Goal: Navigation & Orientation: Find specific page/section

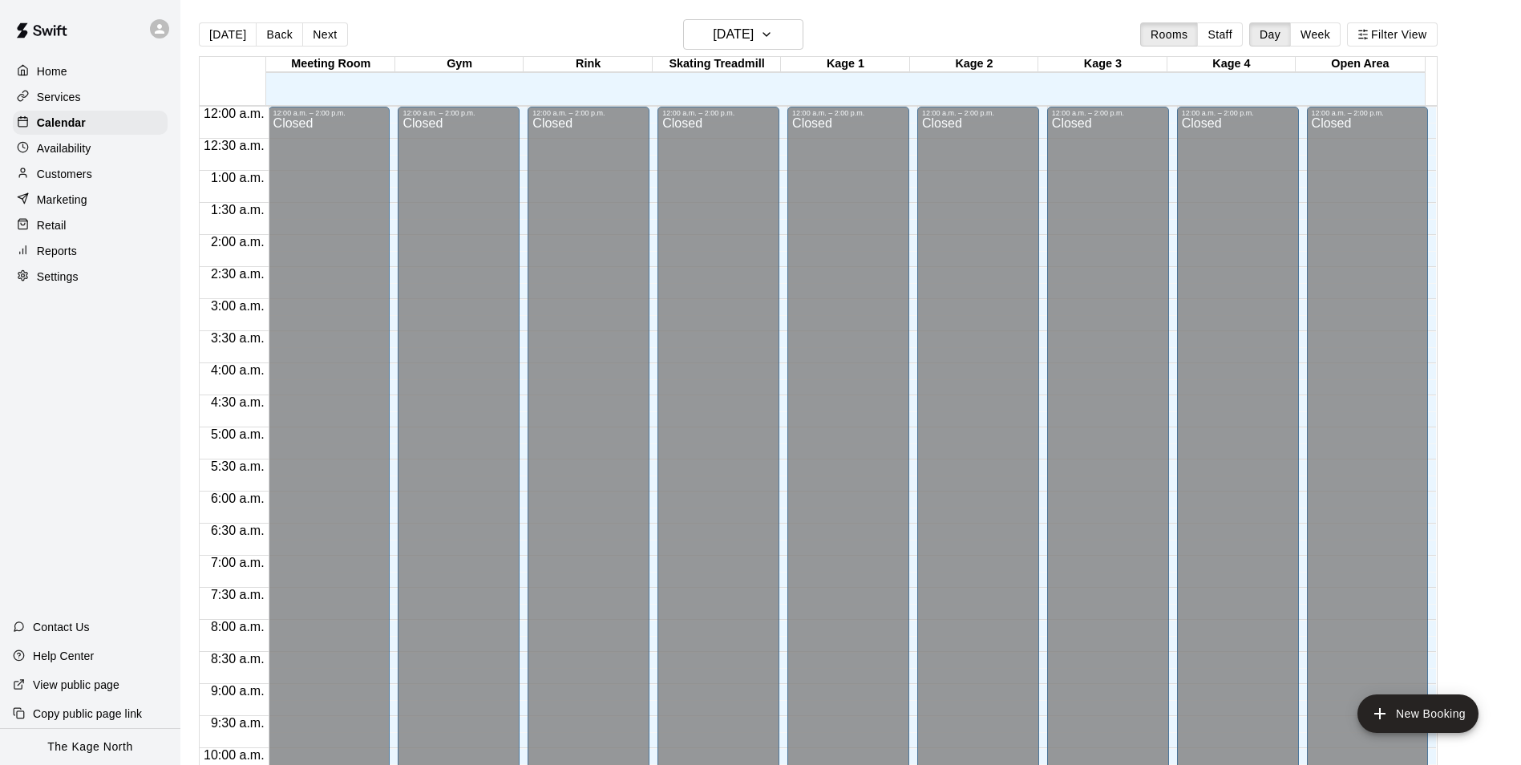
scroll to position [814, 0]
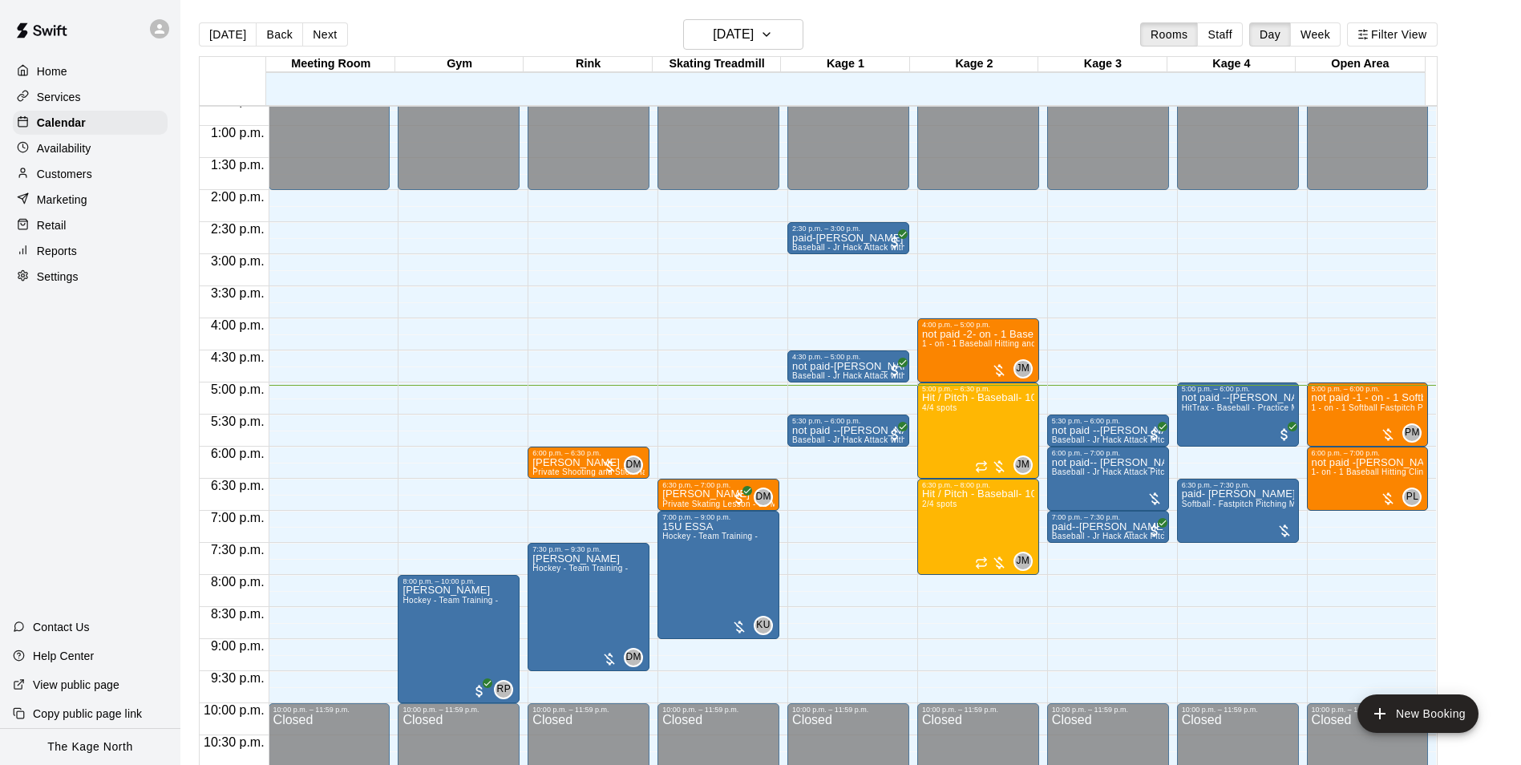
click at [446, 28] on div "Today Back Next Wednesday Sep 10 Rooms Staff Day Week Filter View" at bounding box center [818, 37] width 1238 height 37
click at [773, 40] on icon "button" at bounding box center [766, 34] width 13 height 19
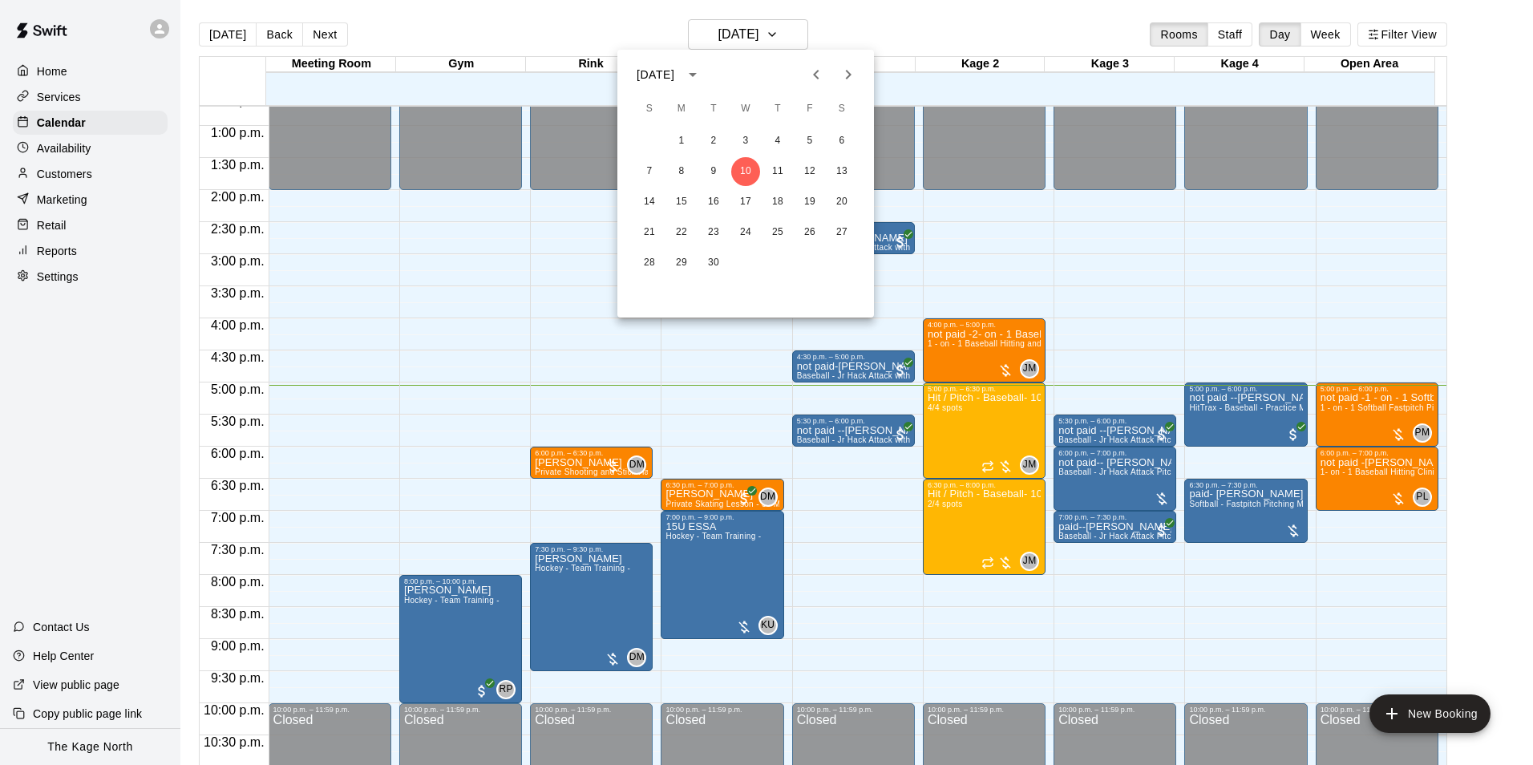
click at [888, 29] on div at bounding box center [766, 382] width 1533 height 765
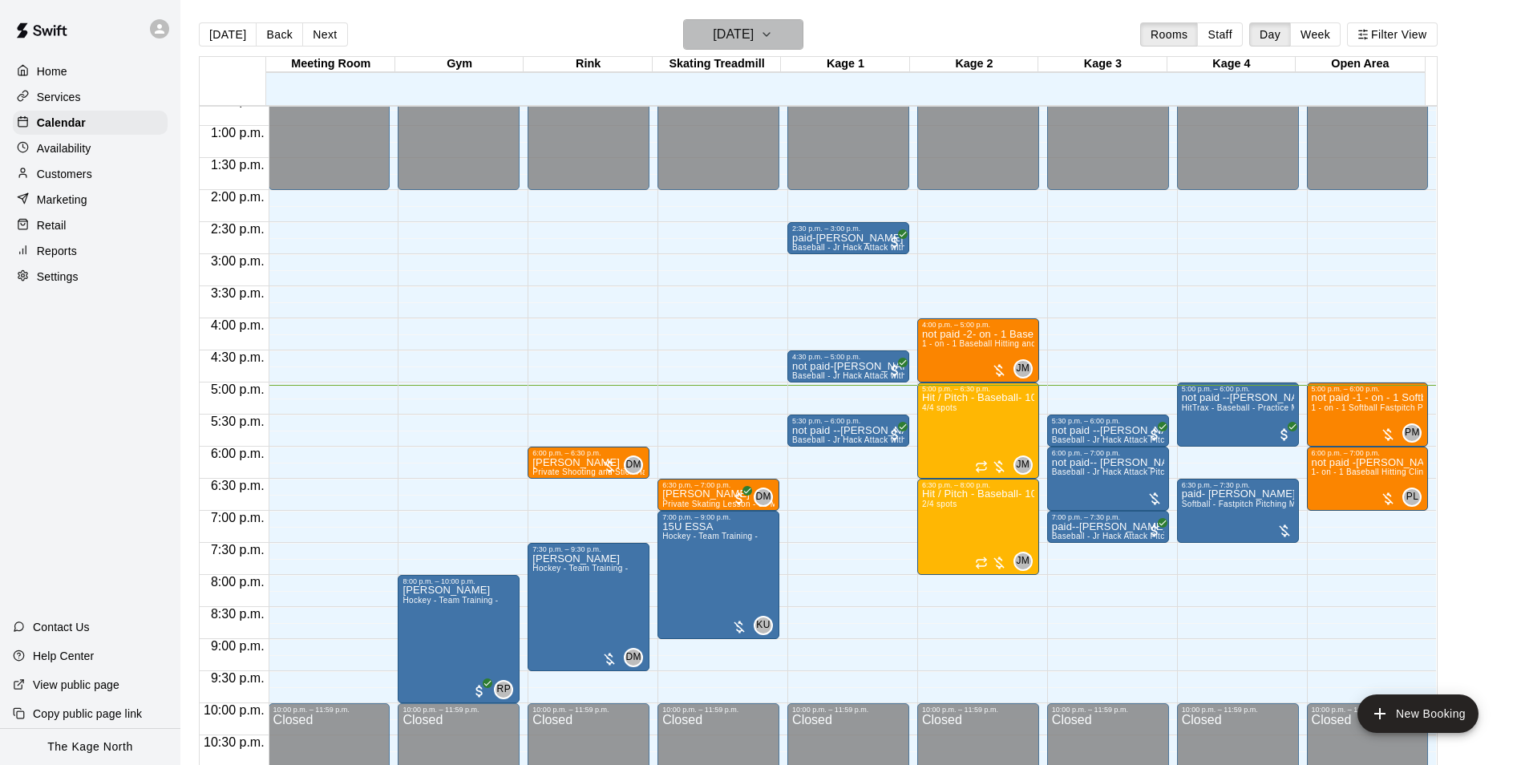
click at [794, 26] on button "[DATE]" at bounding box center [743, 34] width 120 height 30
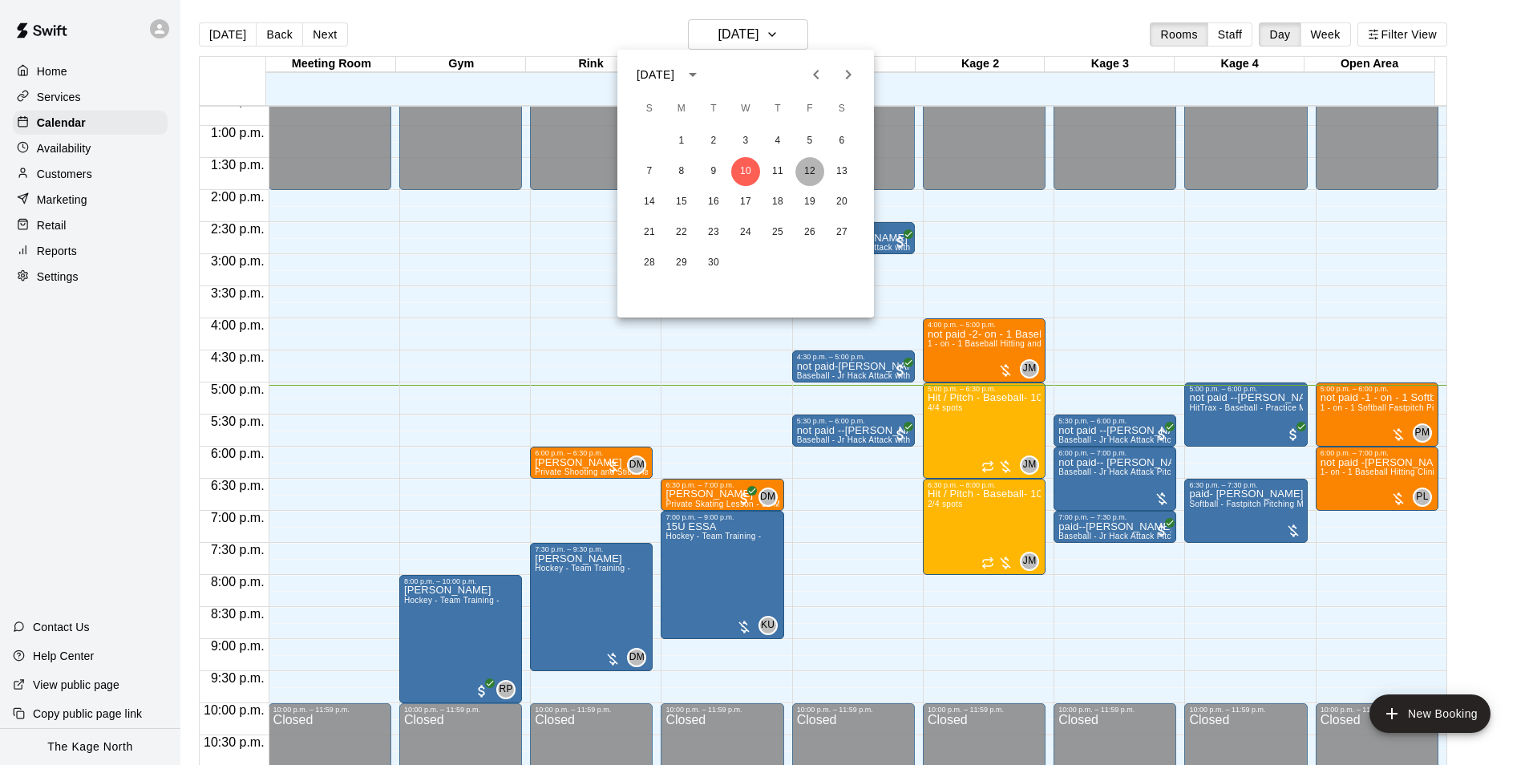
click at [801, 169] on button "12" at bounding box center [809, 171] width 29 height 29
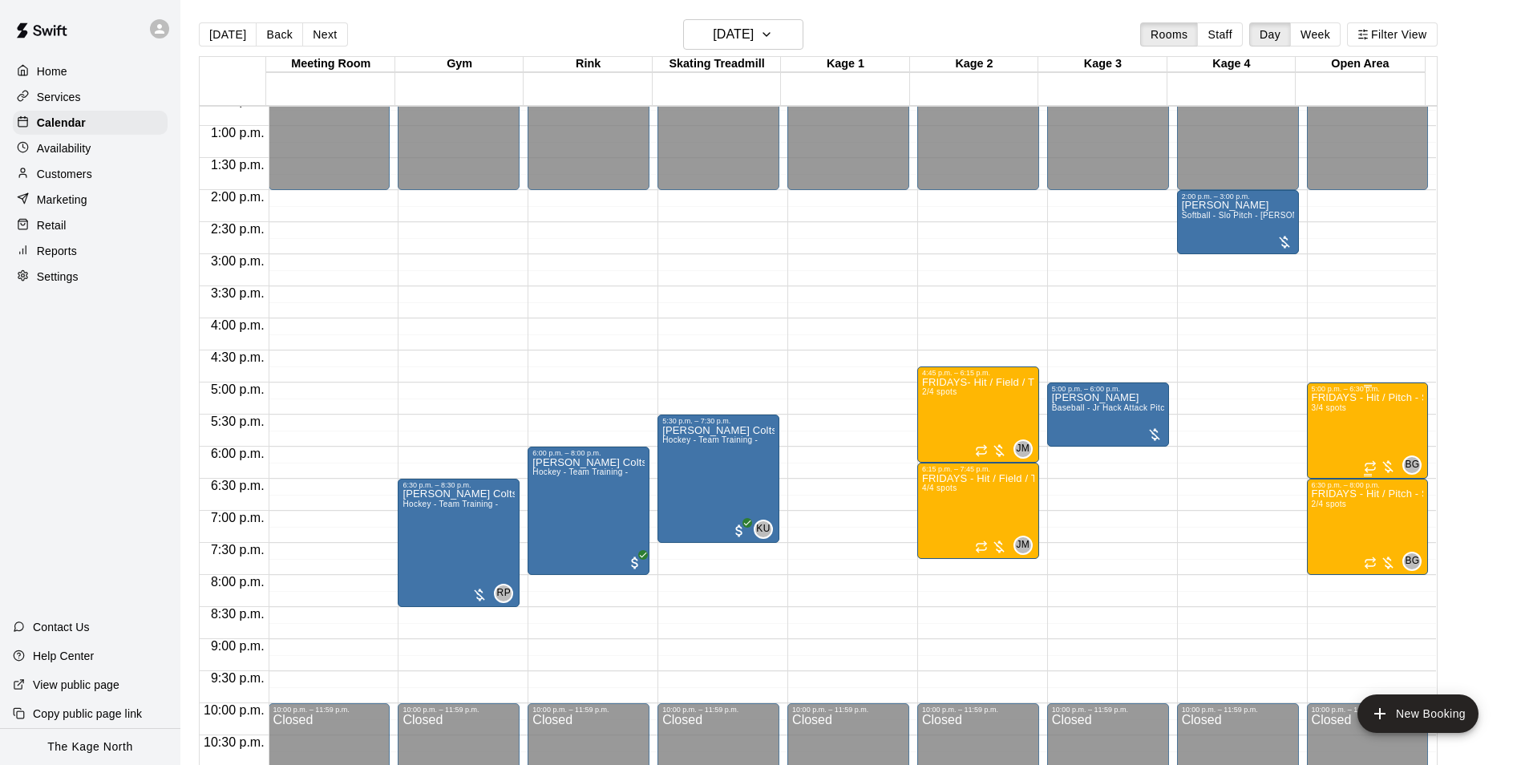
click at [1364, 434] on div "FRIDAYS - Hit / Pitch - Softball Program - 10U-13U 3/4 spots" at bounding box center [1367, 775] width 112 height 765
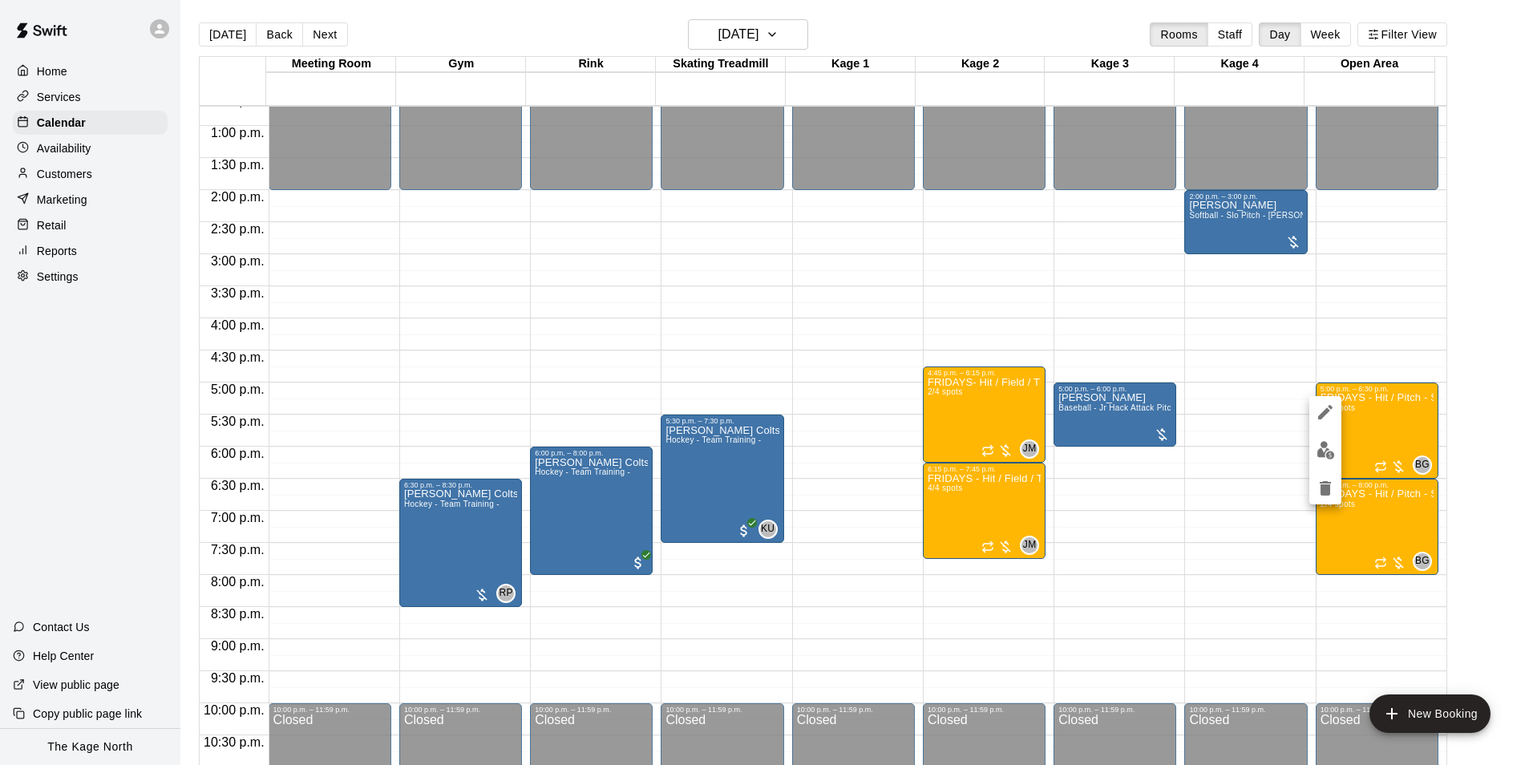
click at [1328, 452] on img "edit" at bounding box center [1325, 450] width 18 height 18
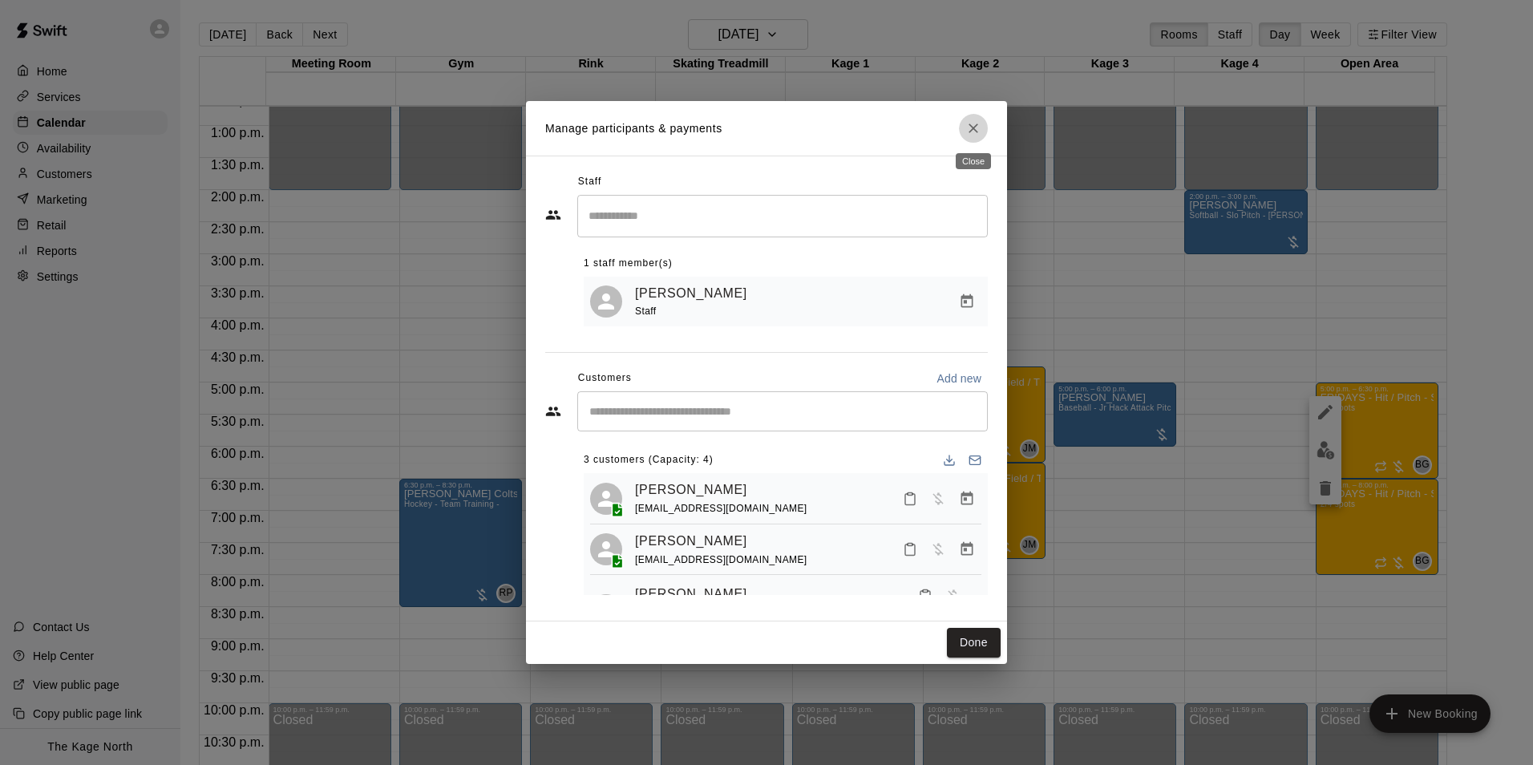
click at [967, 126] on icon "Close" at bounding box center [973, 128] width 16 height 16
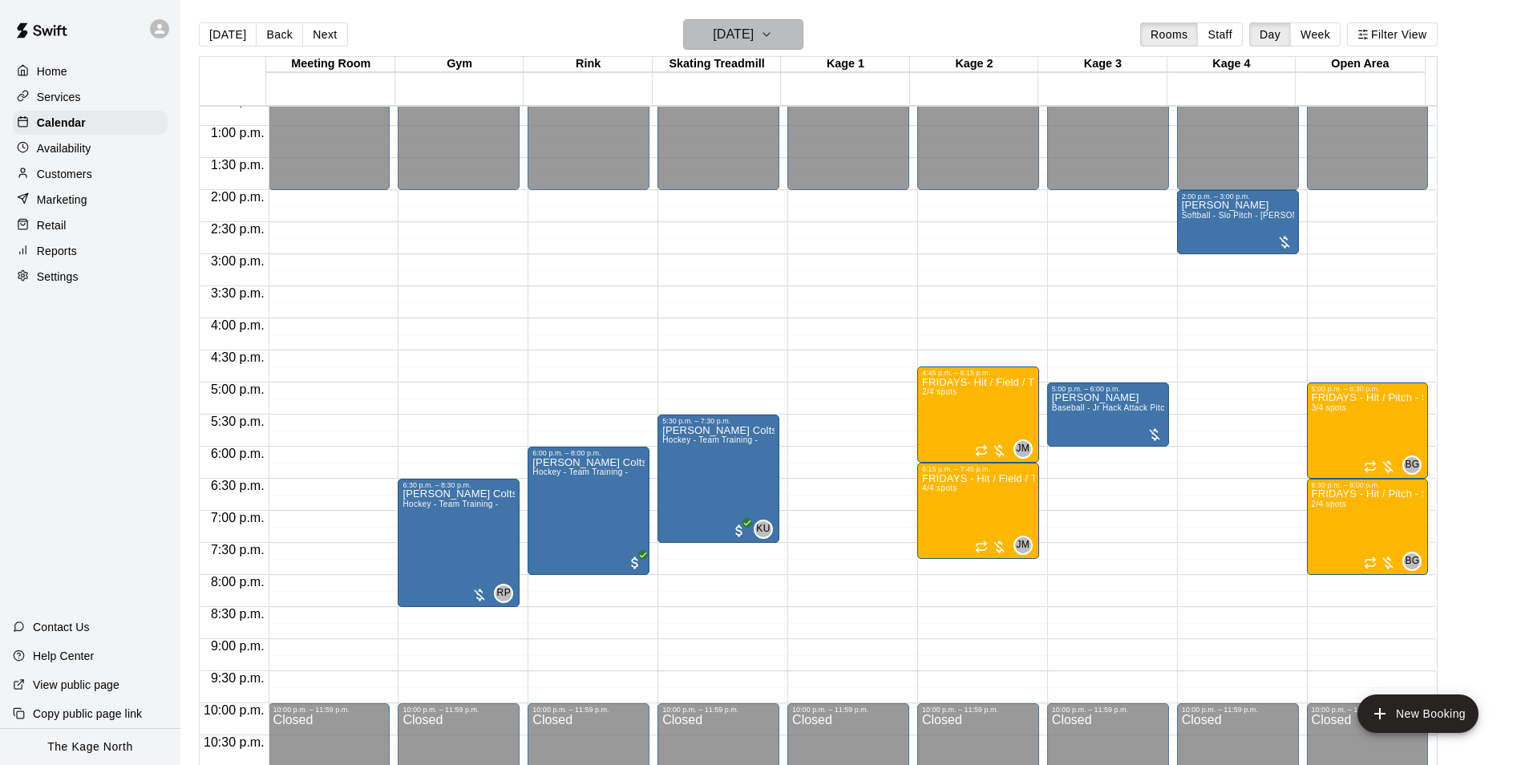
click at [753, 38] on h6 "Friday Sep 12" at bounding box center [733, 34] width 41 height 22
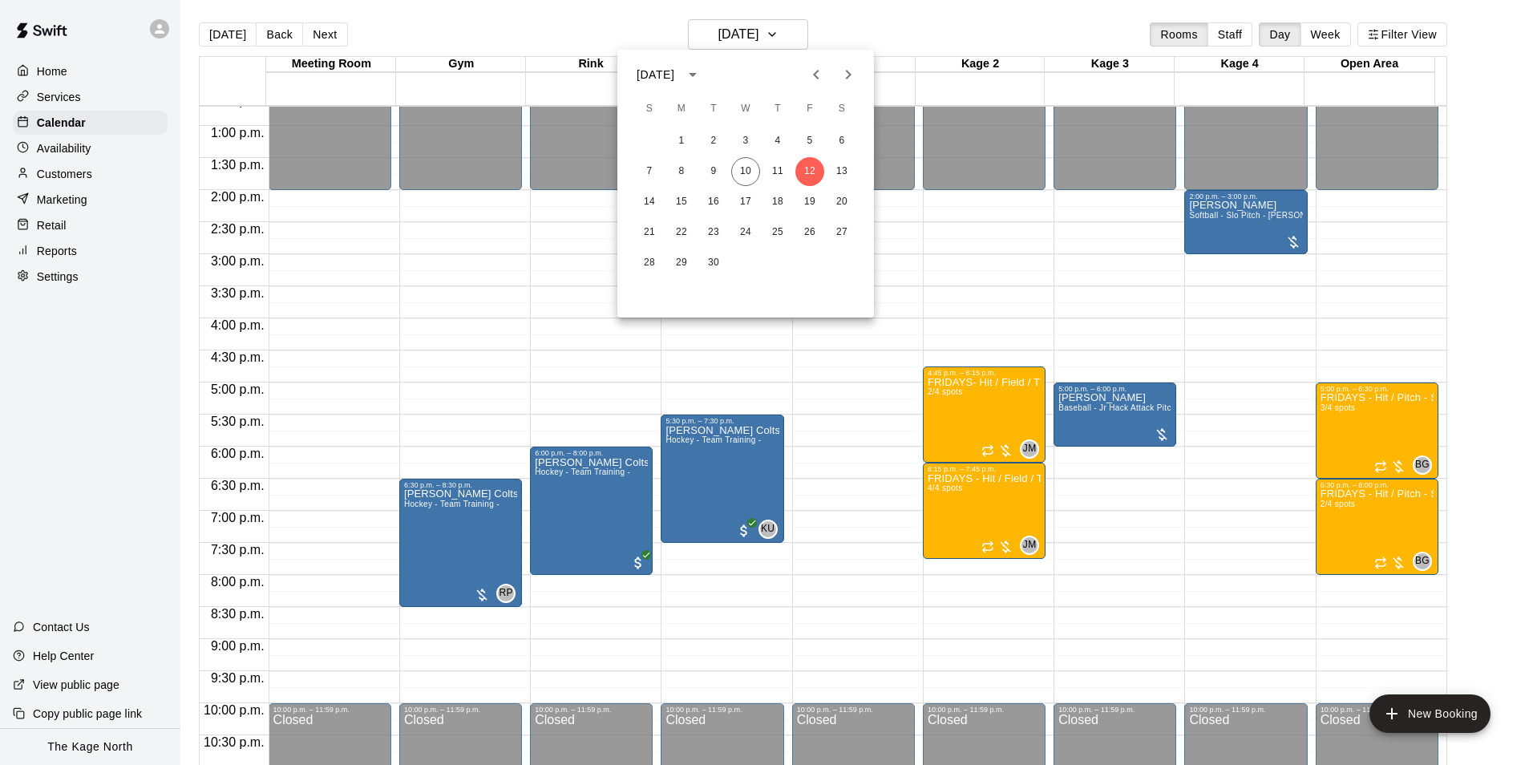
click at [874, 30] on div at bounding box center [766, 382] width 1533 height 765
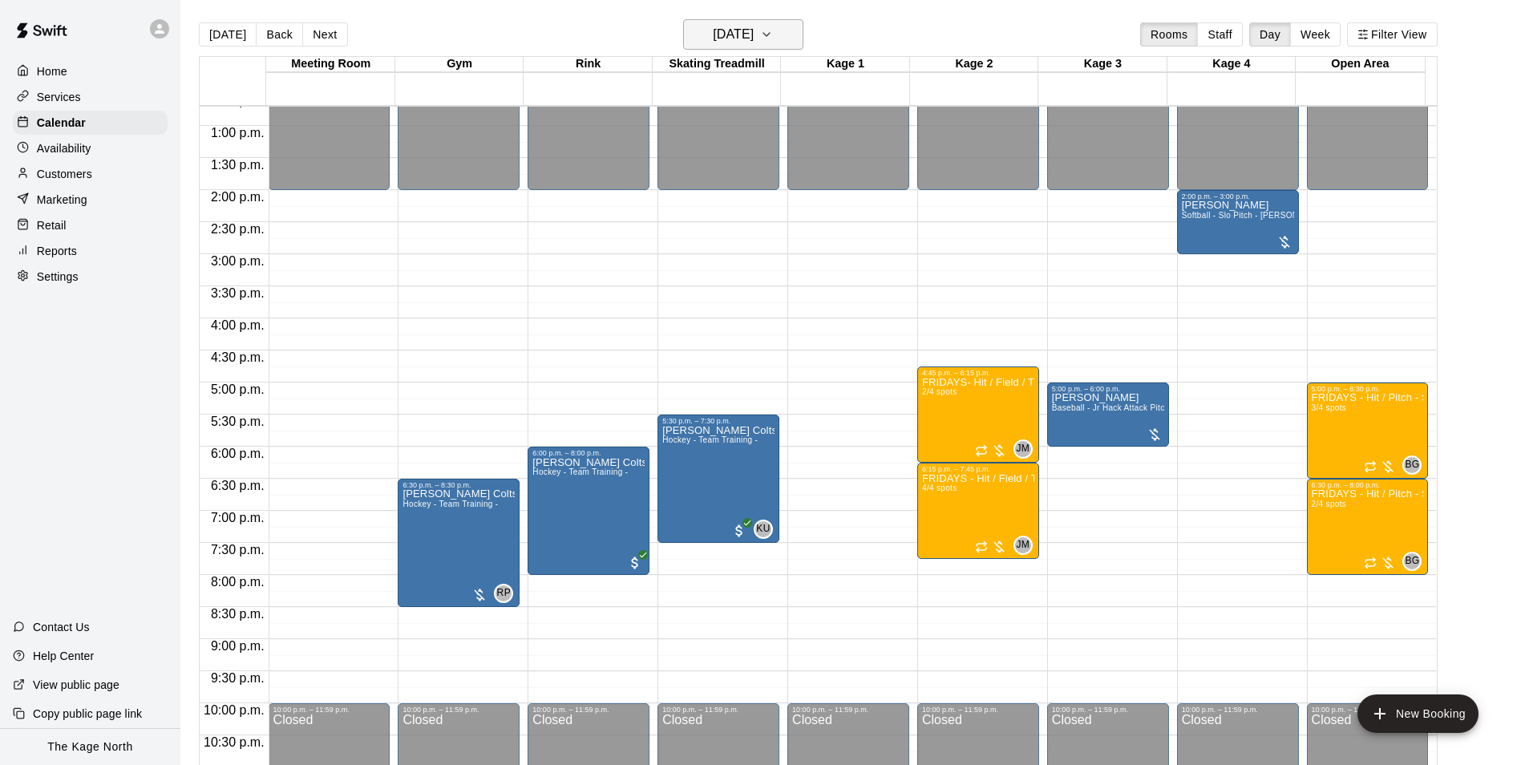
click at [773, 21] on button "Friday Sep 12" at bounding box center [743, 34] width 120 height 30
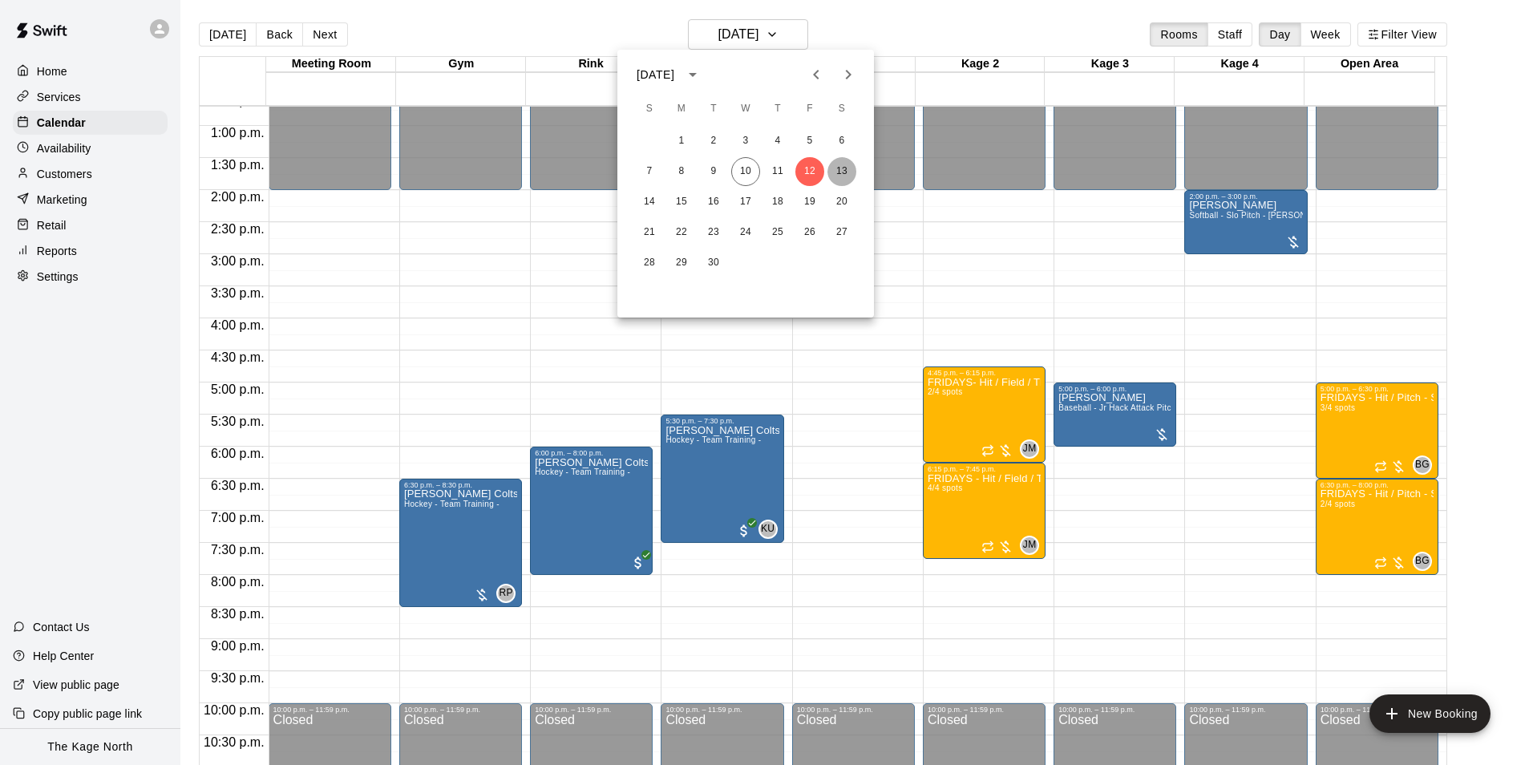
click at [839, 177] on button "13" at bounding box center [841, 171] width 29 height 29
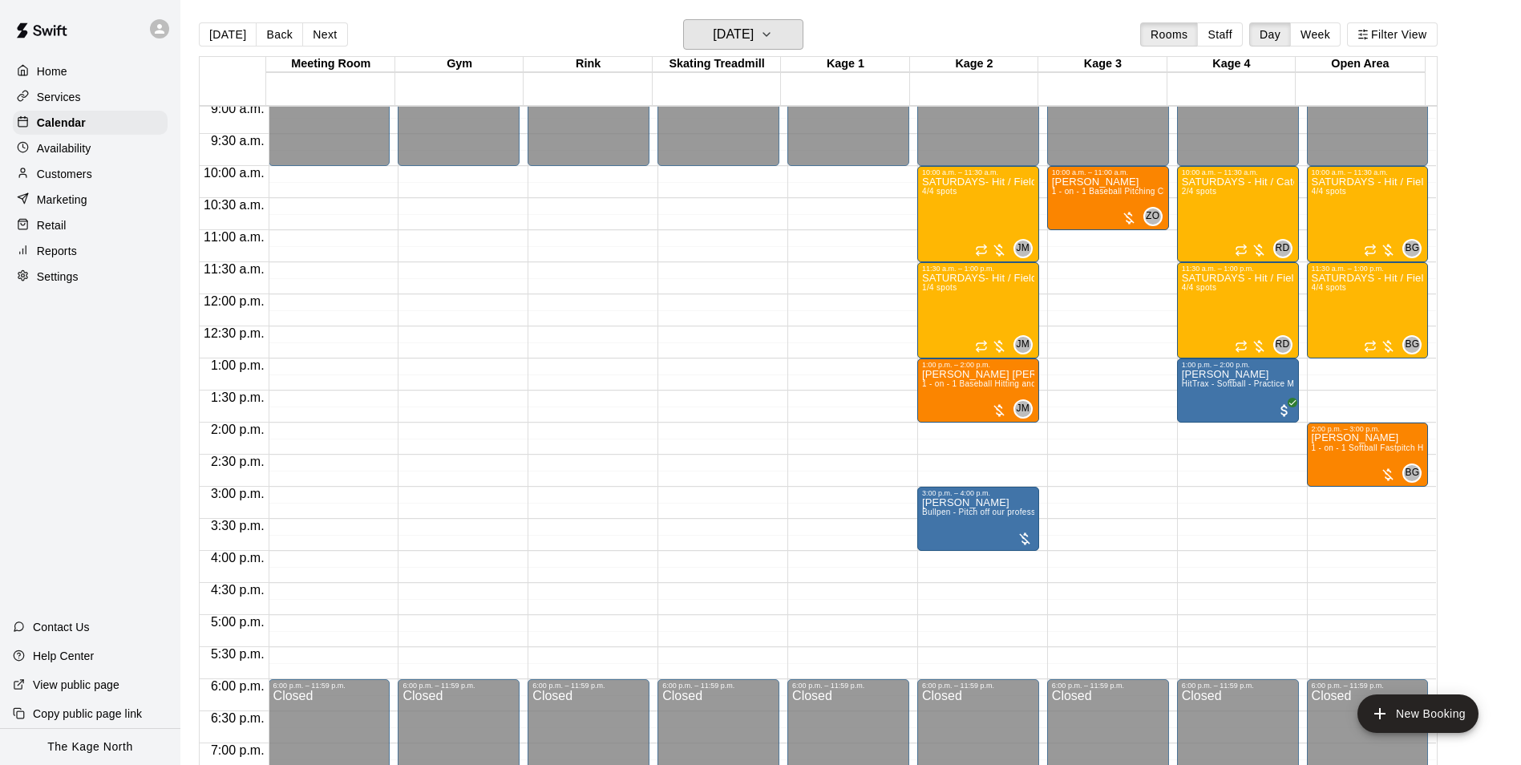
scroll to position [574, 0]
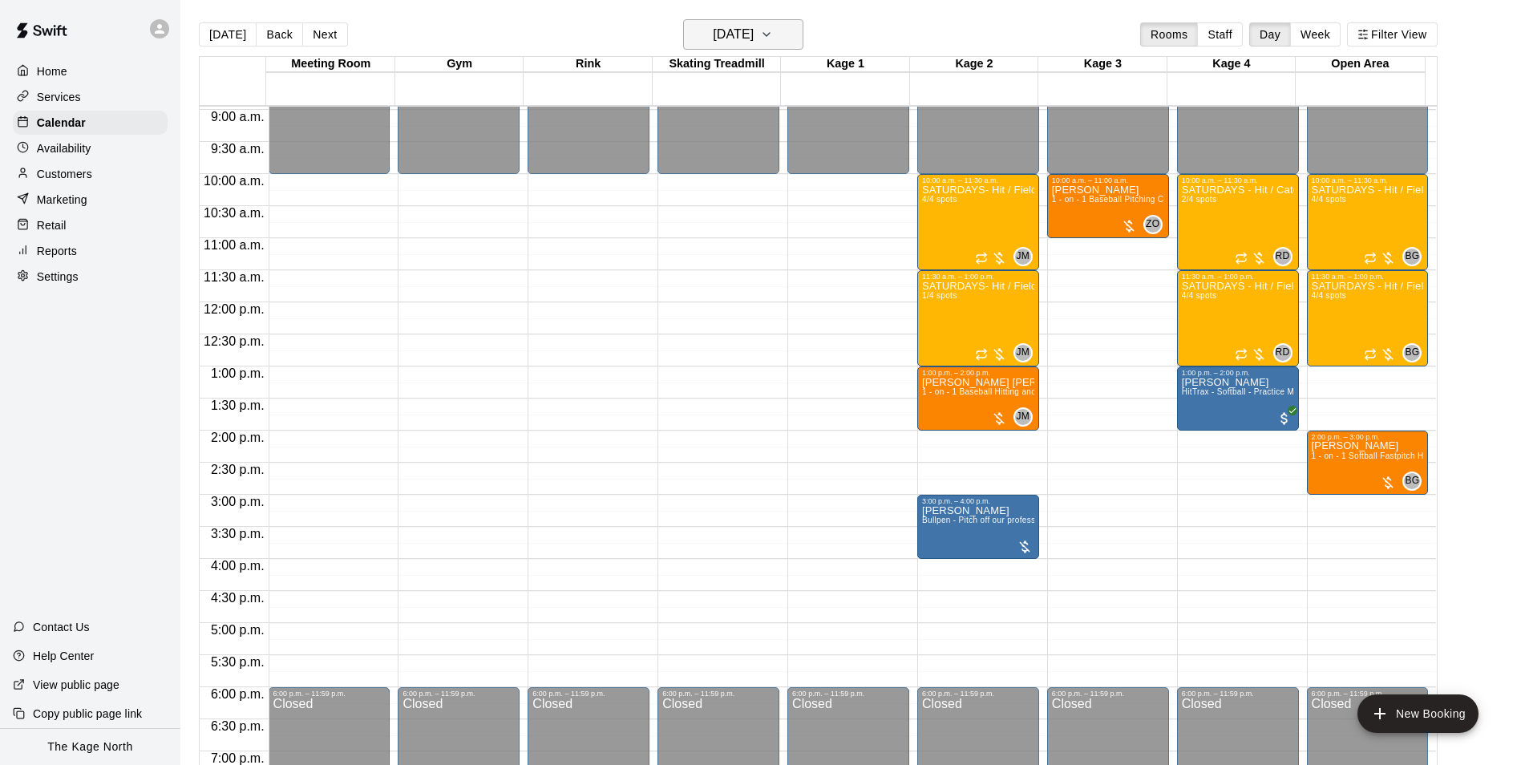
click at [753, 36] on h6 "Saturday Sep 13" at bounding box center [733, 34] width 41 height 22
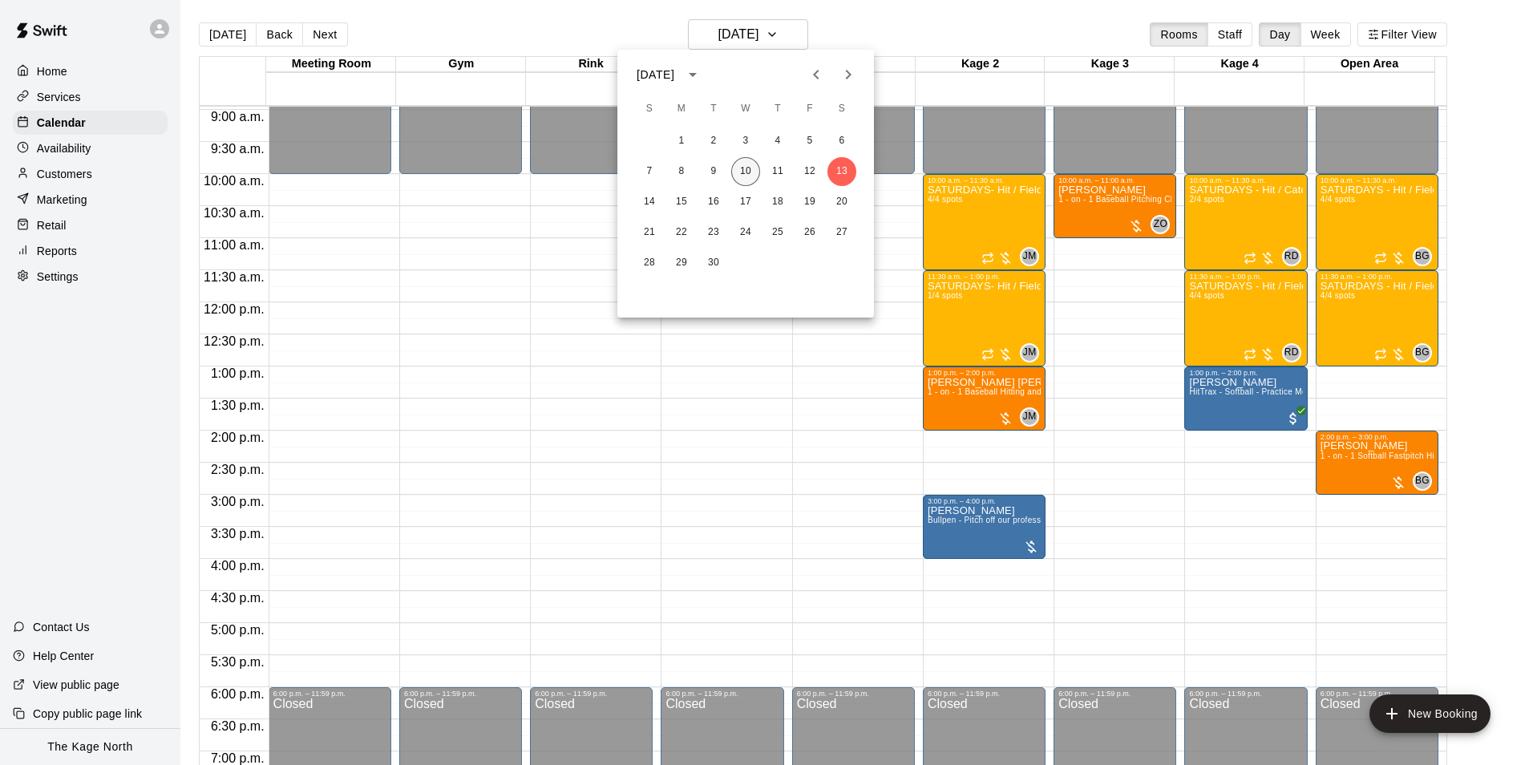
click at [753, 174] on button "10" at bounding box center [745, 171] width 29 height 29
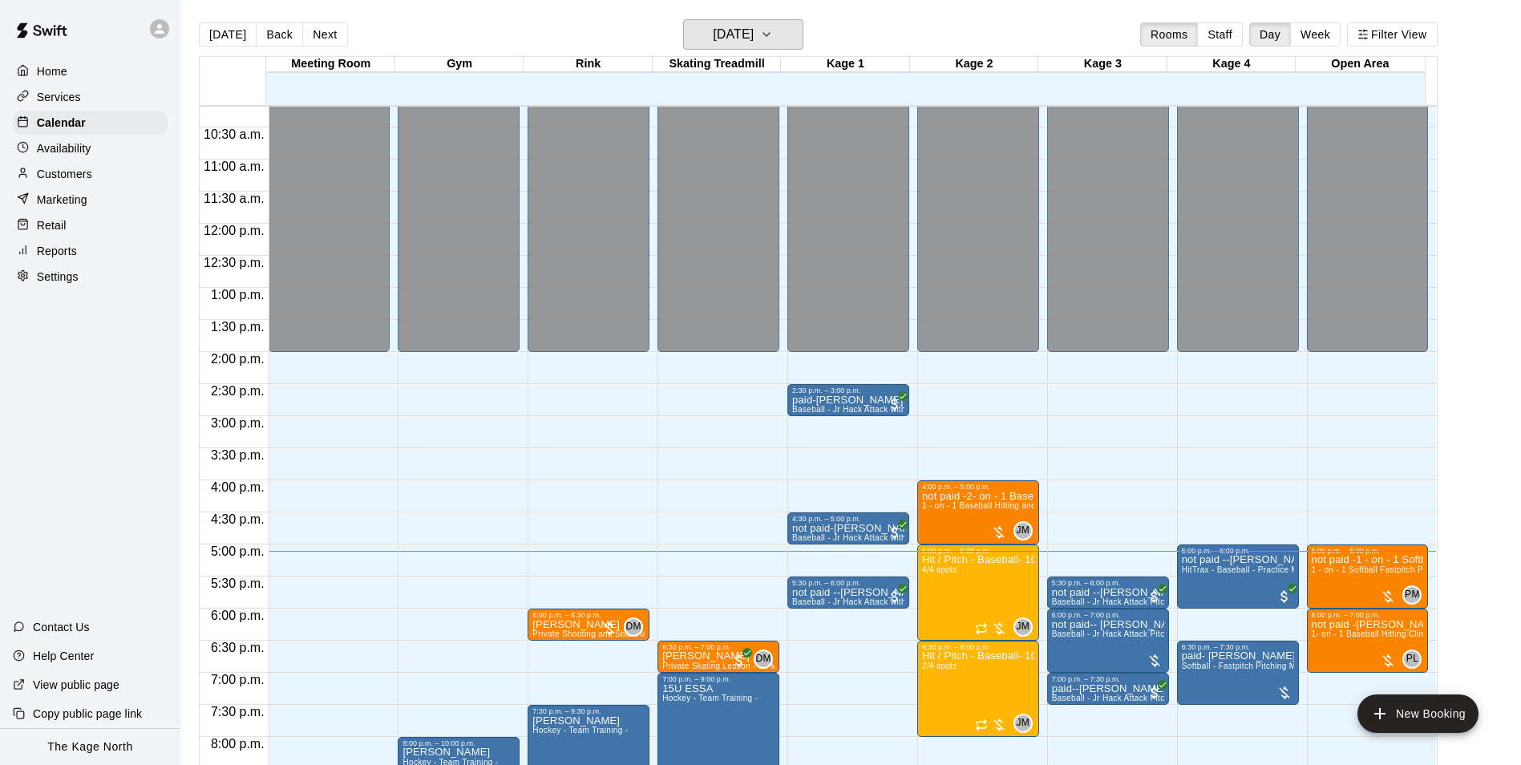
scroll to position [734, 0]
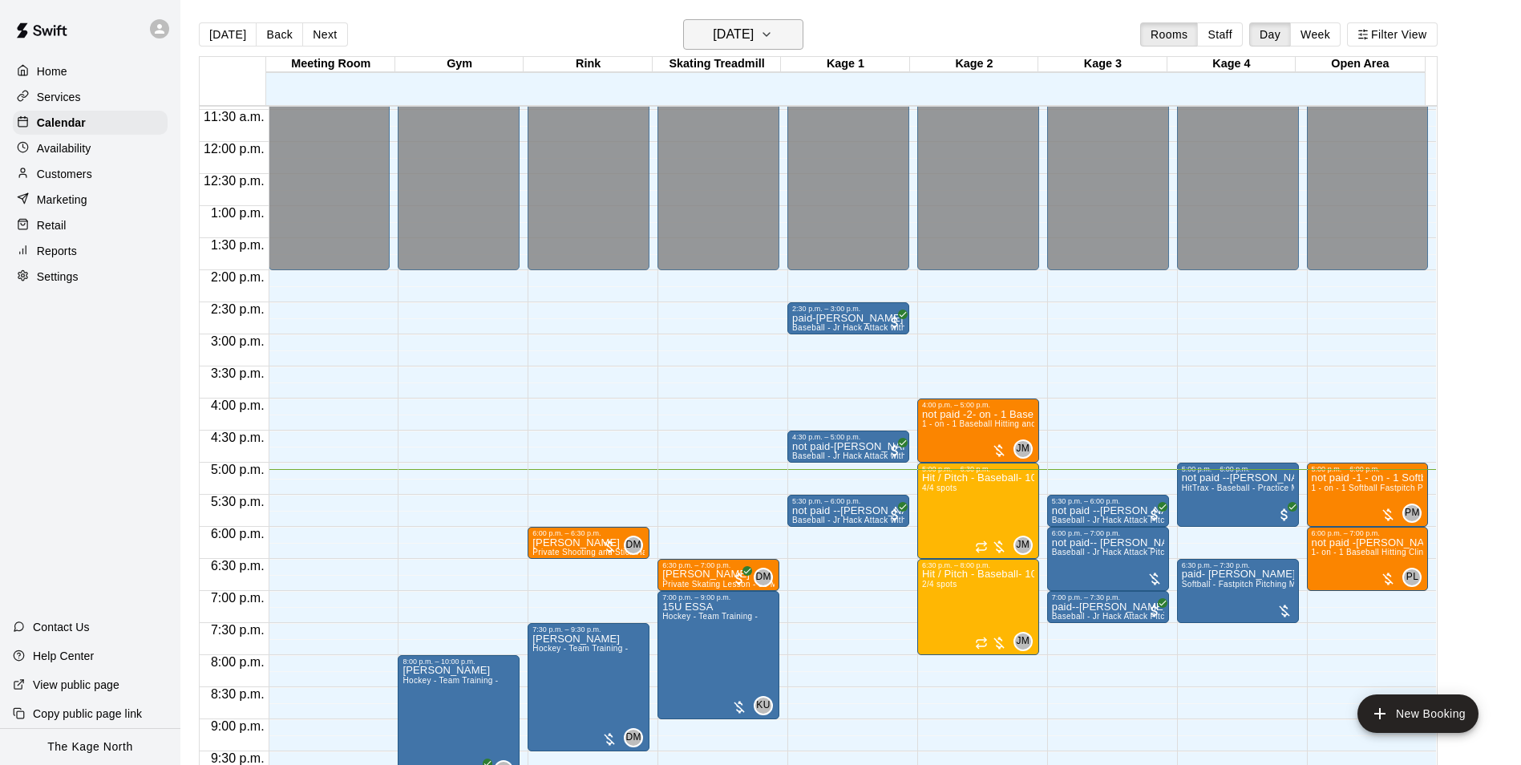
click at [753, 38] on h6 "[DATE]" at bounding box center [733, 34] width 41 height 22
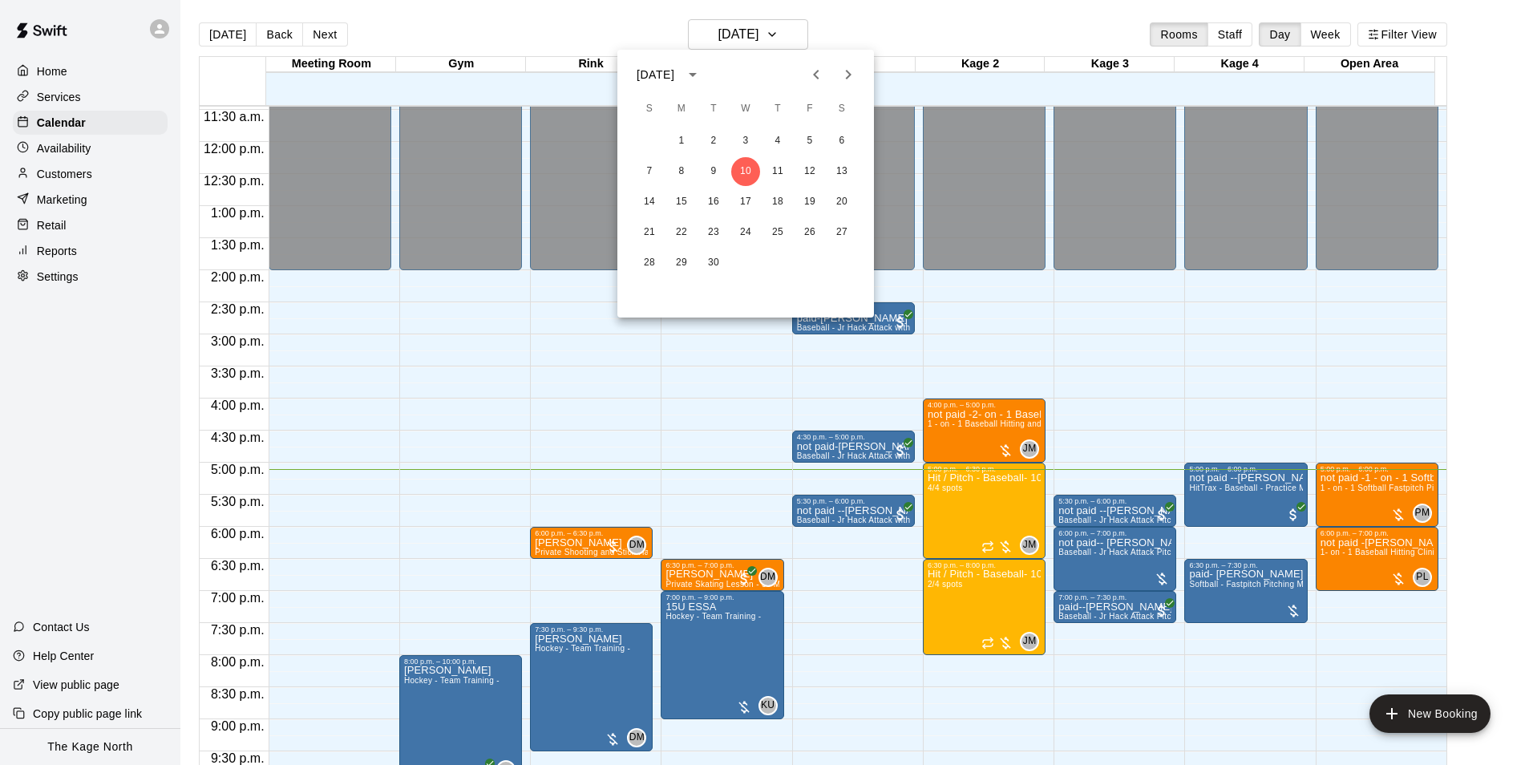
click at [858, 27] on div at bounding box center [766, 382] width 1533 height 765
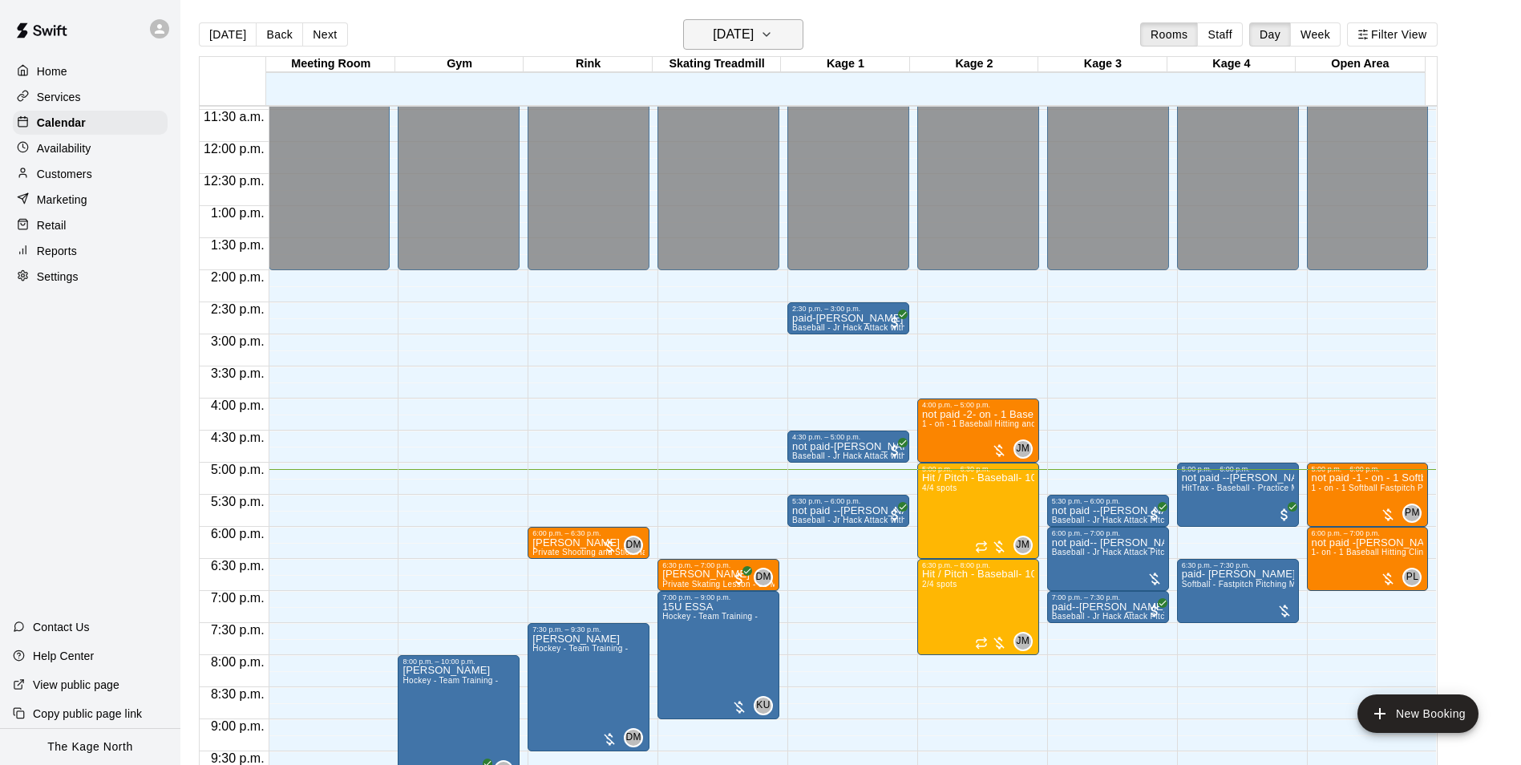
click at [773, 38] on icon "button" at bounding box center [766, 34] width 13 height 19
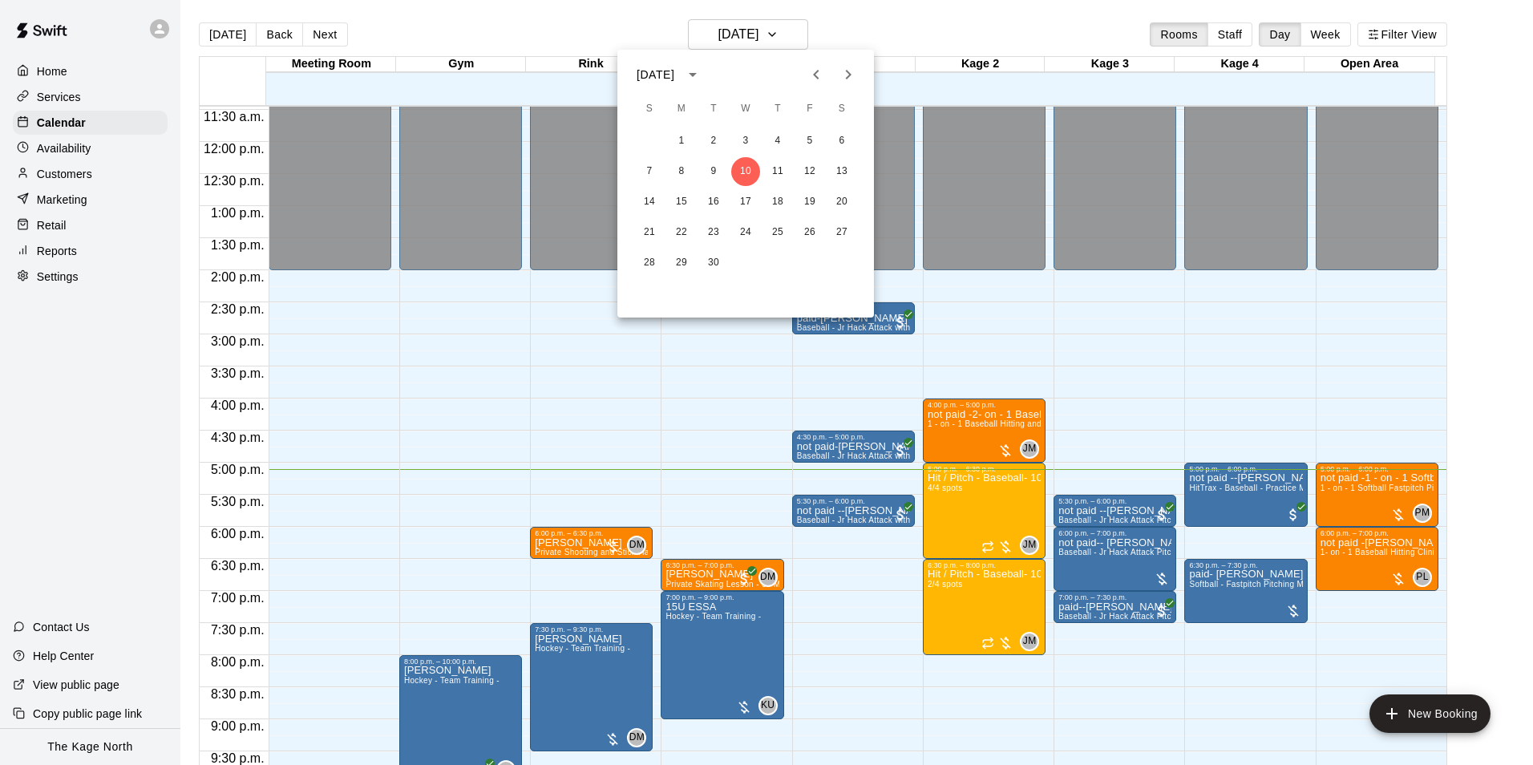
click at [866, 34] on div at bounding box center [766, 382] width 1533 height 765
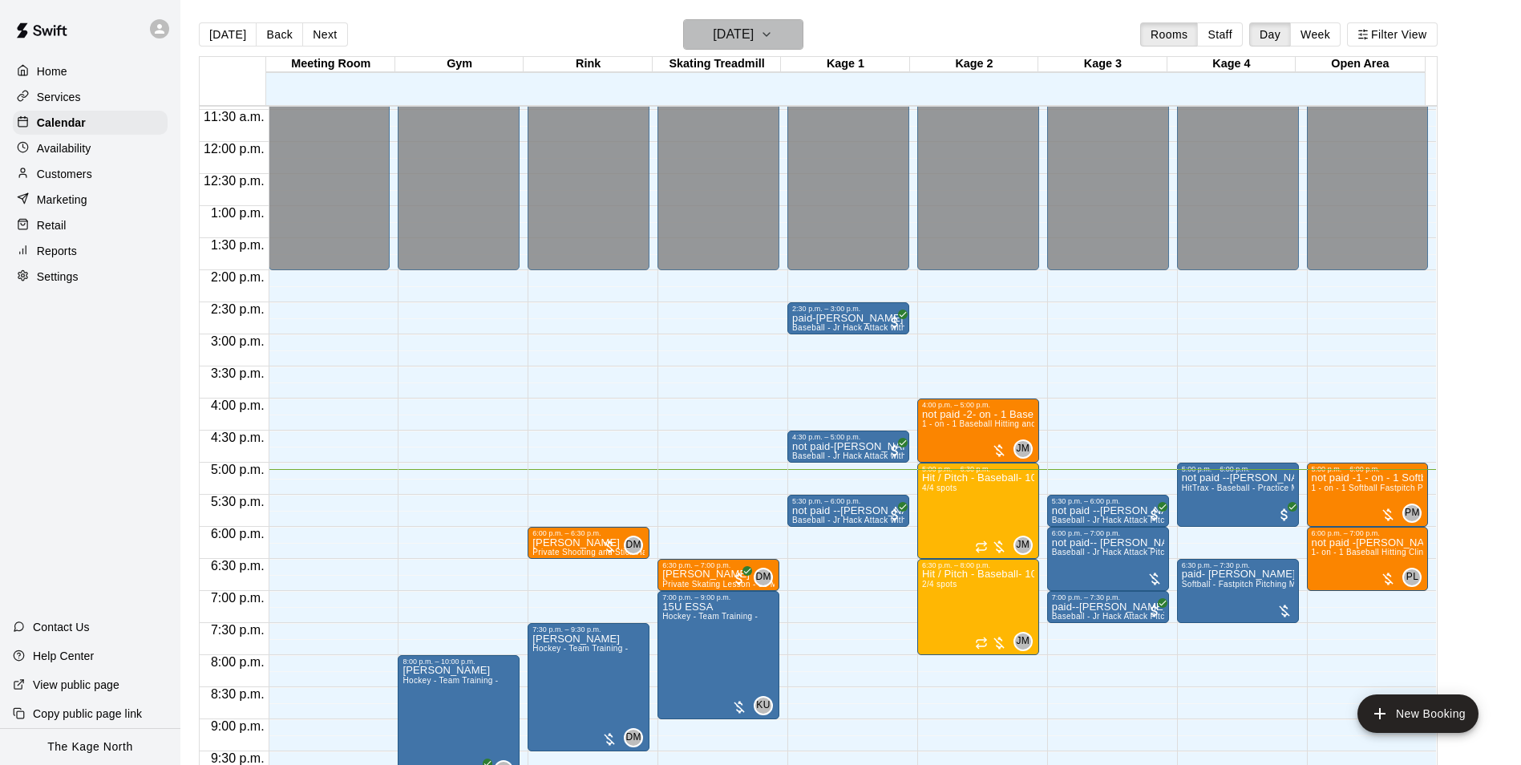
click at [753, 37] on h6 "[DATE]" at bounding box center [733, 34] width 41 height 22
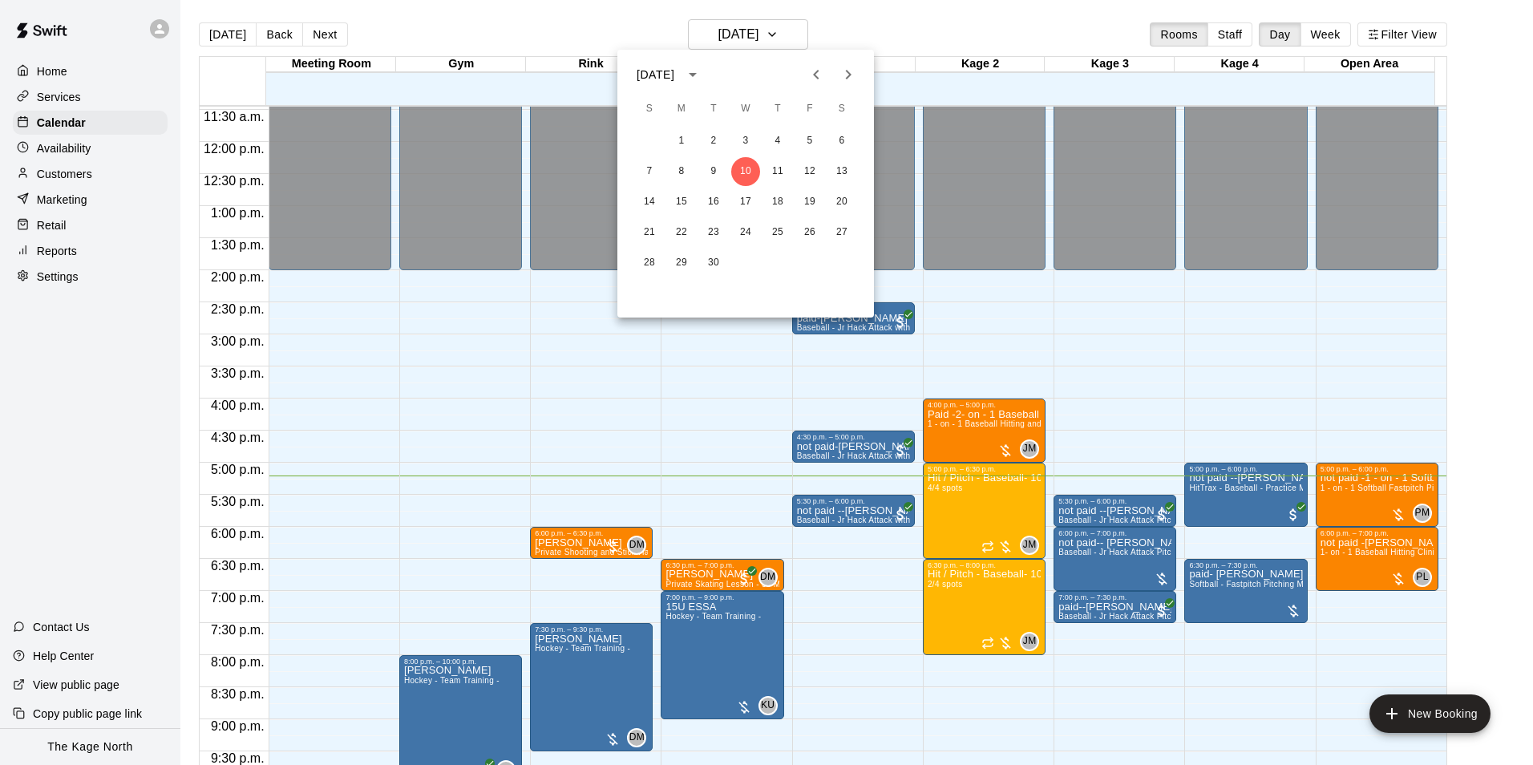
click at [896, 22] on div at bounding box center [766, 382] width 1533 height 765
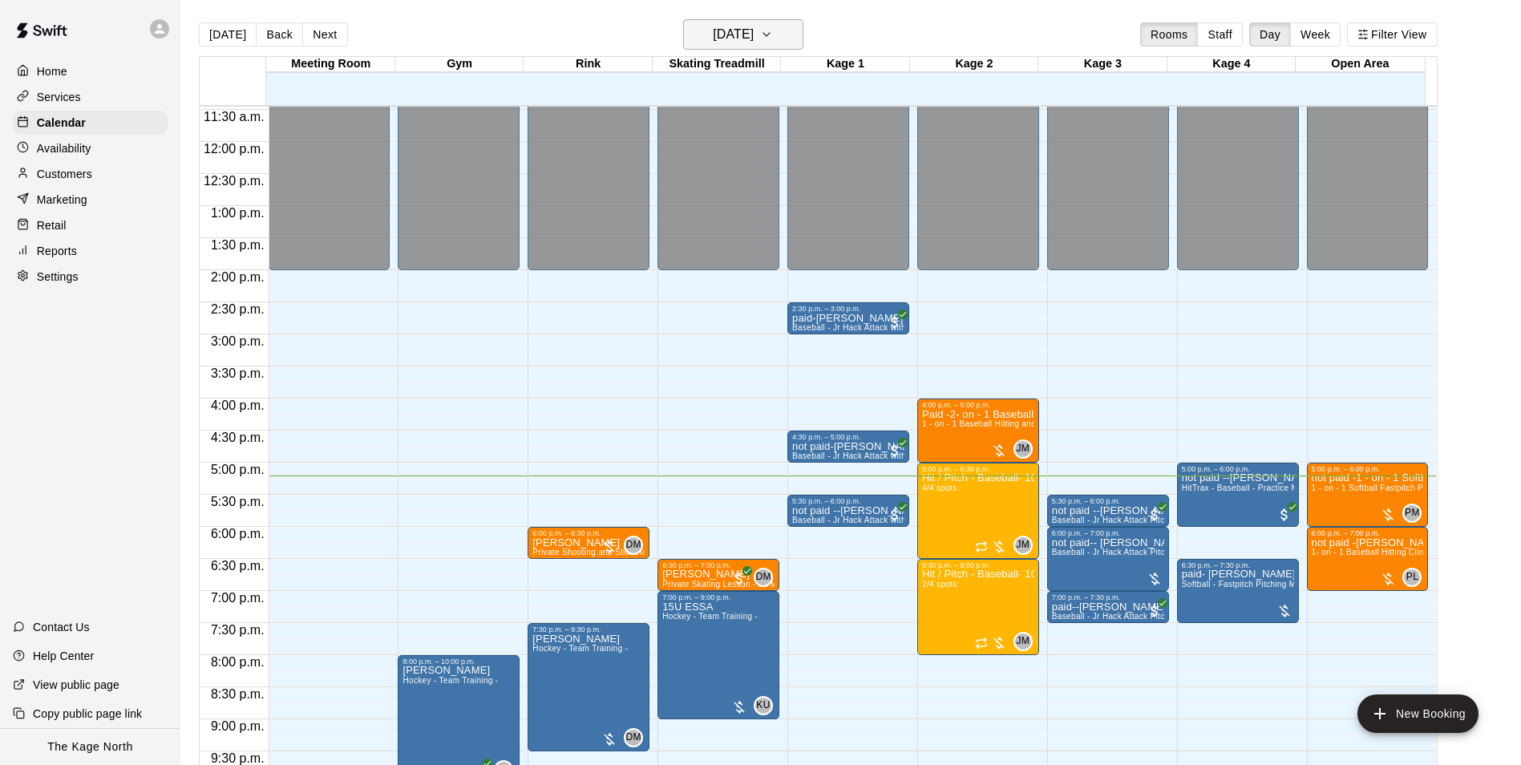
click at [753, 37] on h6 "[DATE]" at bounding box center [733, 34] width 41 height 22
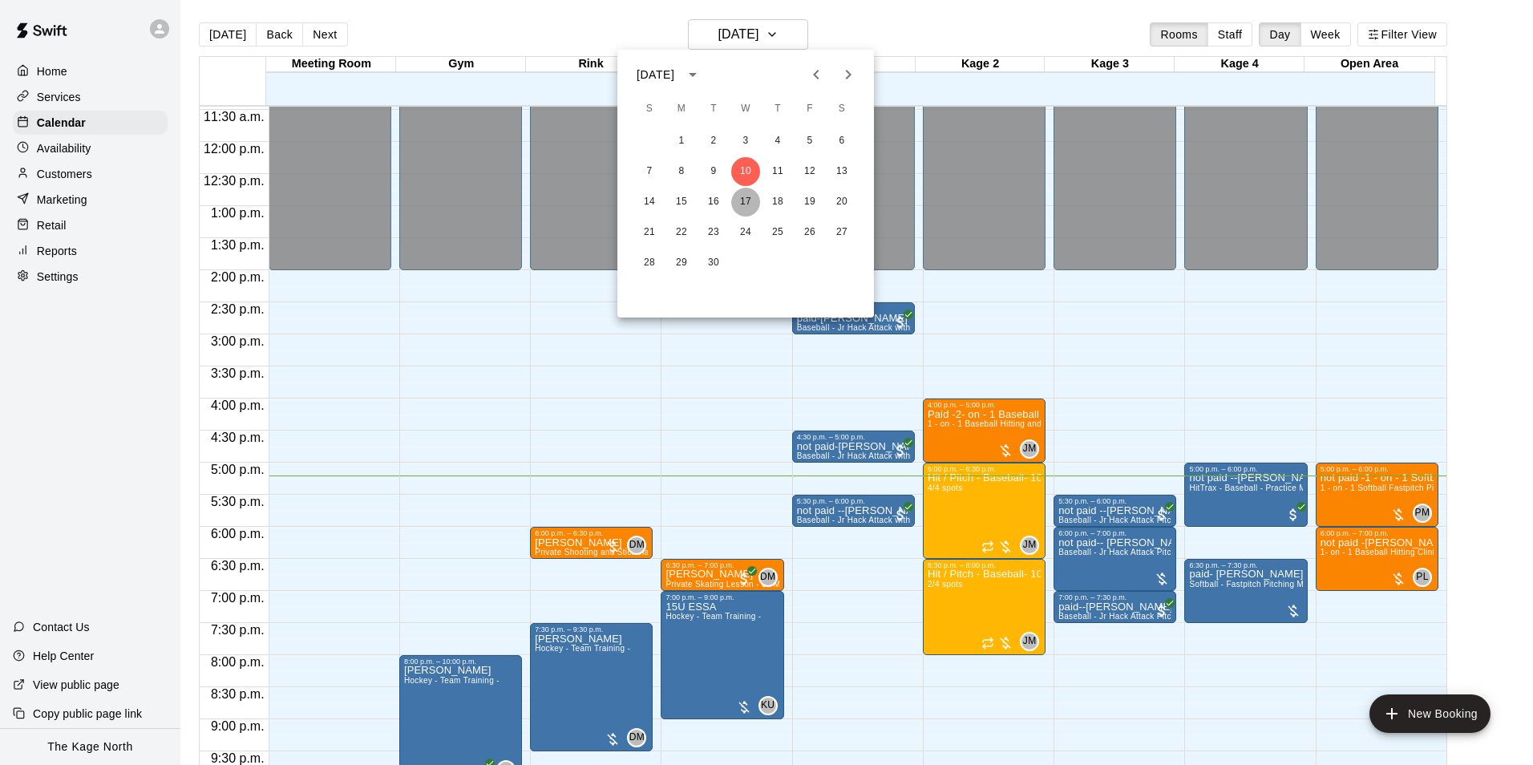
click at [740, 204] on button "17" at bounding box center [745, 202] width 29 height 29
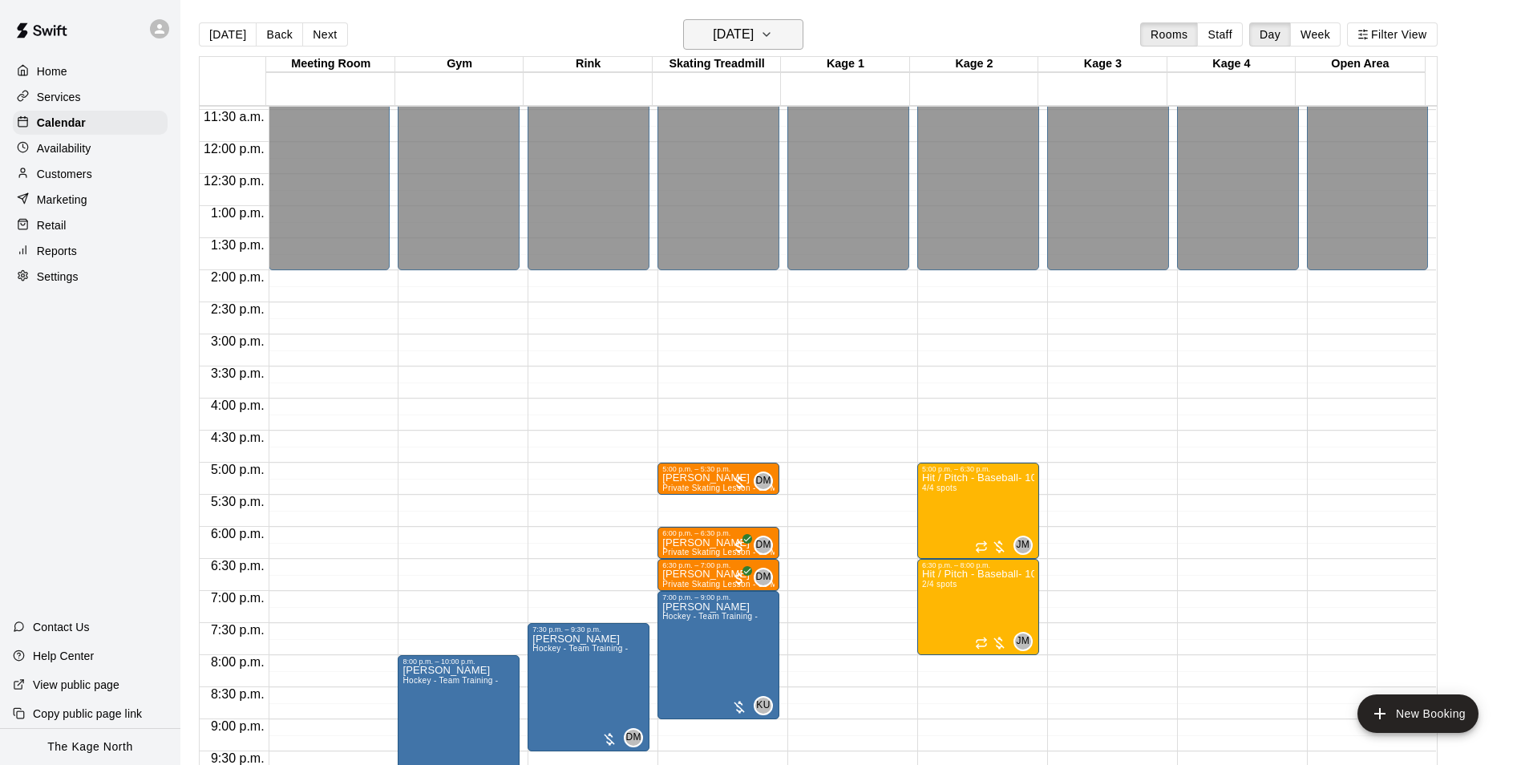
click at [753, 25] on h6 "[DATE]" at bounding box center [733, 34] width 41 height 22
click at [224, 33] on button "[DATE]" at bounding box center [228, 34] width 58 height 24
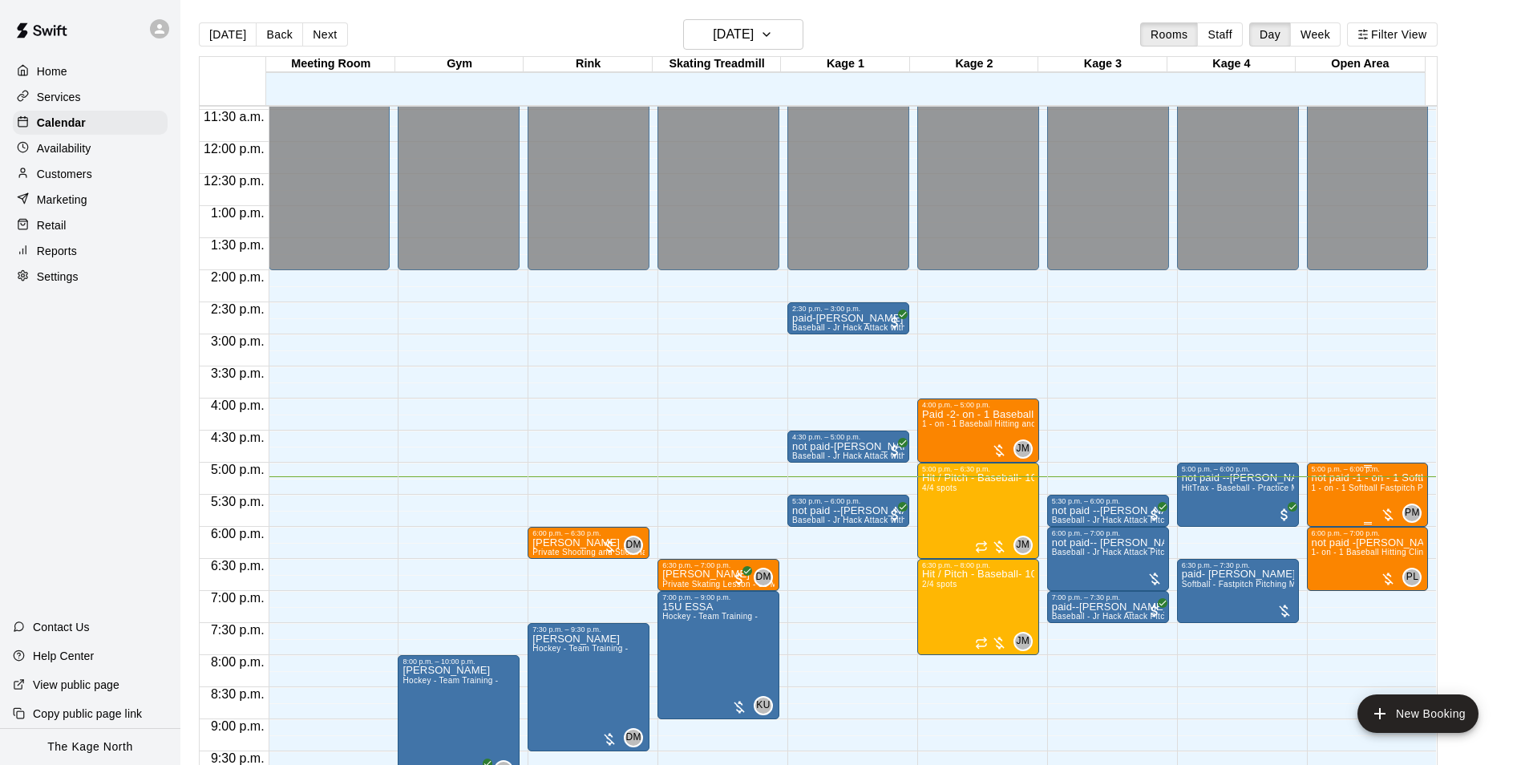
click at [1384, 492] on span "1 - on - 1 Softball Fastpitch Pitching Clinic" at bounding box center [1391, 487] width 160 height 9
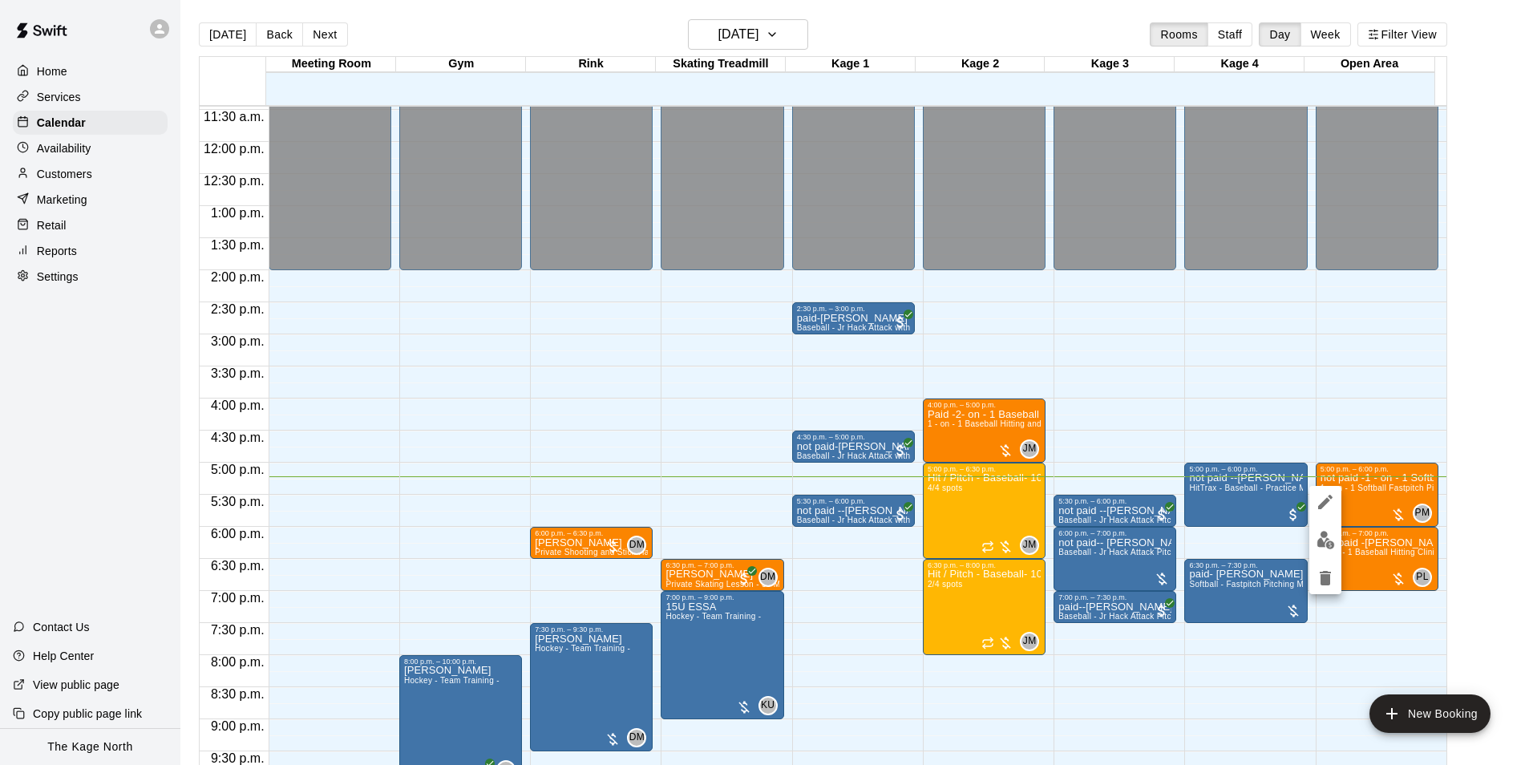
click at [1327, 539] on img "edit" at bounding box center [1325, 540] width 18 height 18
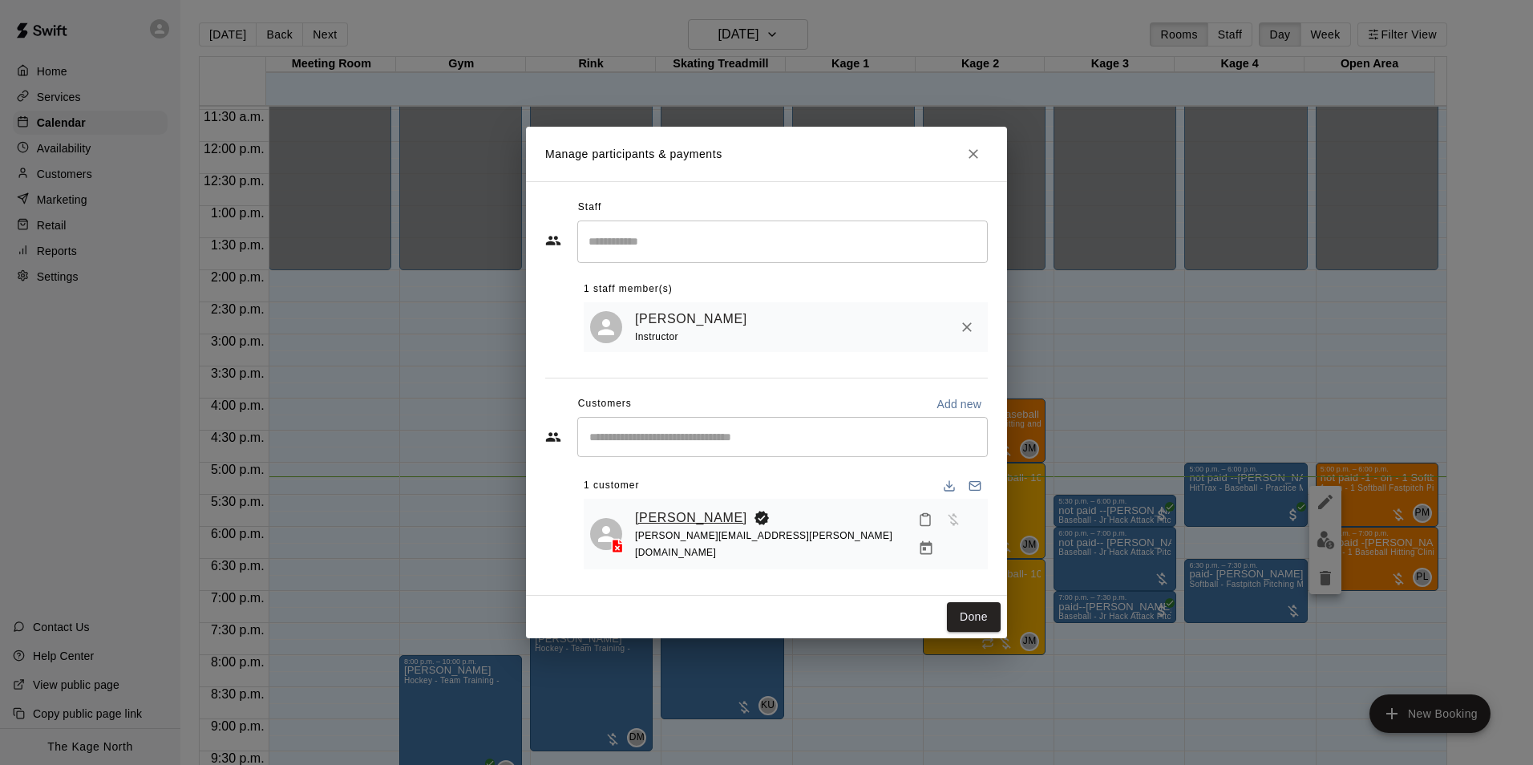
click at [696, 525] on link "Brooke Van Pelt" at bounding box center [691, 517] width 112 height 21
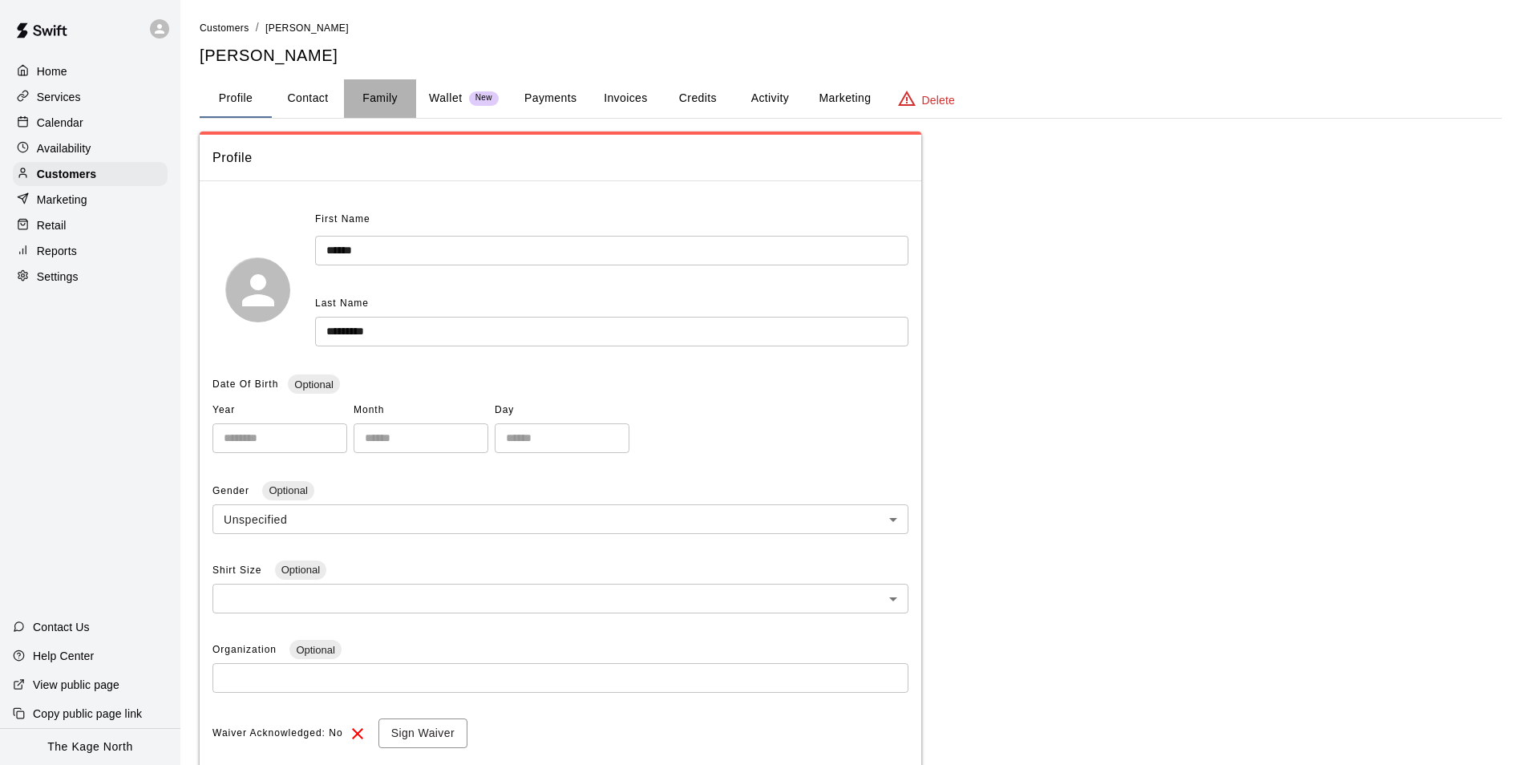
click at [376, 99] on button "Family" at bounding box center [380, 98] width 72 height 38
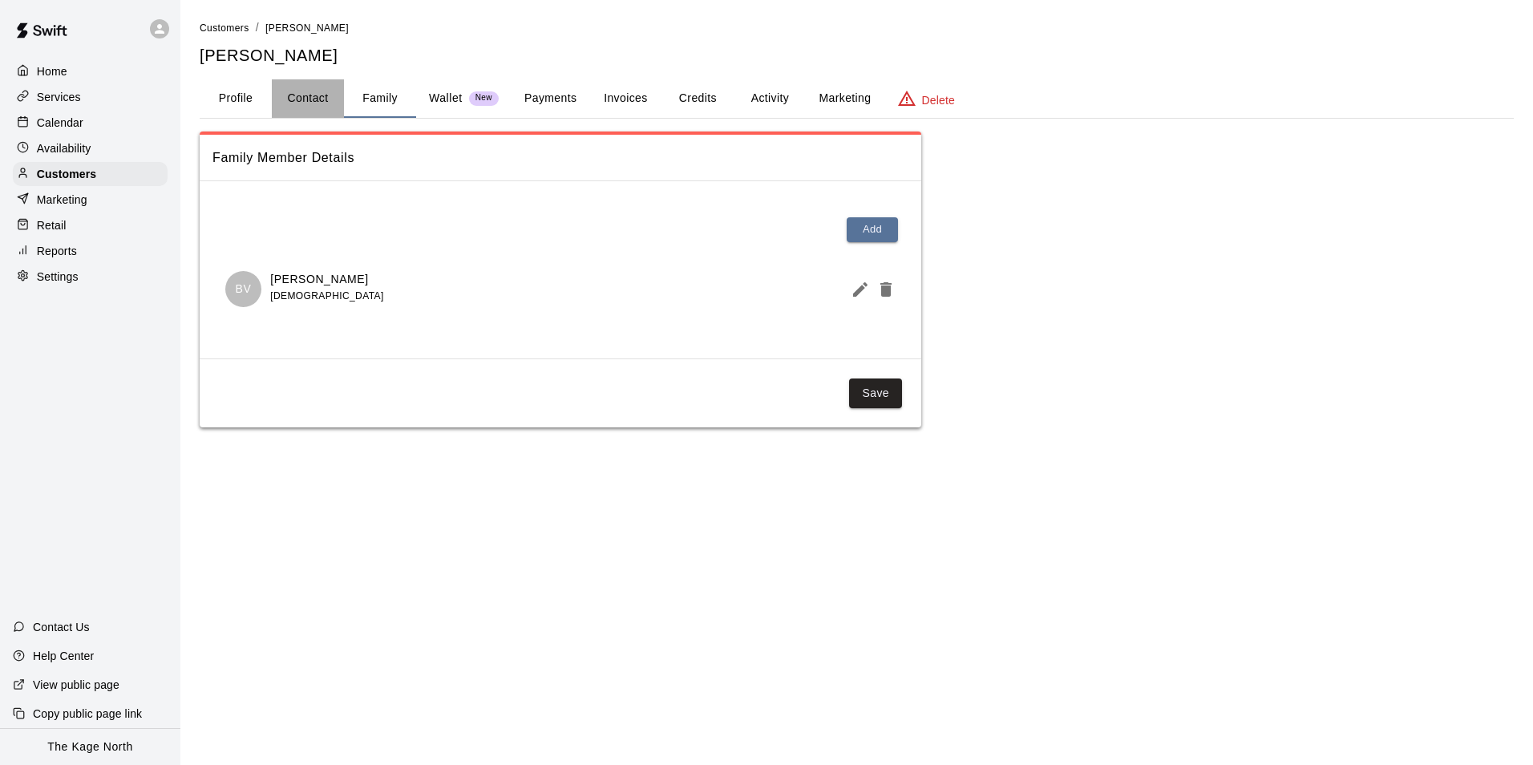
click at [305, 91] on button "Contact" at bounding box center [308, 98] width 72 height 38
select select "**"
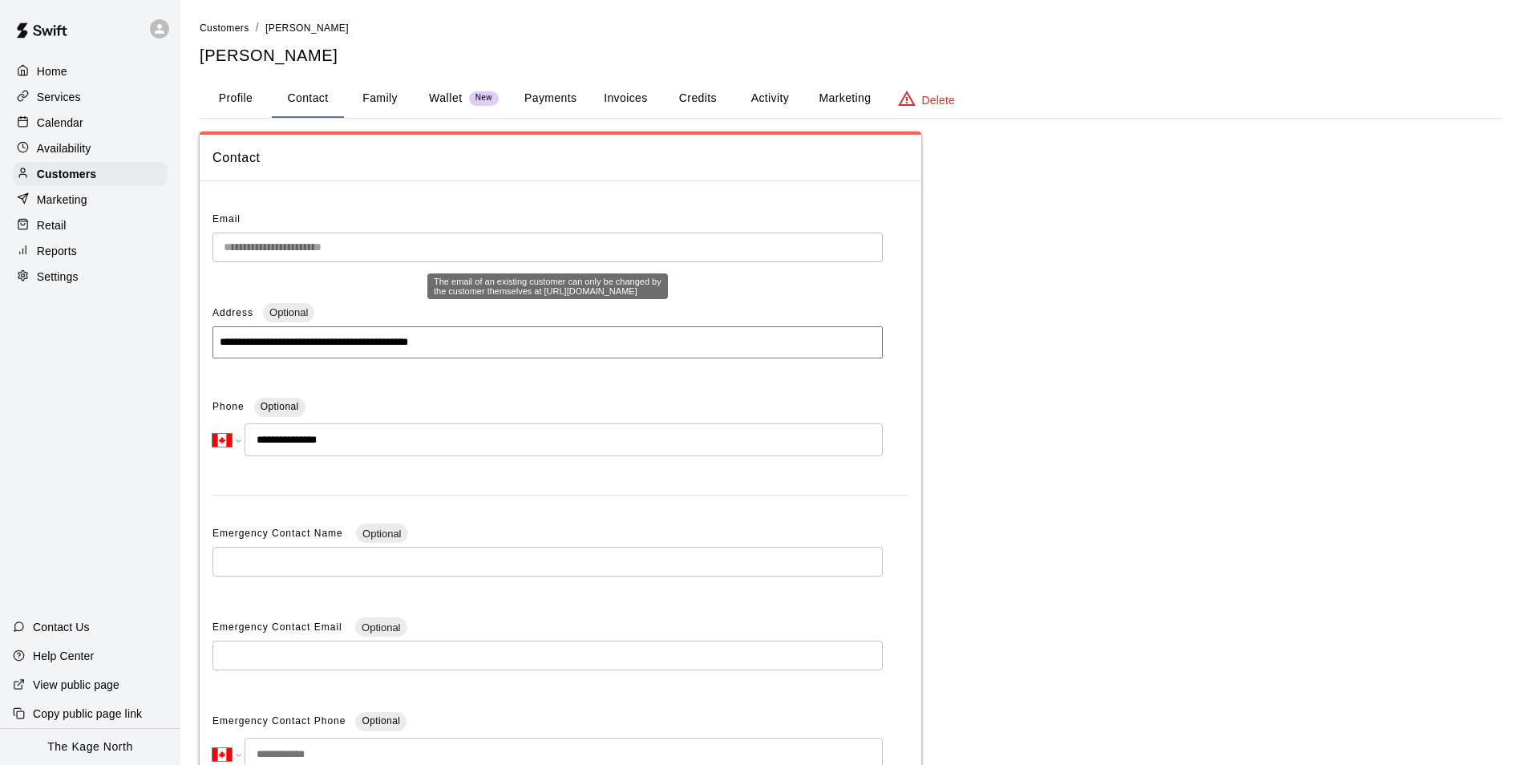
click at [168, 236] on div "**********" at bounding box center [760, 457] width 1521 height 915
click at [62, 75] on p "Home" at bounding box center [52, 71] width 30 height 16
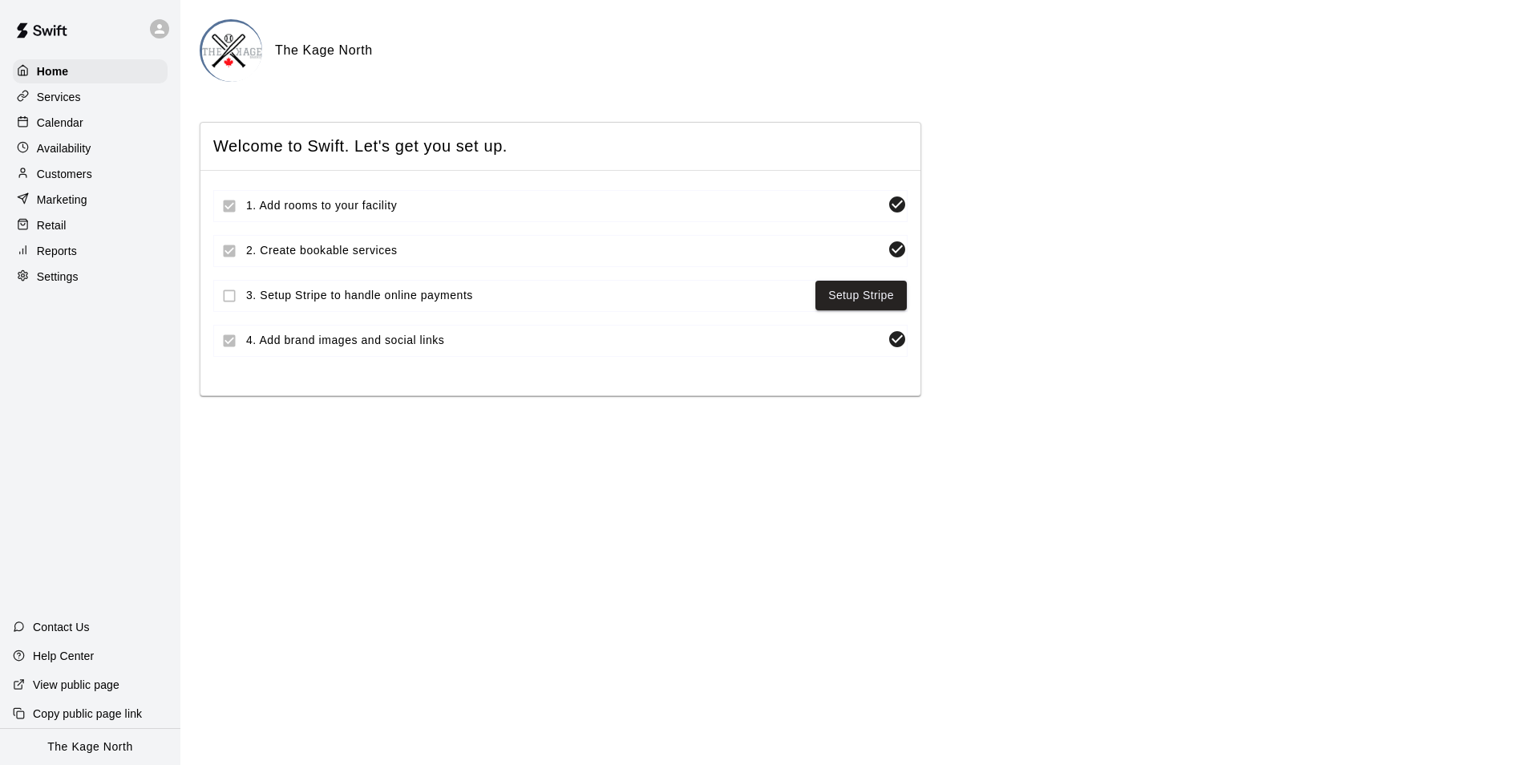
click at [67, 126] on p "Calendar" at bounding box center [60, 123] width 46 height 16
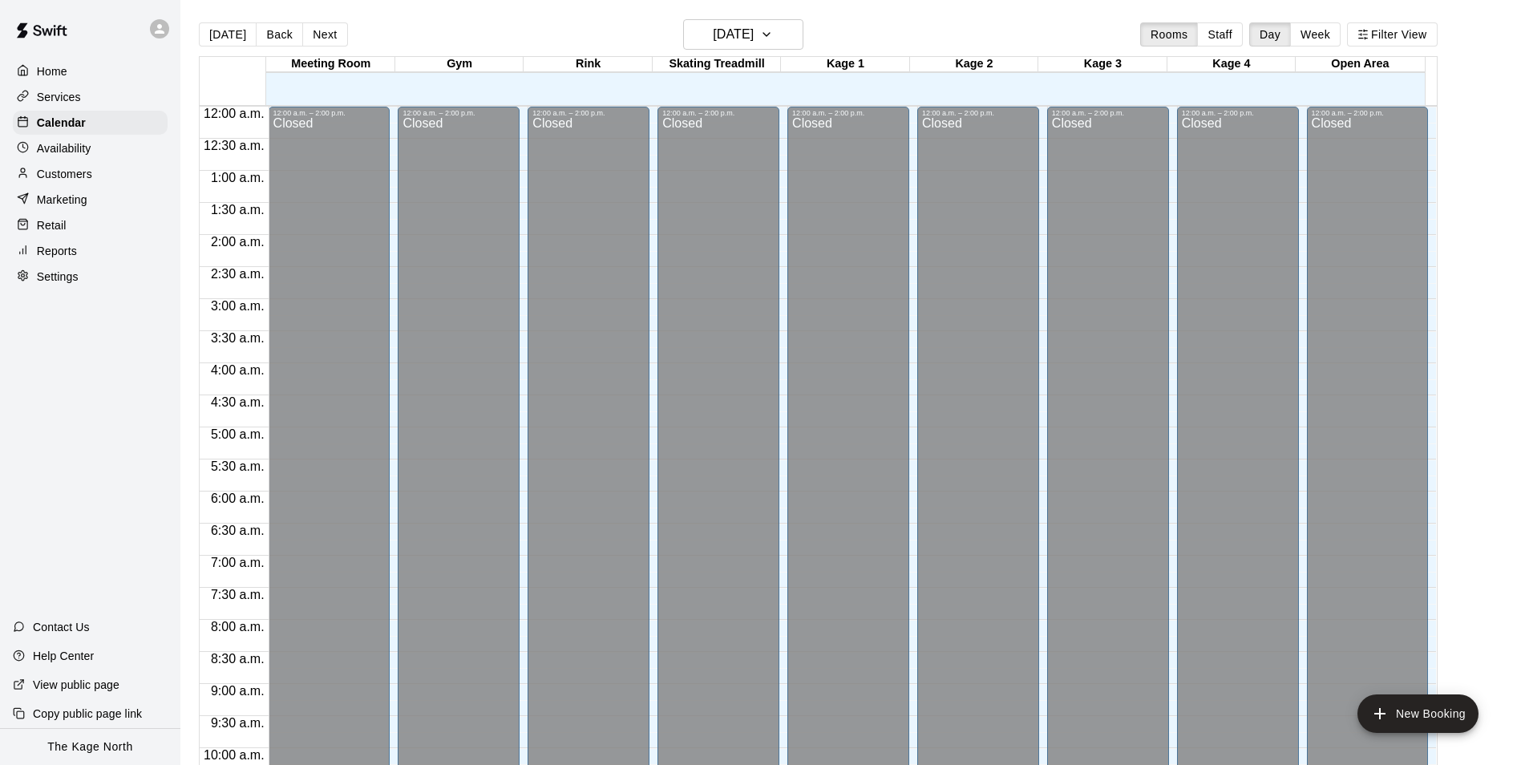
scroll to position [814, 0]
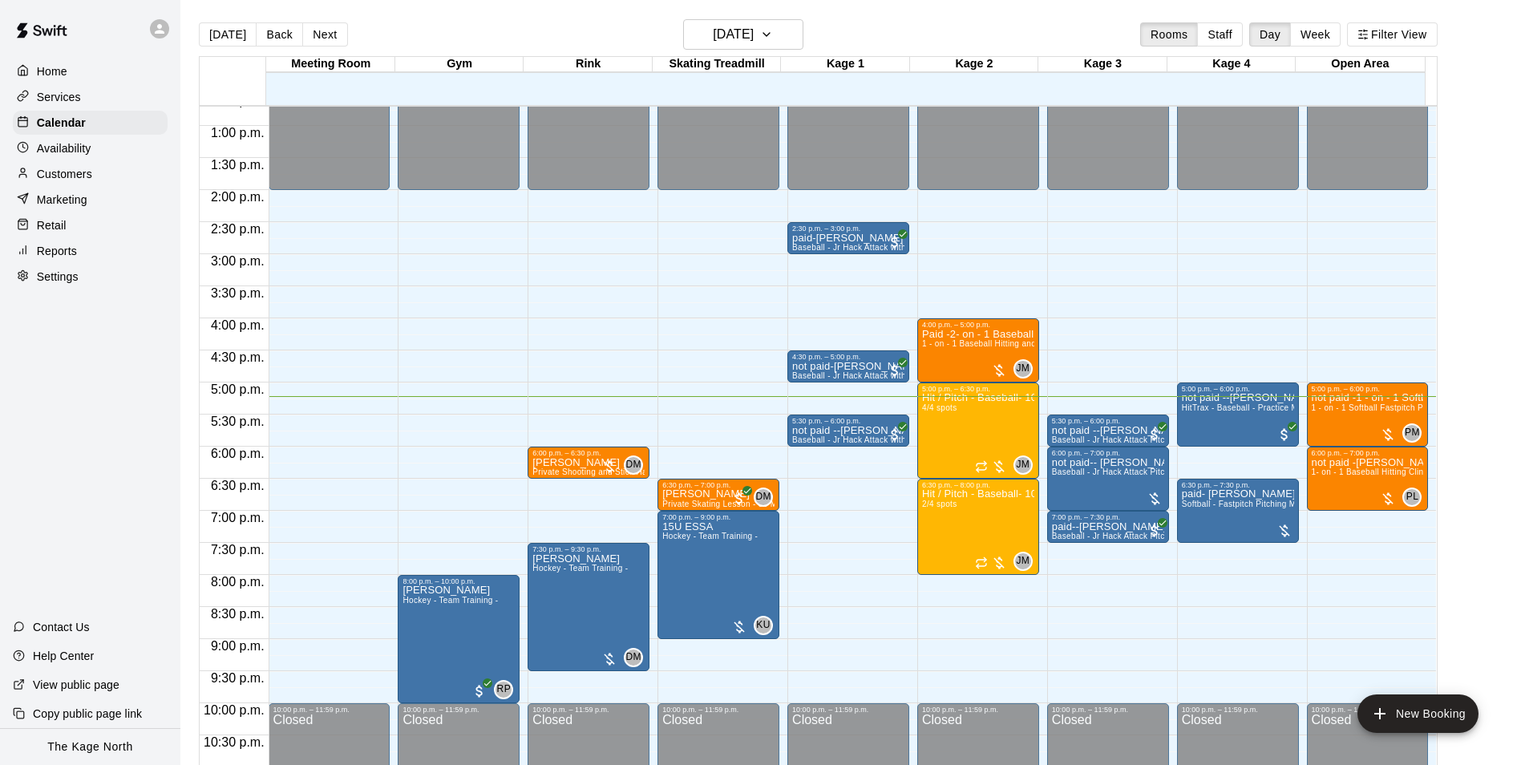
click at [536, 32] on div "Today Back Next Wednesday Sep 10 Rooms Staff Day Week Filter View" at bounding box center [818, 37] width 1238 height 37
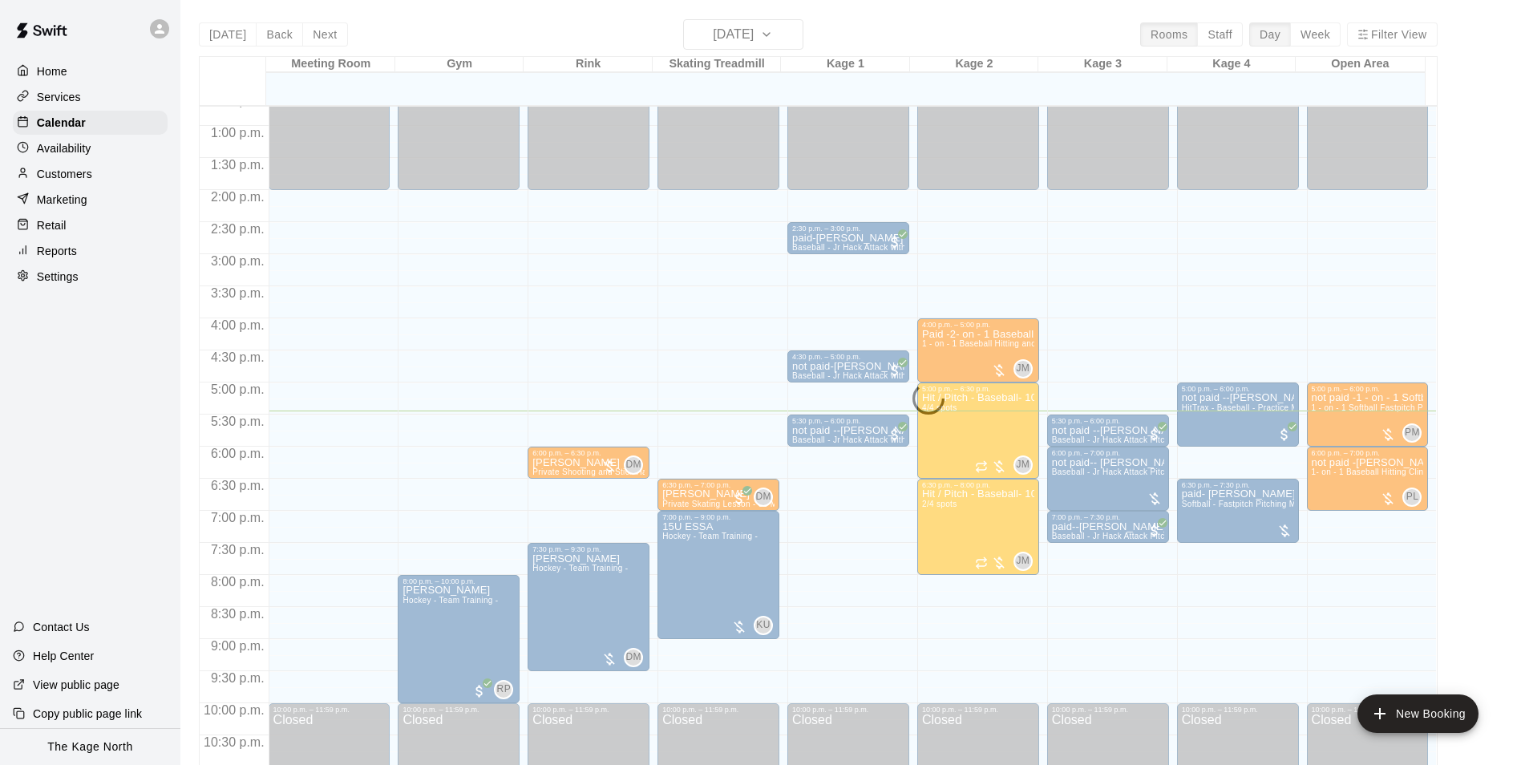
click at [156, 27] on icon at bounding box center [159, 29] width 14 height 14
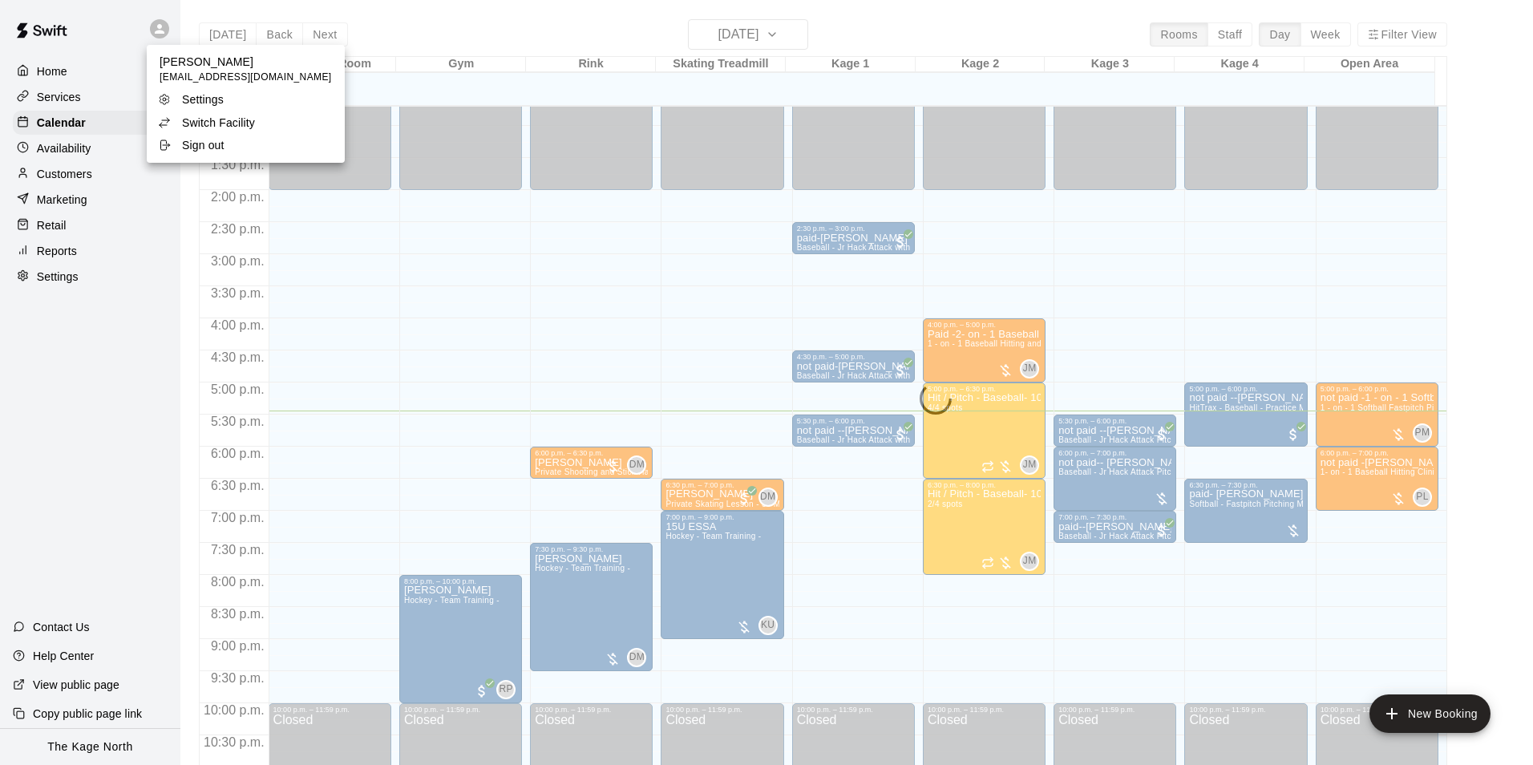
drag, startPoint x: 432, startPoint y: 26, endPoint x: 407, endPoint y: 26, distance: 24.8
click at [427, 26] on div at bounding box center [766, 382] width 1533 height 765
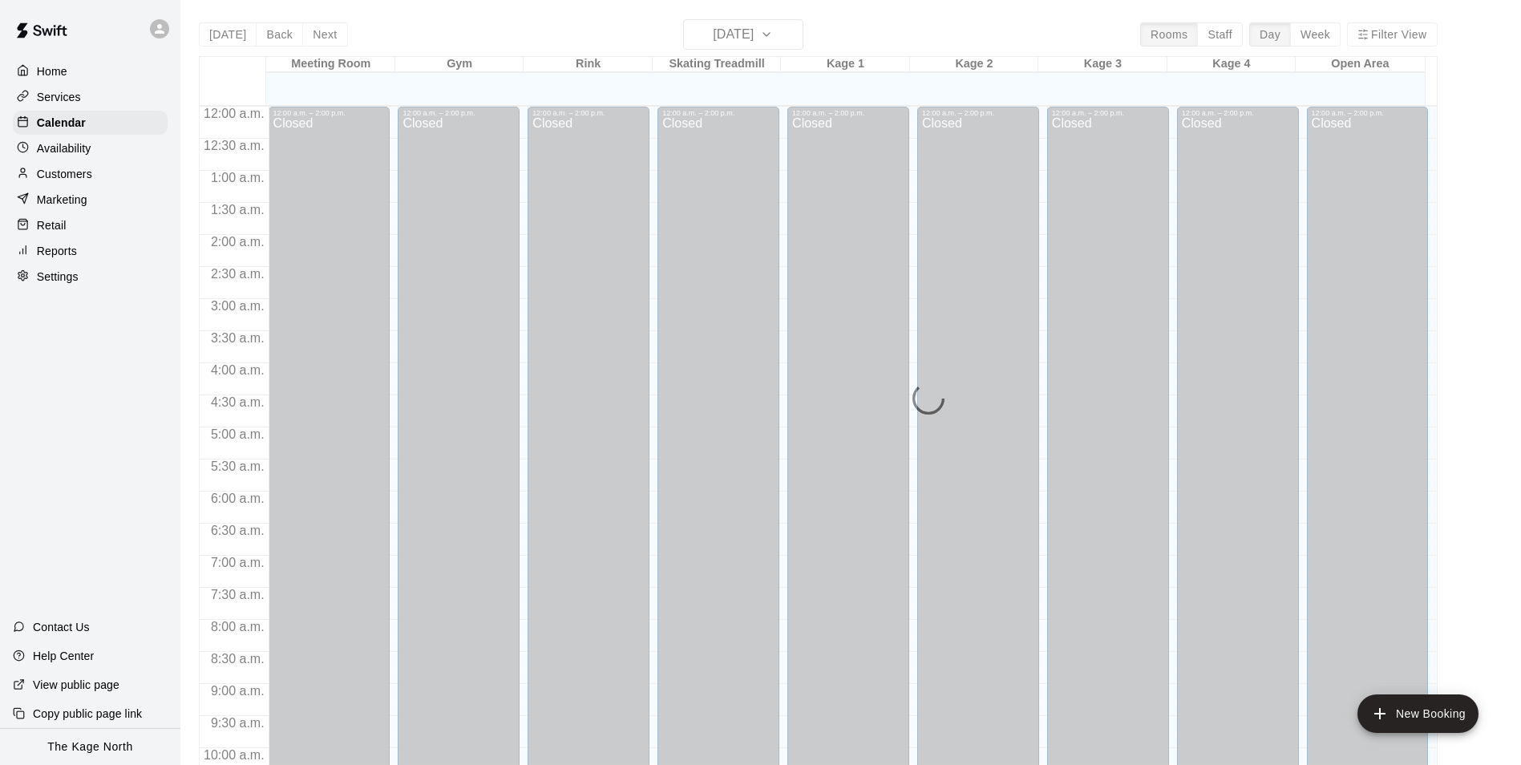
scroll to position [814, 0]
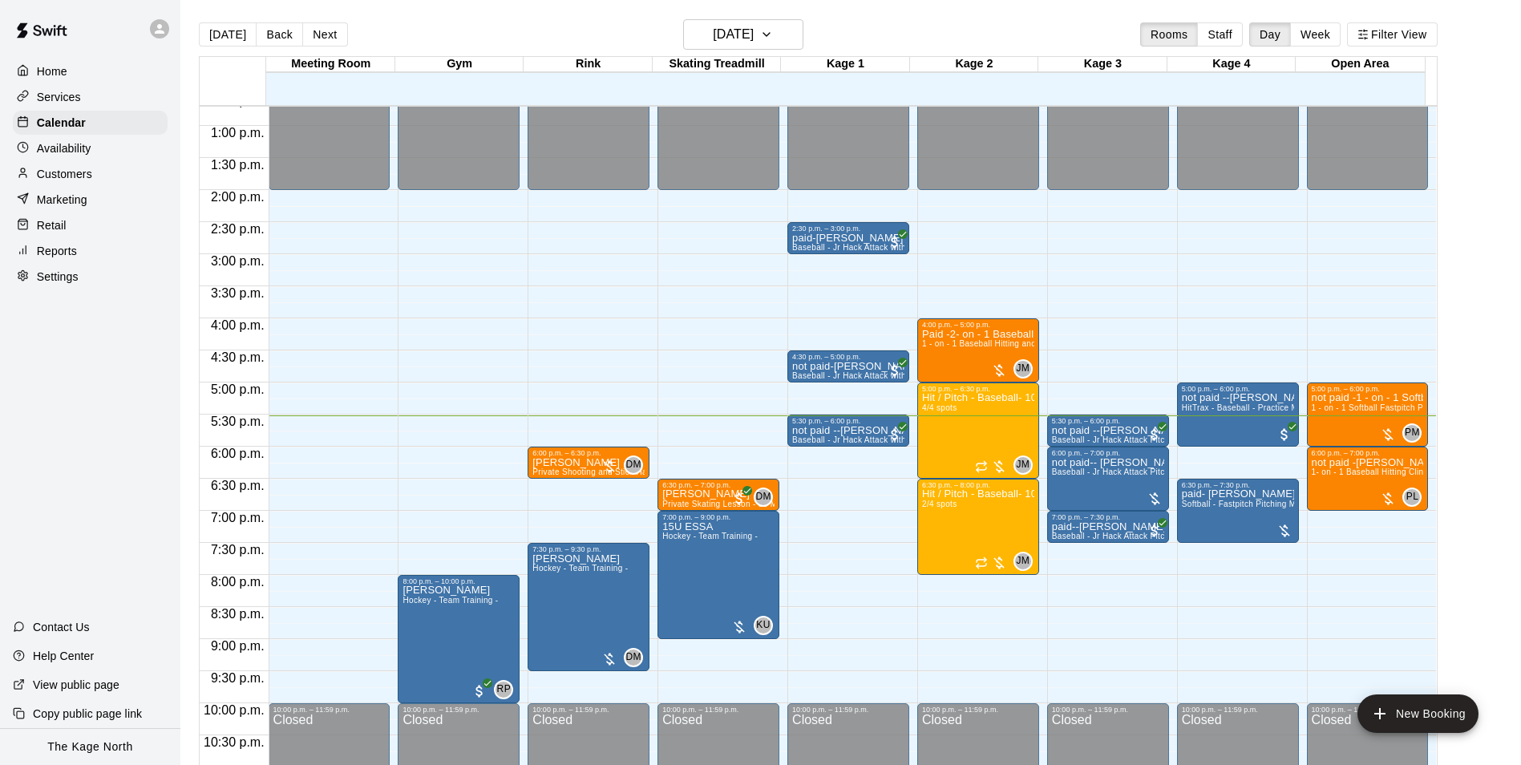
click at [87, 149] on p "Availability" at bounding box center [64, 148] width 55 height 16
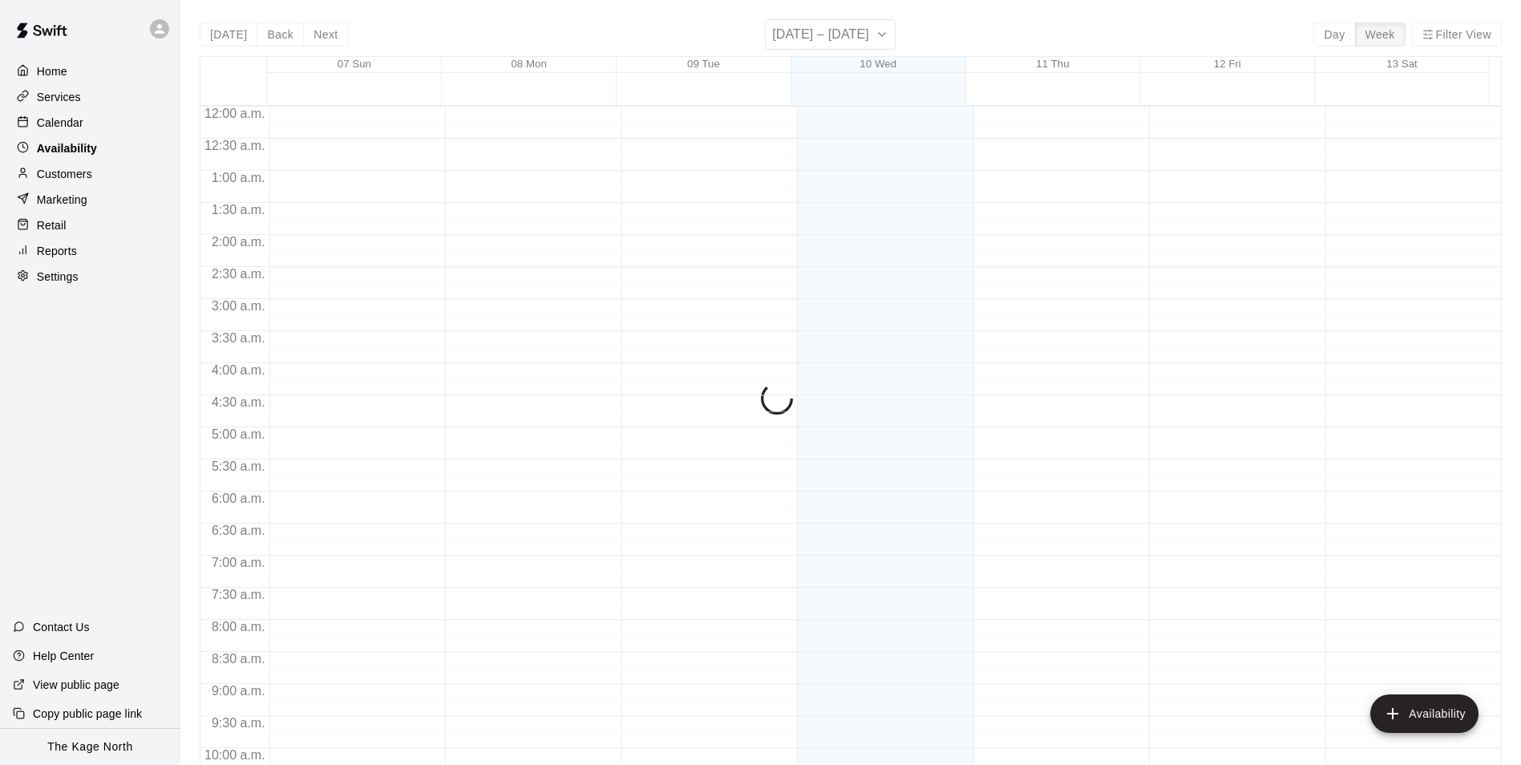
scroll to position [863, 0]
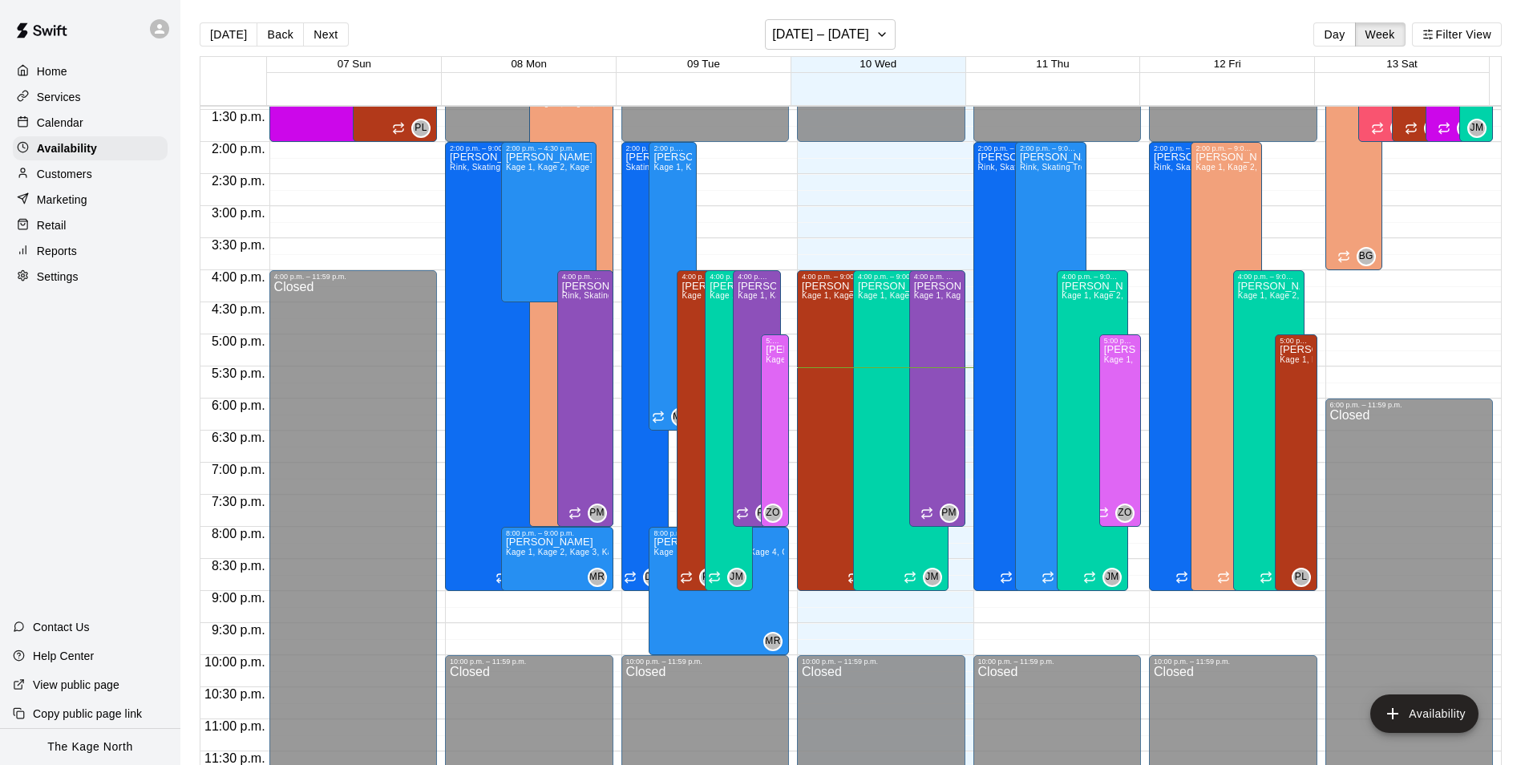
click at [43, 121] on p "Calendar" at bounding box center [60, 123] width 46 height 16
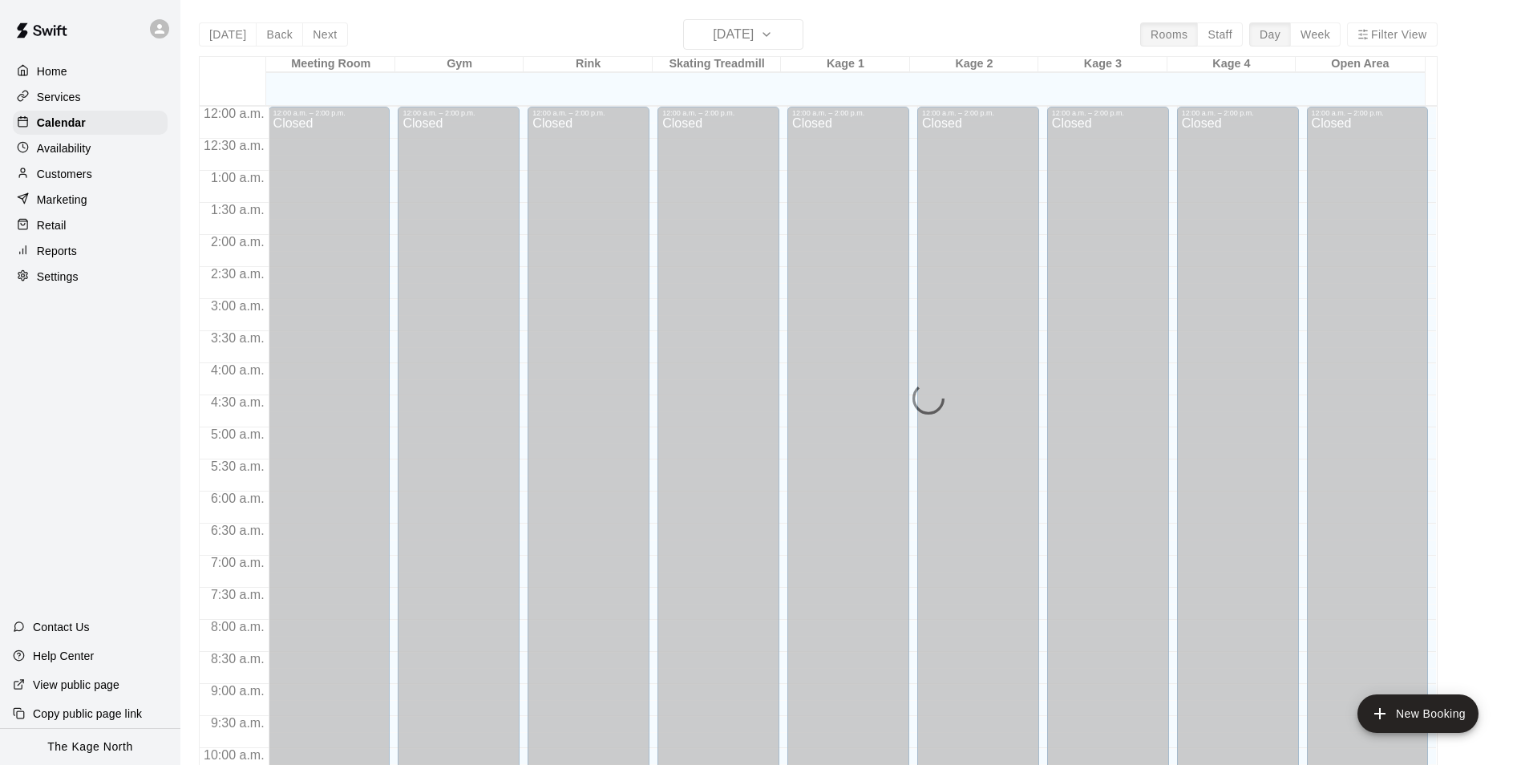
scroll to position [814, 0]
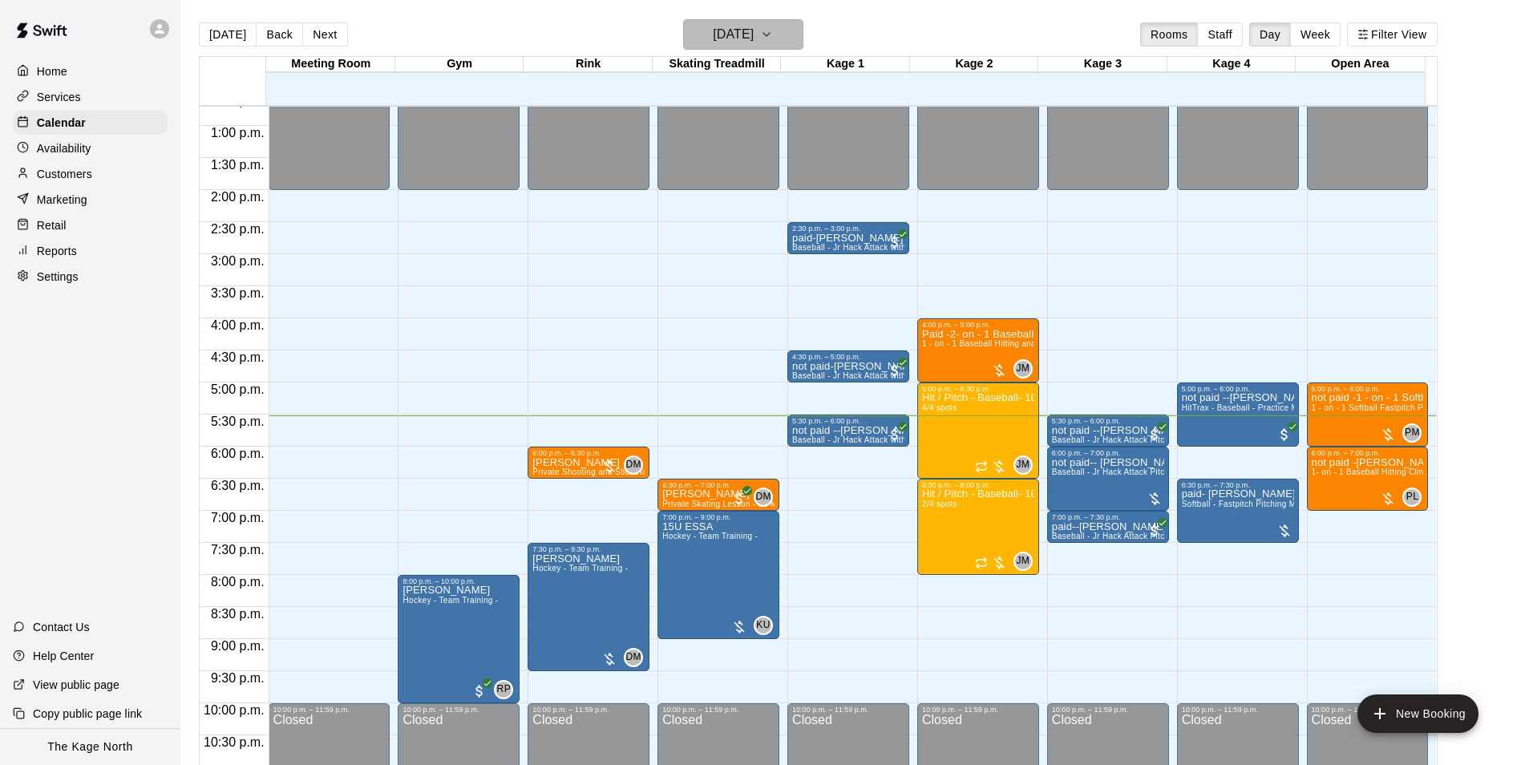
click at [743, 29] on h6 "[DATE]" at bounding box center [733, 34] width 41 height 22
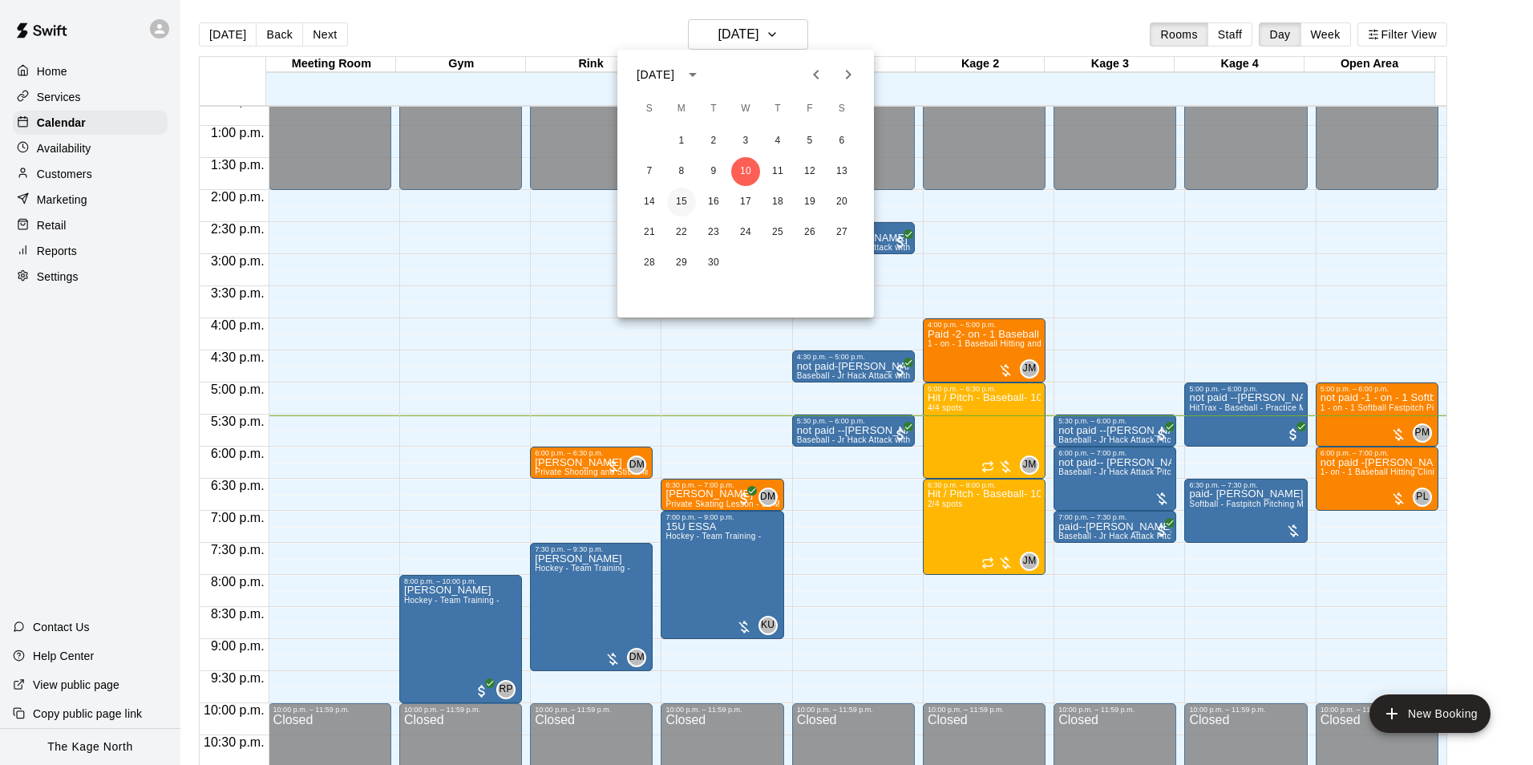
click at [682, 199] on button "15" at bounding box center [681, 202] width 29 height 29
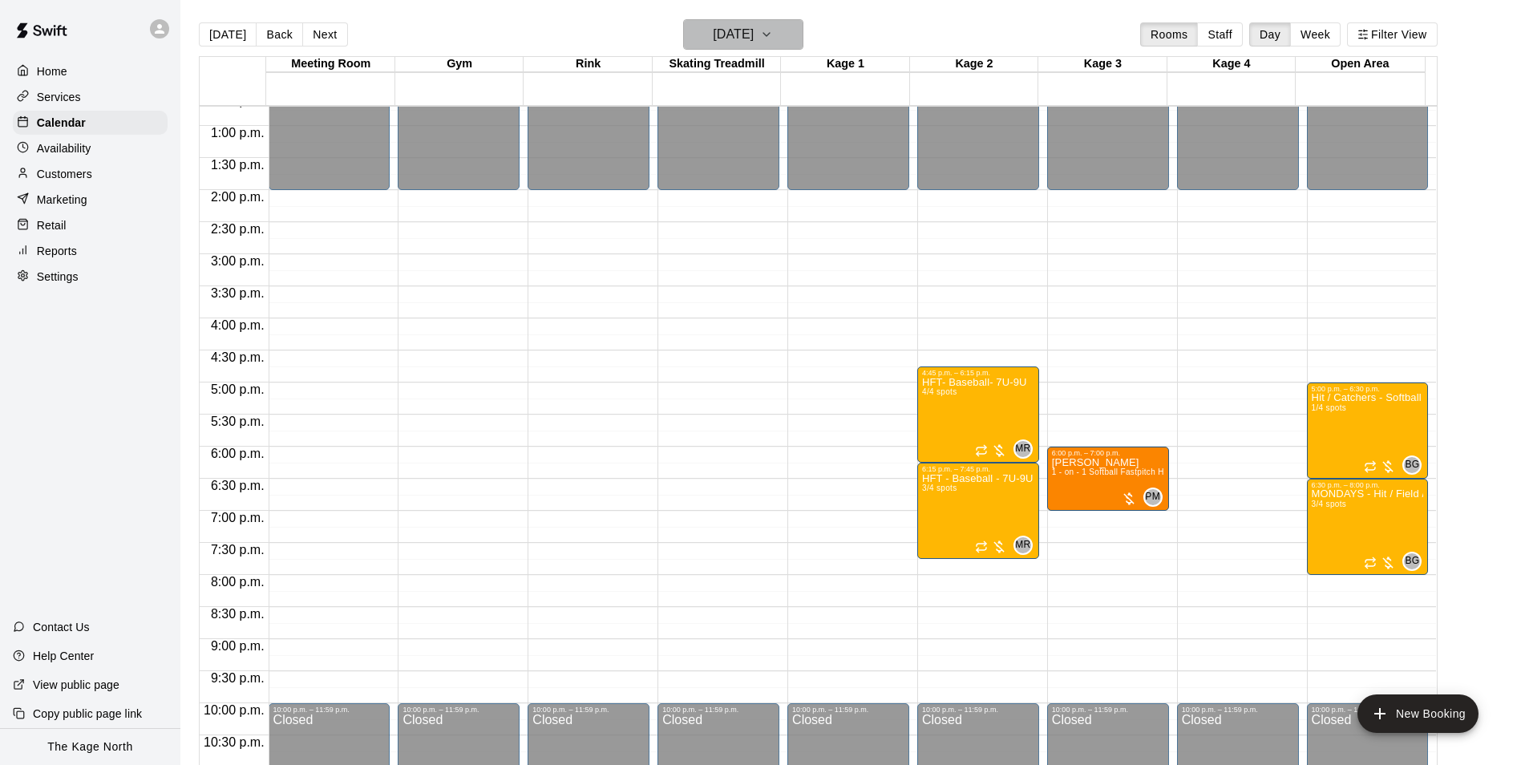
click at [753, 42] on h6 "[DATE]" at bounding box center [733, 34] width 41 height 22
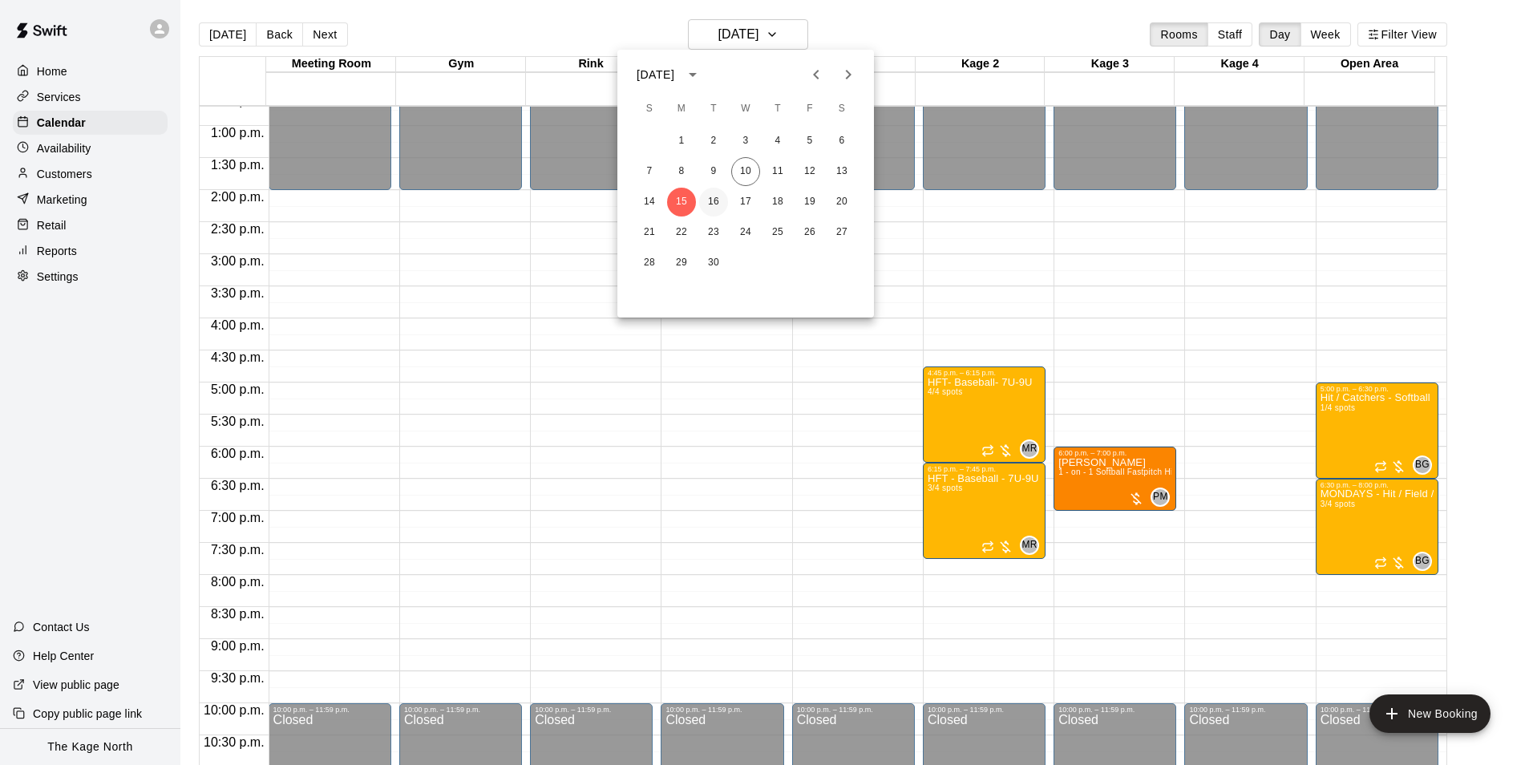
click at [709, 202] on button "16" at bounding box center [713, 202] width 29 height 29
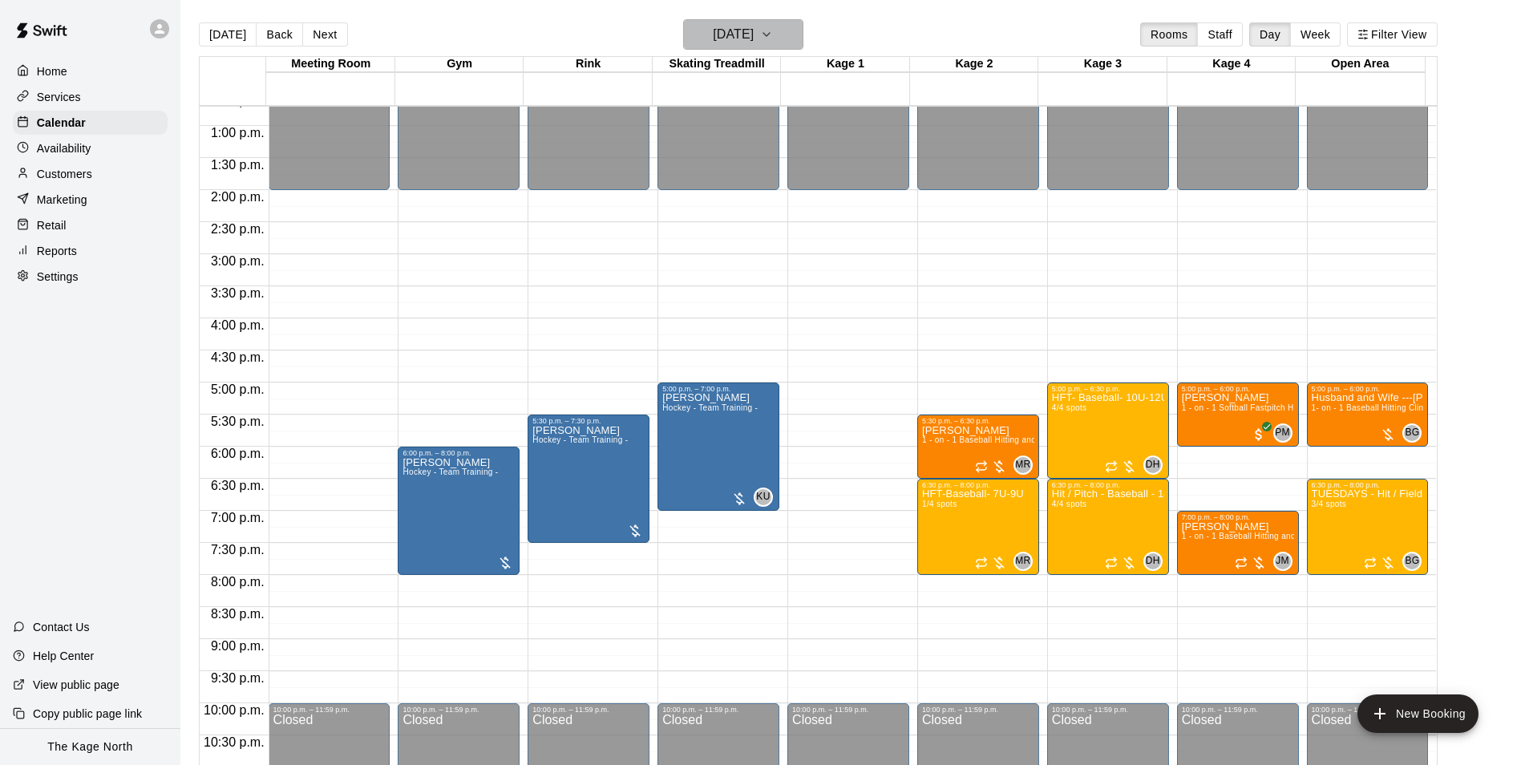
click at [738, 29] on h6 "[DATE]" at bounding box center [733, 34] width 41 height 22
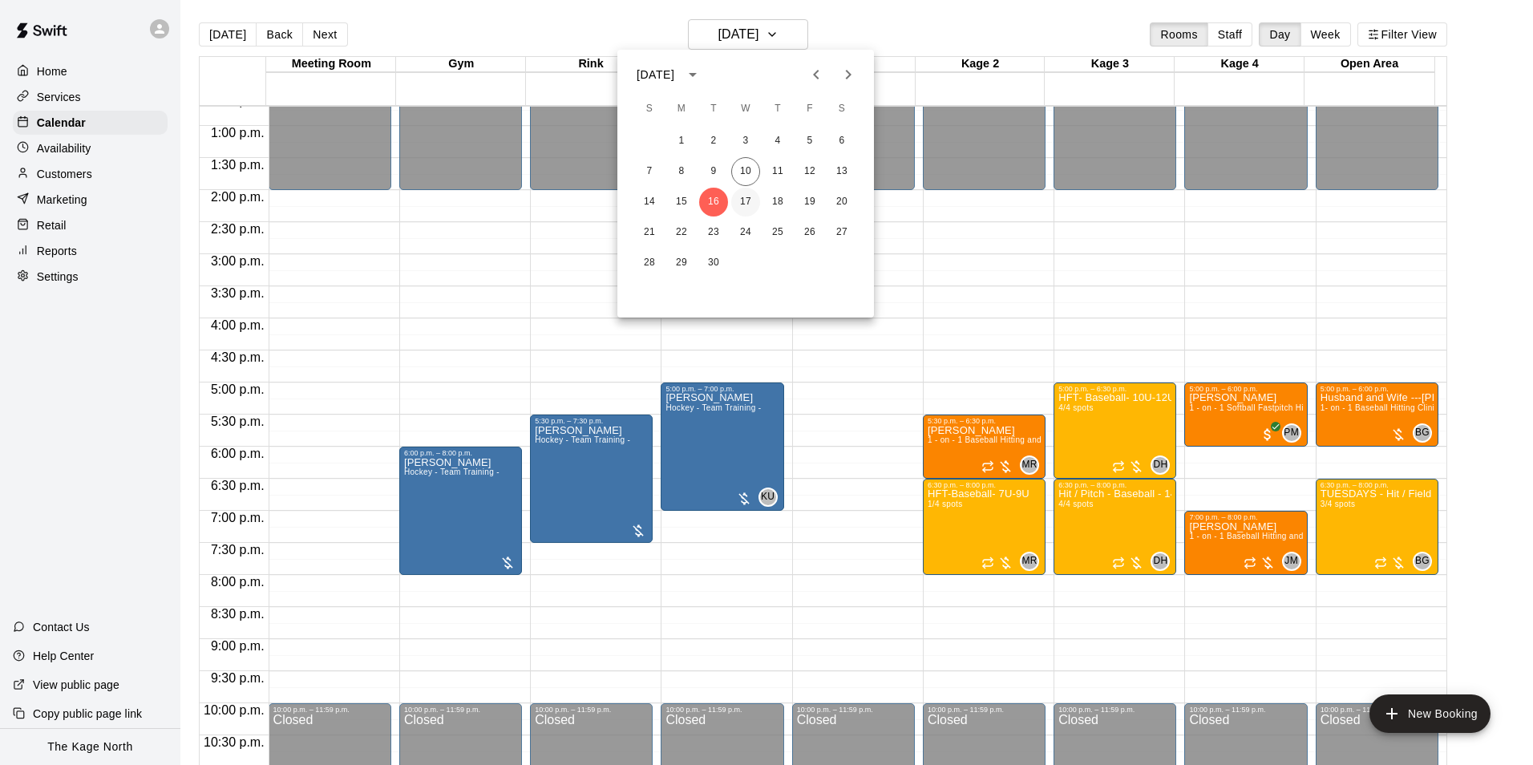
click at [751, 200] on button "17" at bounding box center [745, 202] width 29 height 29
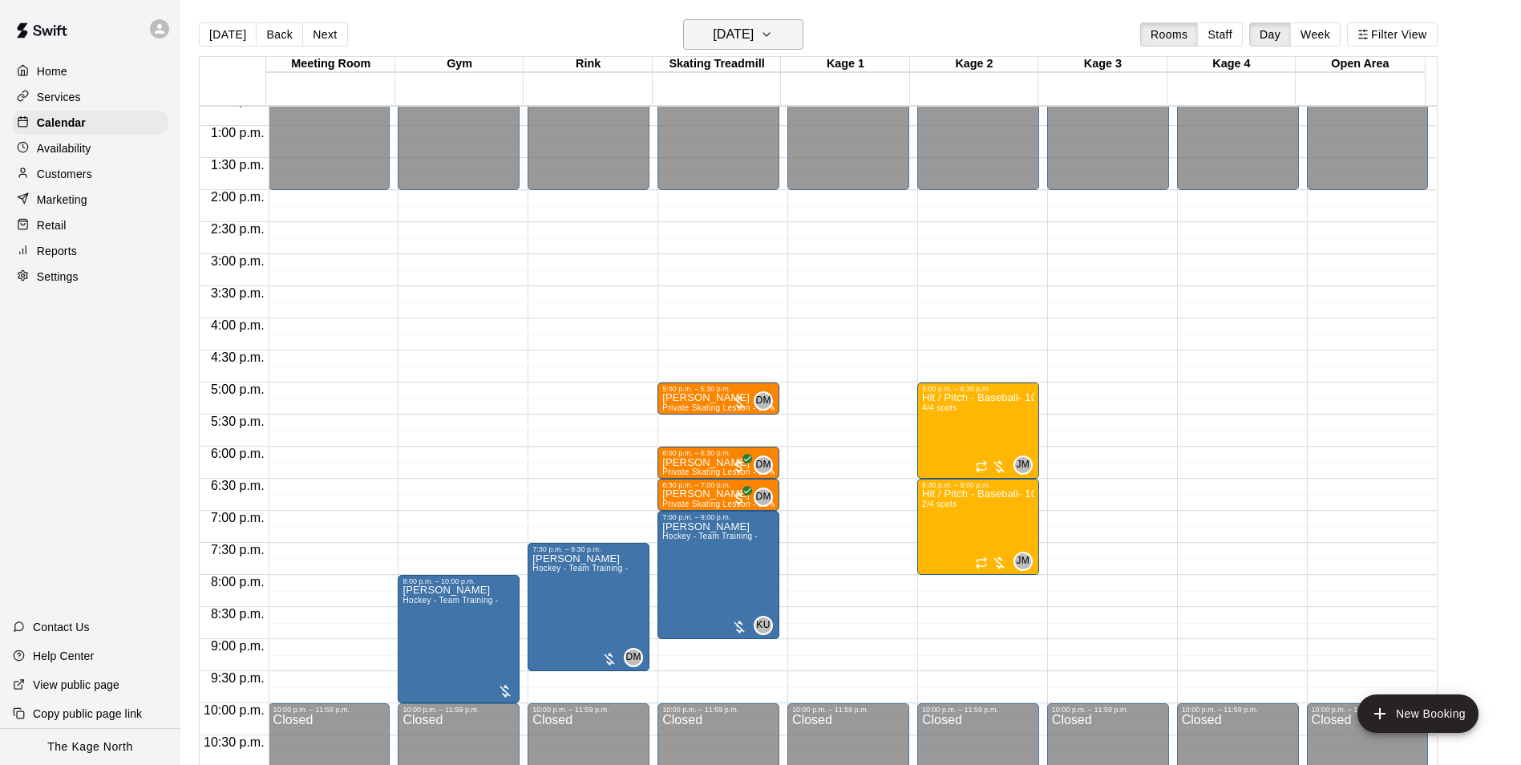
click at [752, 29] on h6 "[DATE]" at bounding box center [733, 34] width 41 height 22
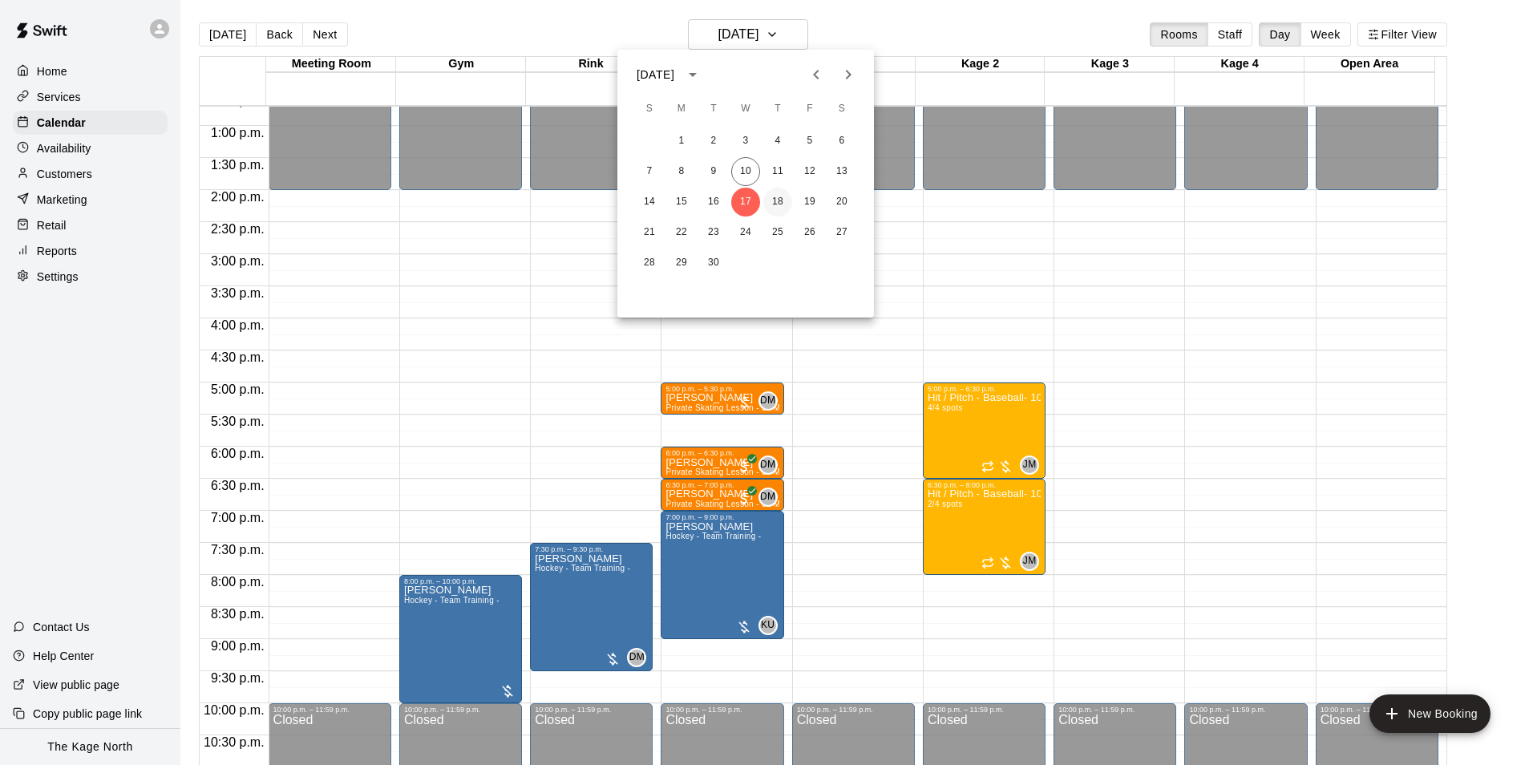
click at [780, 197] on button "18" at bounding box center [777, 202] width 29 height 29
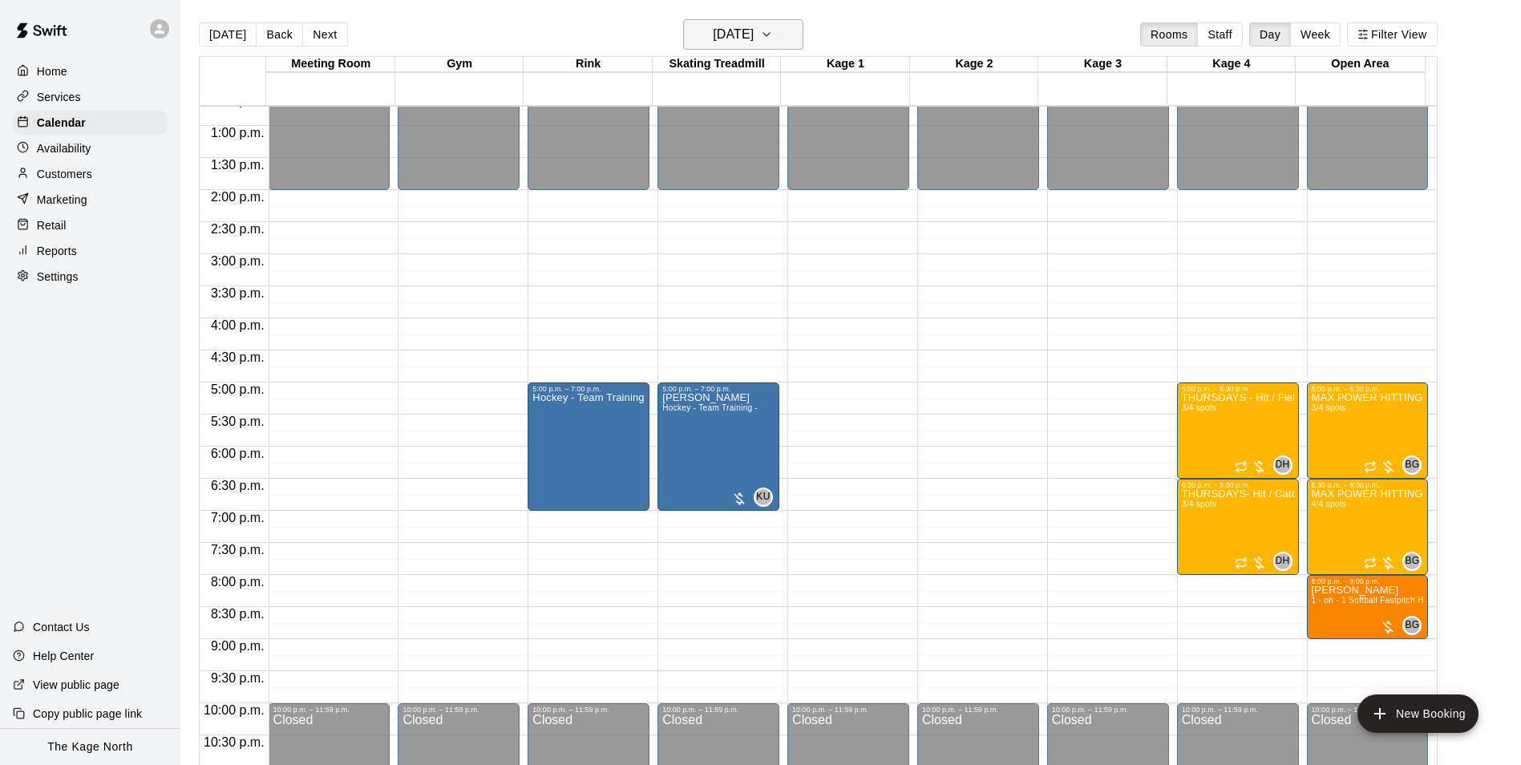
click at [751, 30] on h6 "[DATE]" at bounding box center [733, 34] width 41 height 22
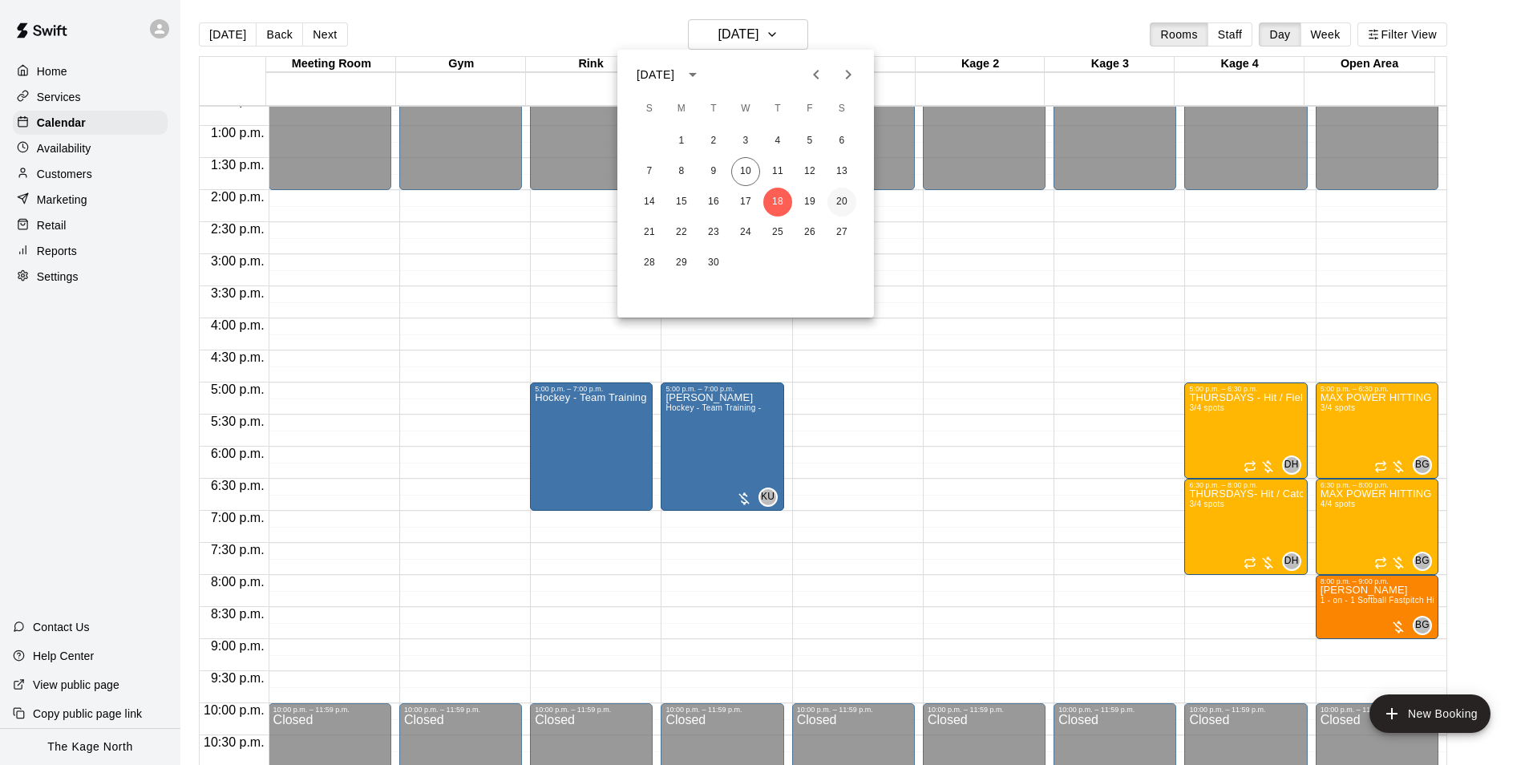
click at [840, 203] on button "20" at bounding box center [841, 202] width 29 height 29
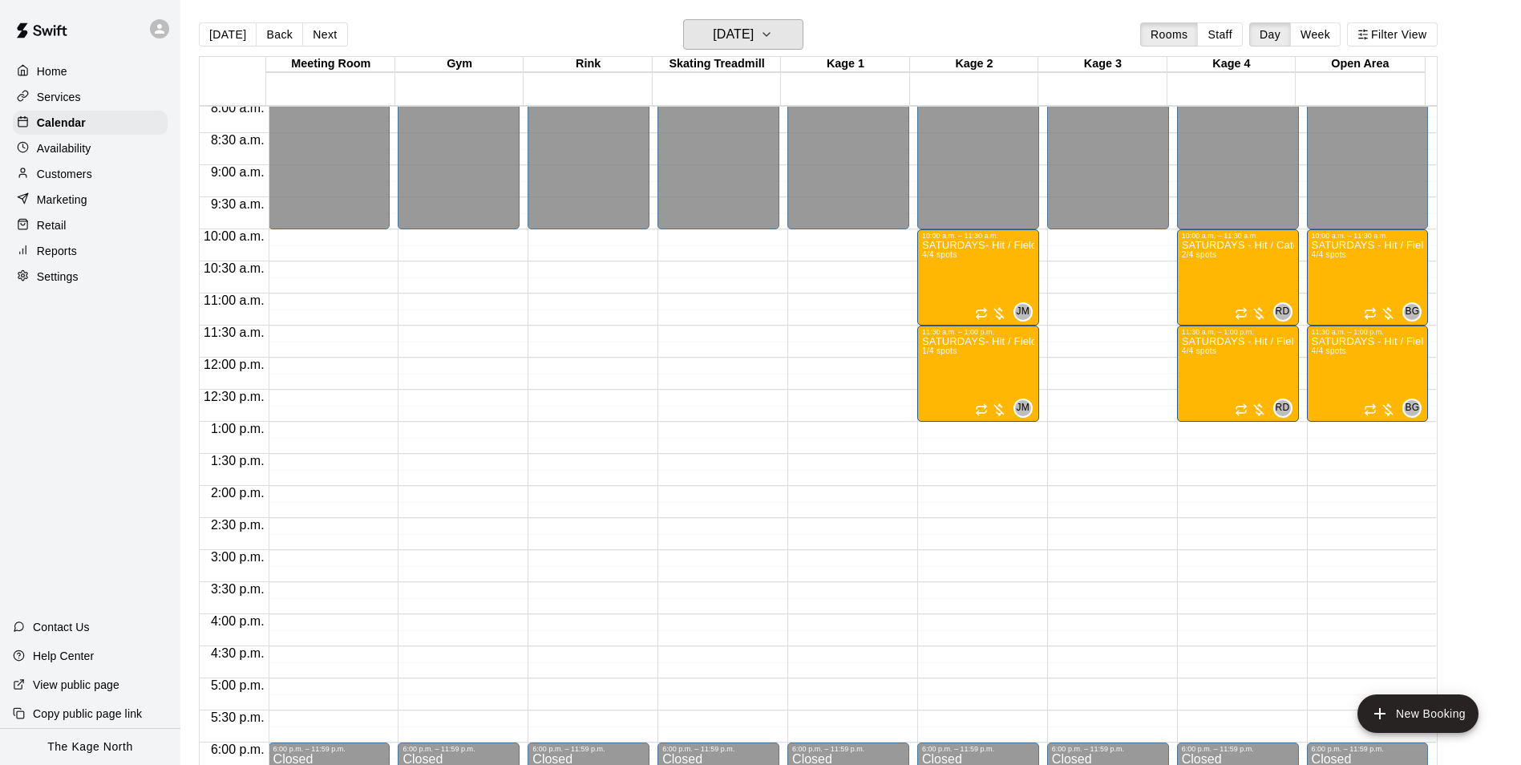
scroll to position [494, 0]
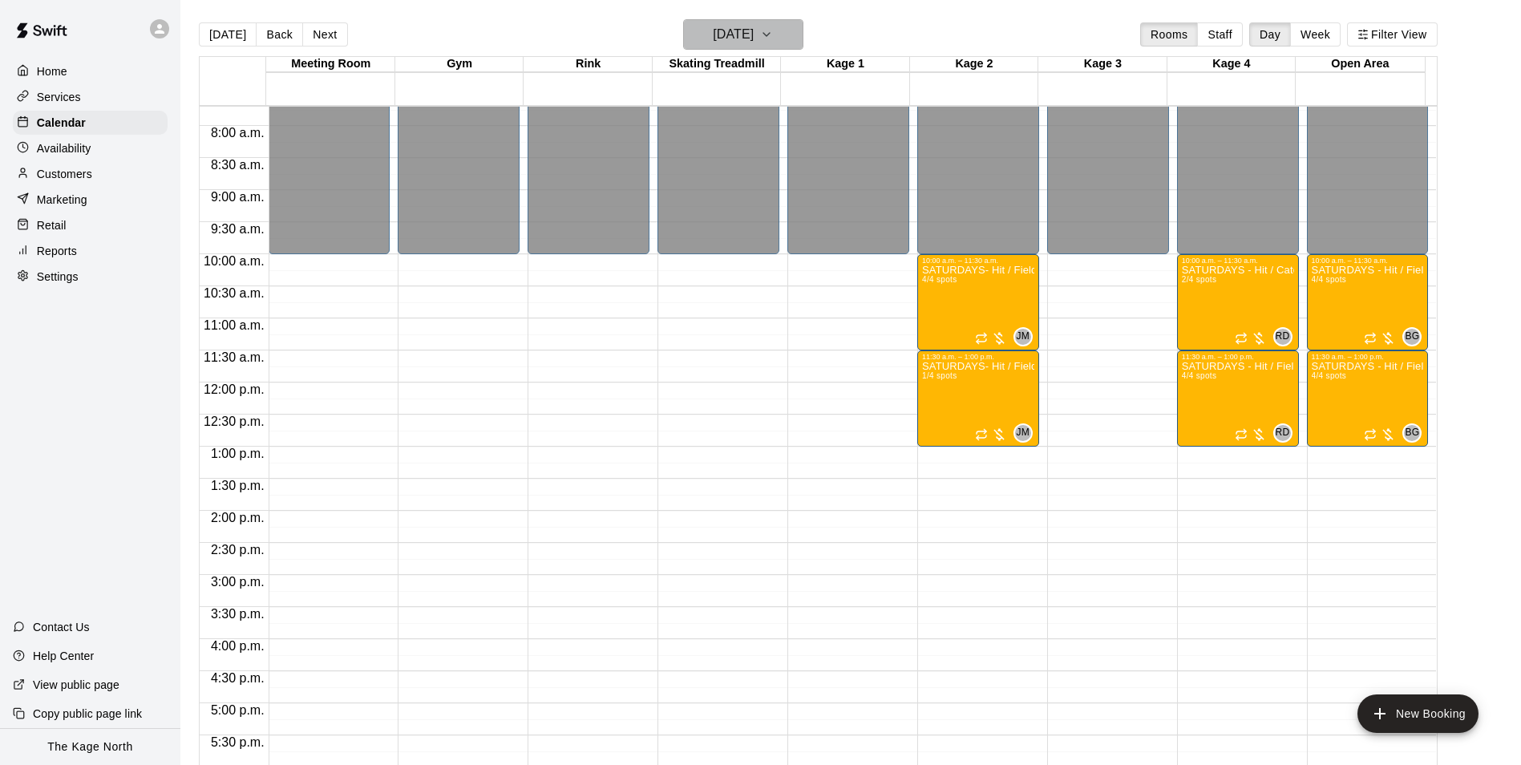
click at [750, 38] on h6 "[DATE]" at bounding box center [733, 34] width 41 height 22
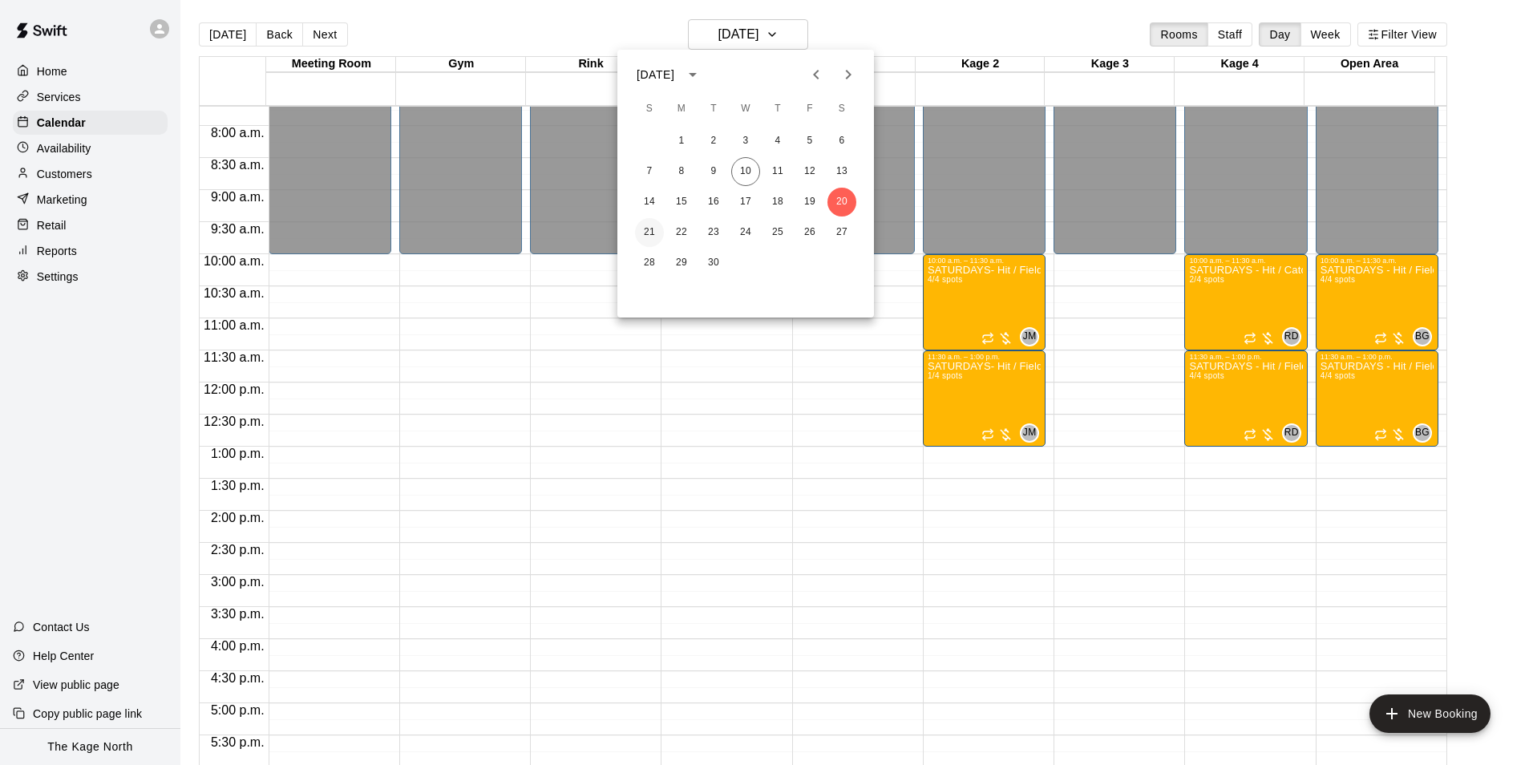
click at [647, 234] on button "21" at bounding box center [649, 232] width 29 height 29
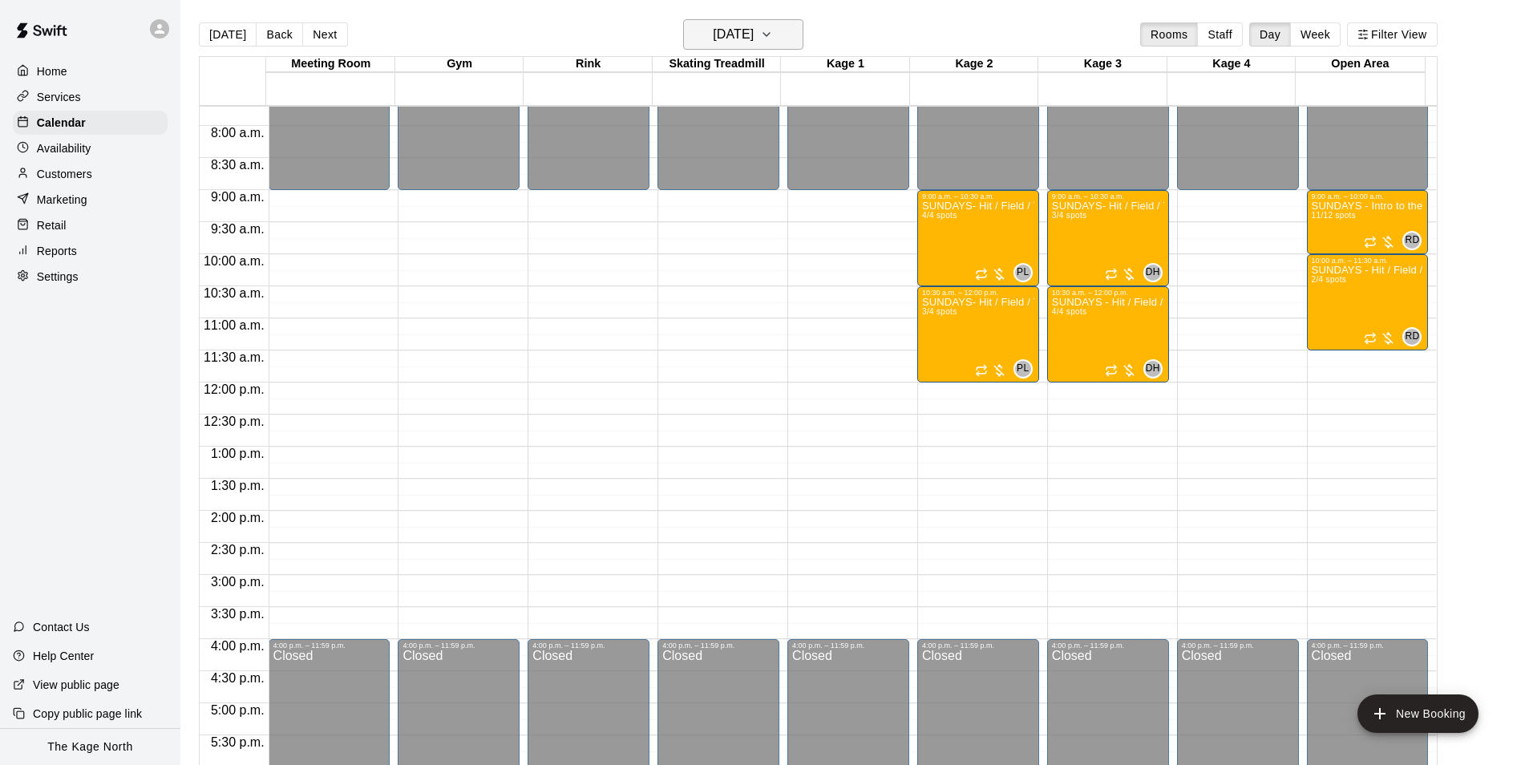
click at [753, 40] on h6 "[DATE]" at bounding box center [733, 34] width 41 height 22
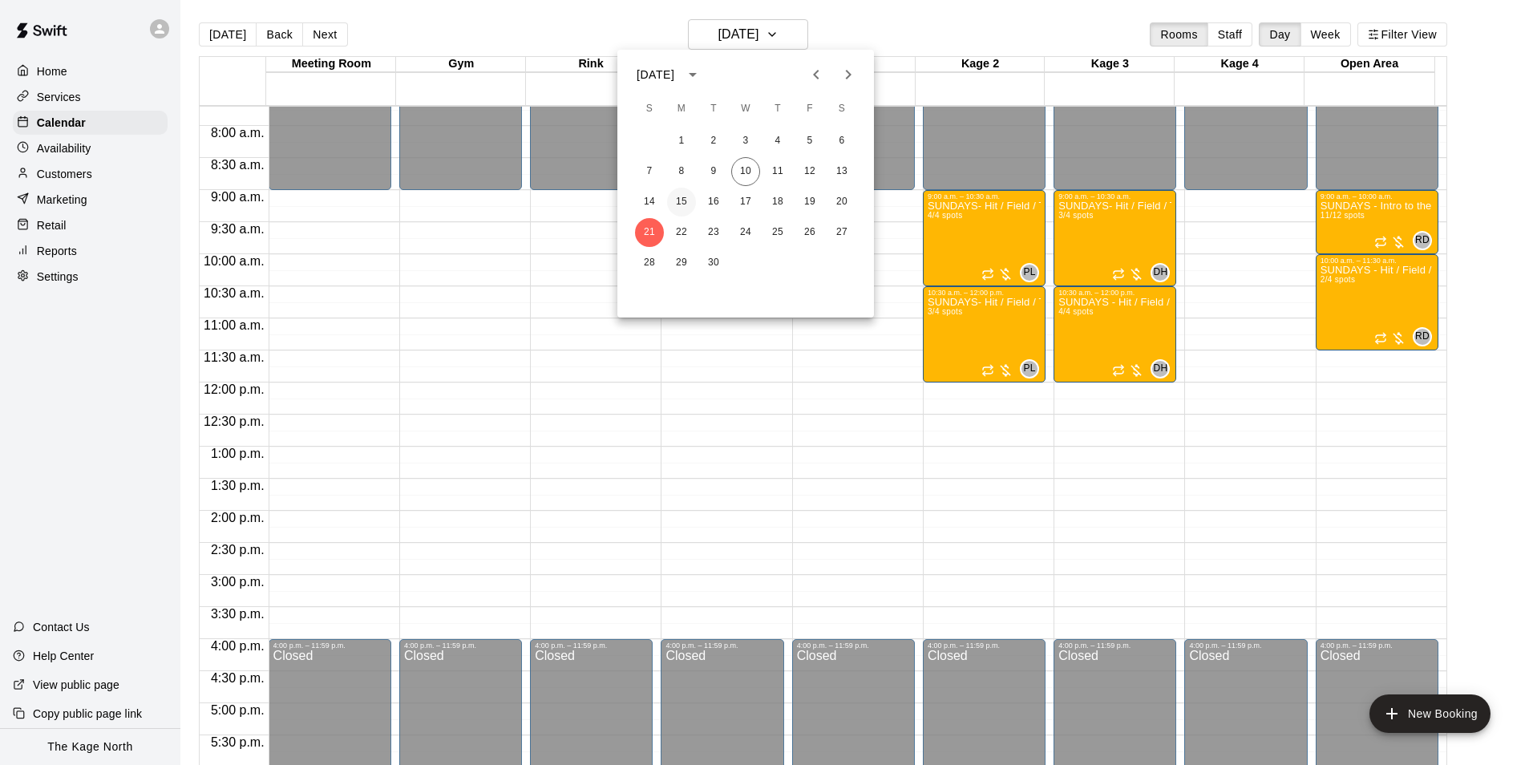
click at [680, 202] on button "15" at bounding box center [681, 202] width 29 height 29
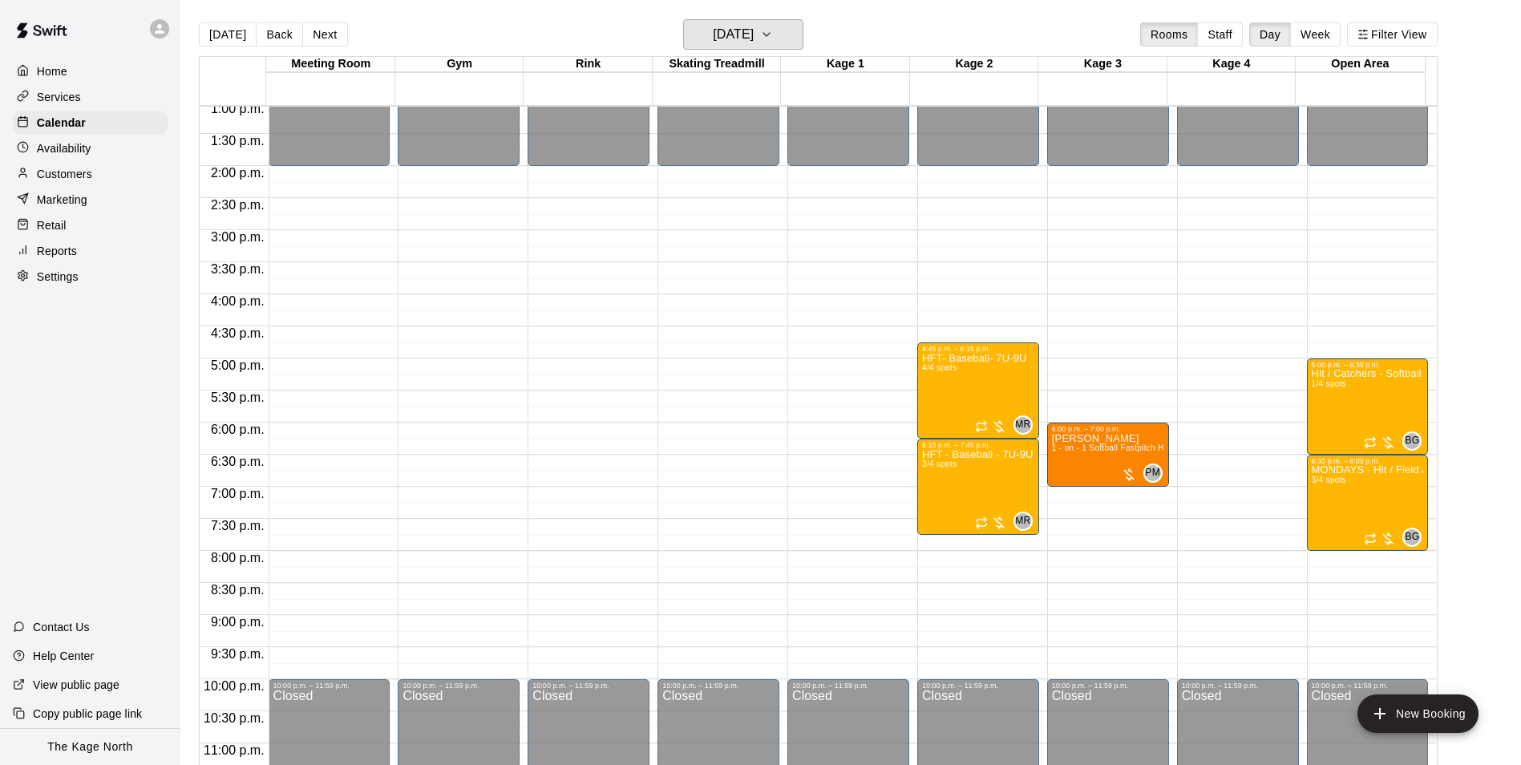
scroll to position [864, 0]
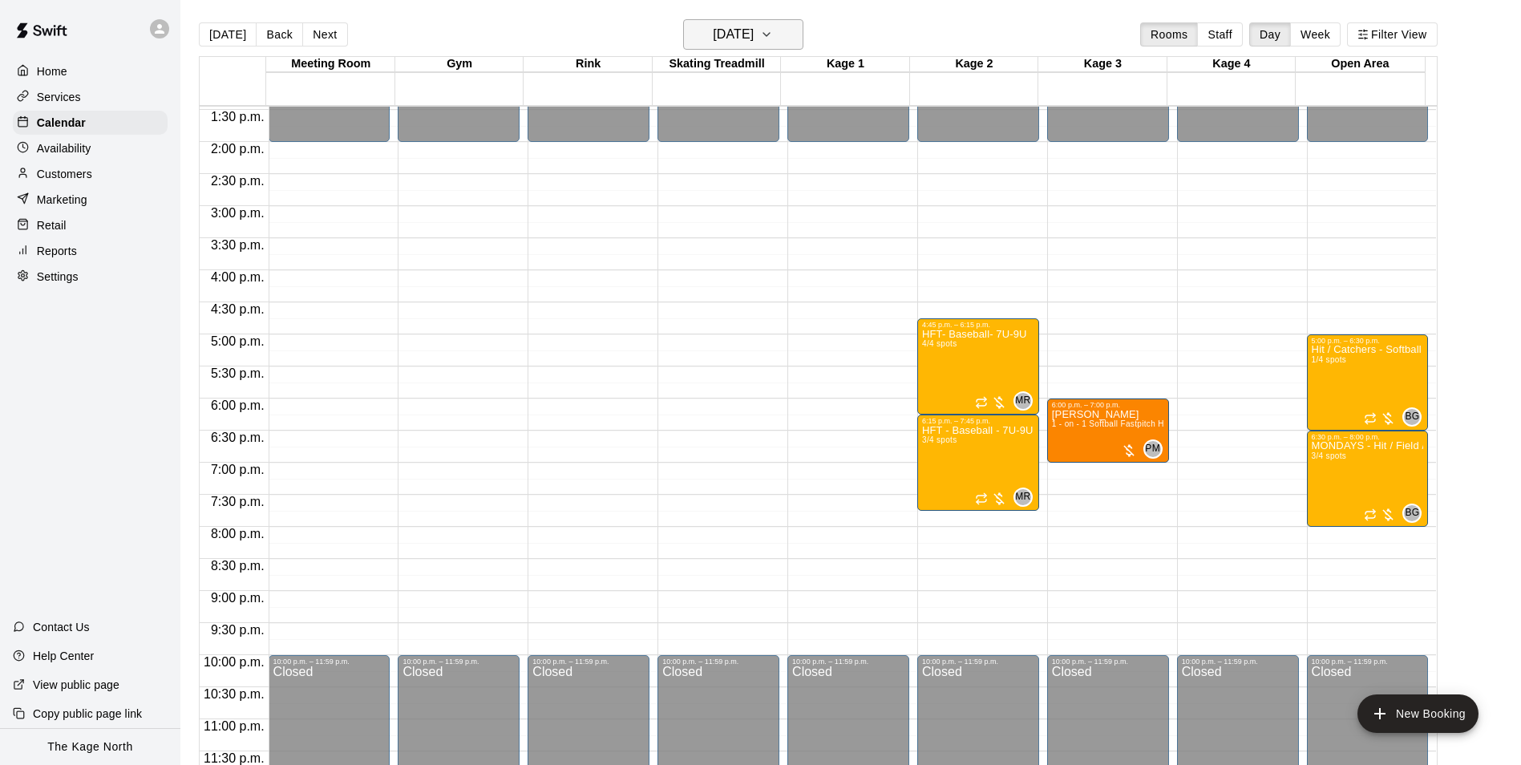
click at [736, 26] on h6 "[DATE]" at bounding box center [733, 34] width 41 height 22
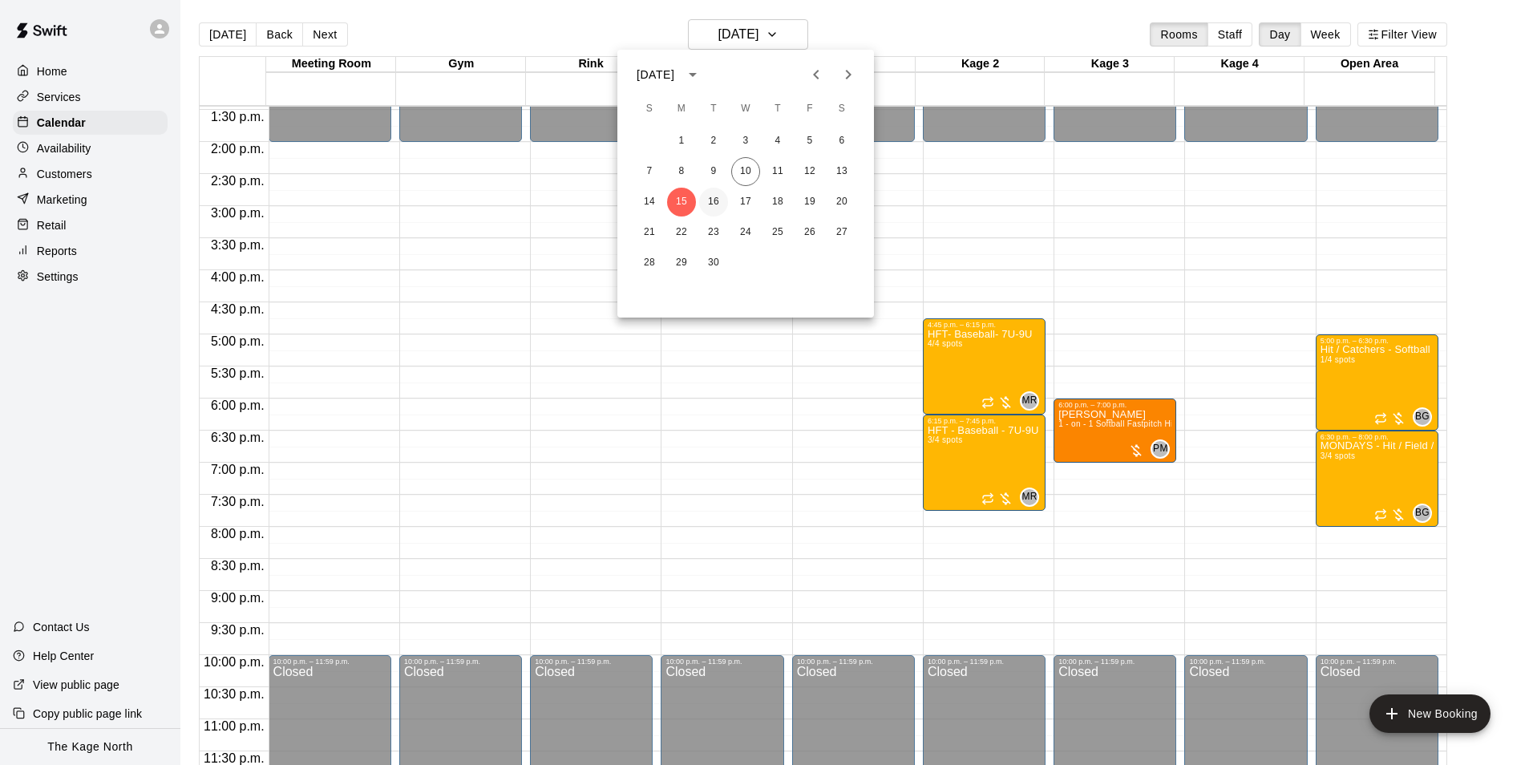
click at [717, 192] on button "16" at bounding box center [713, 202] width 29 height 29
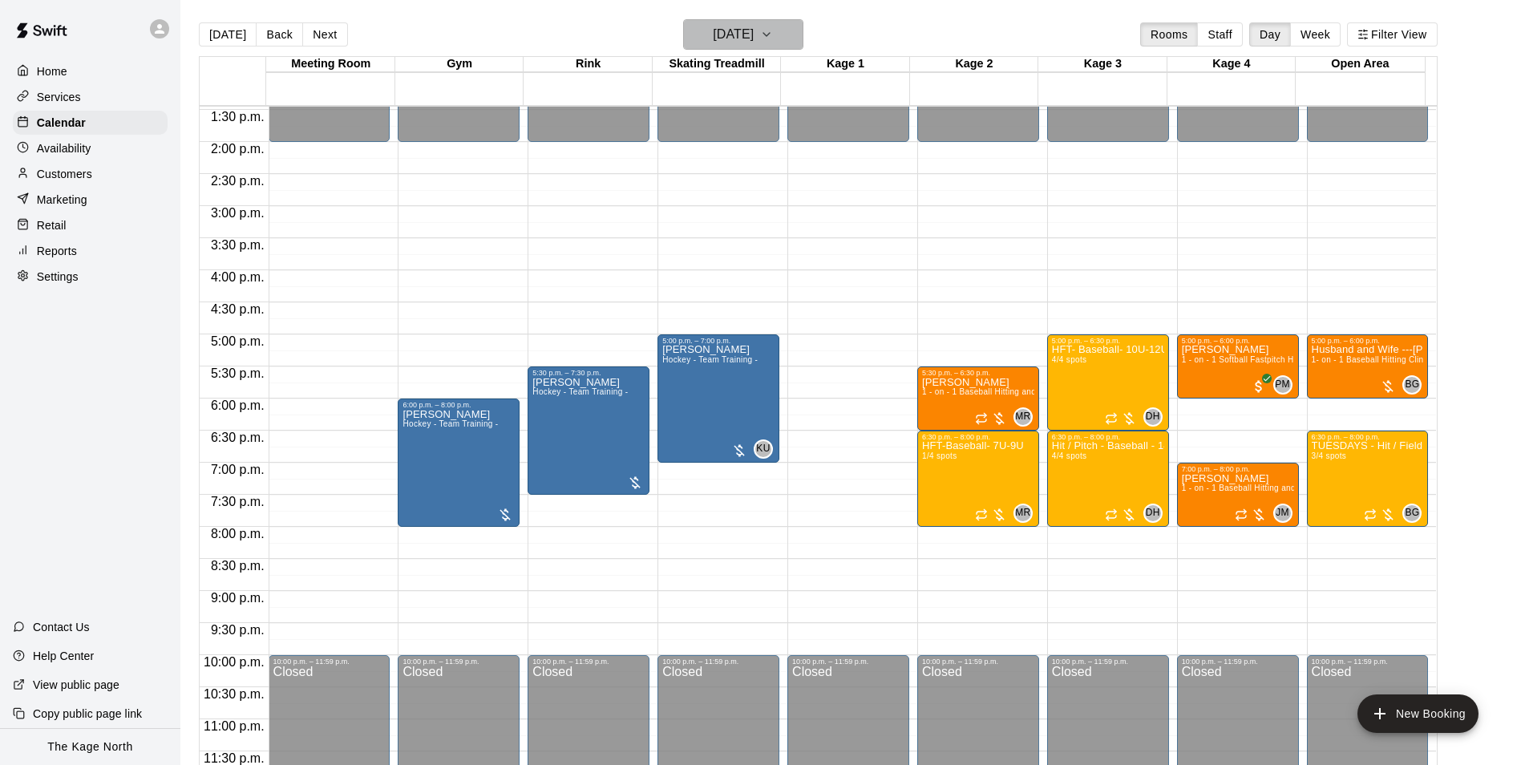
click at [753, 34] on h6 "[DATE]" at bounding box center [733, 34] width 41 height 22
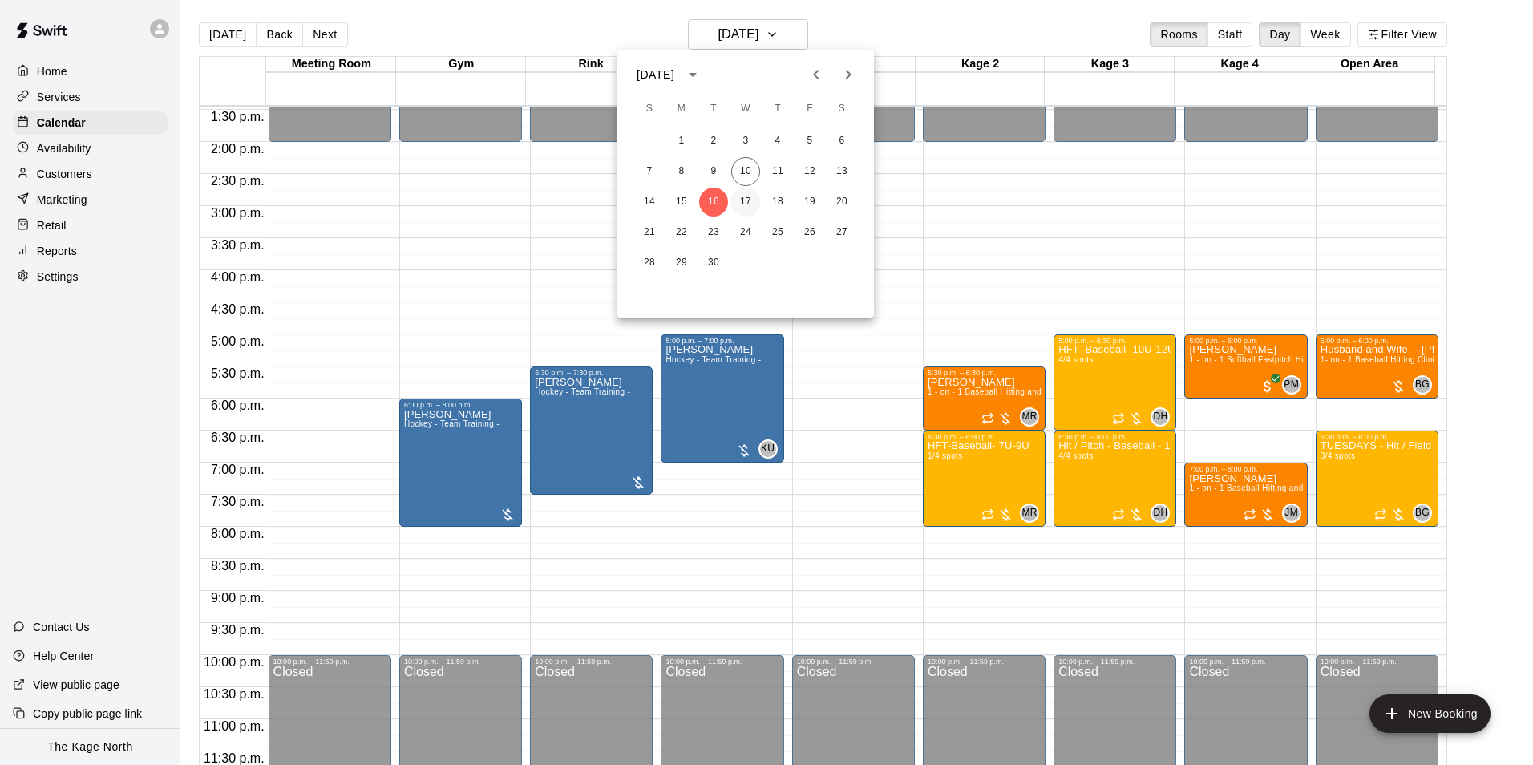
click at [743, 203] on button "17" at bounding box center [745, 202] width 29 height 29
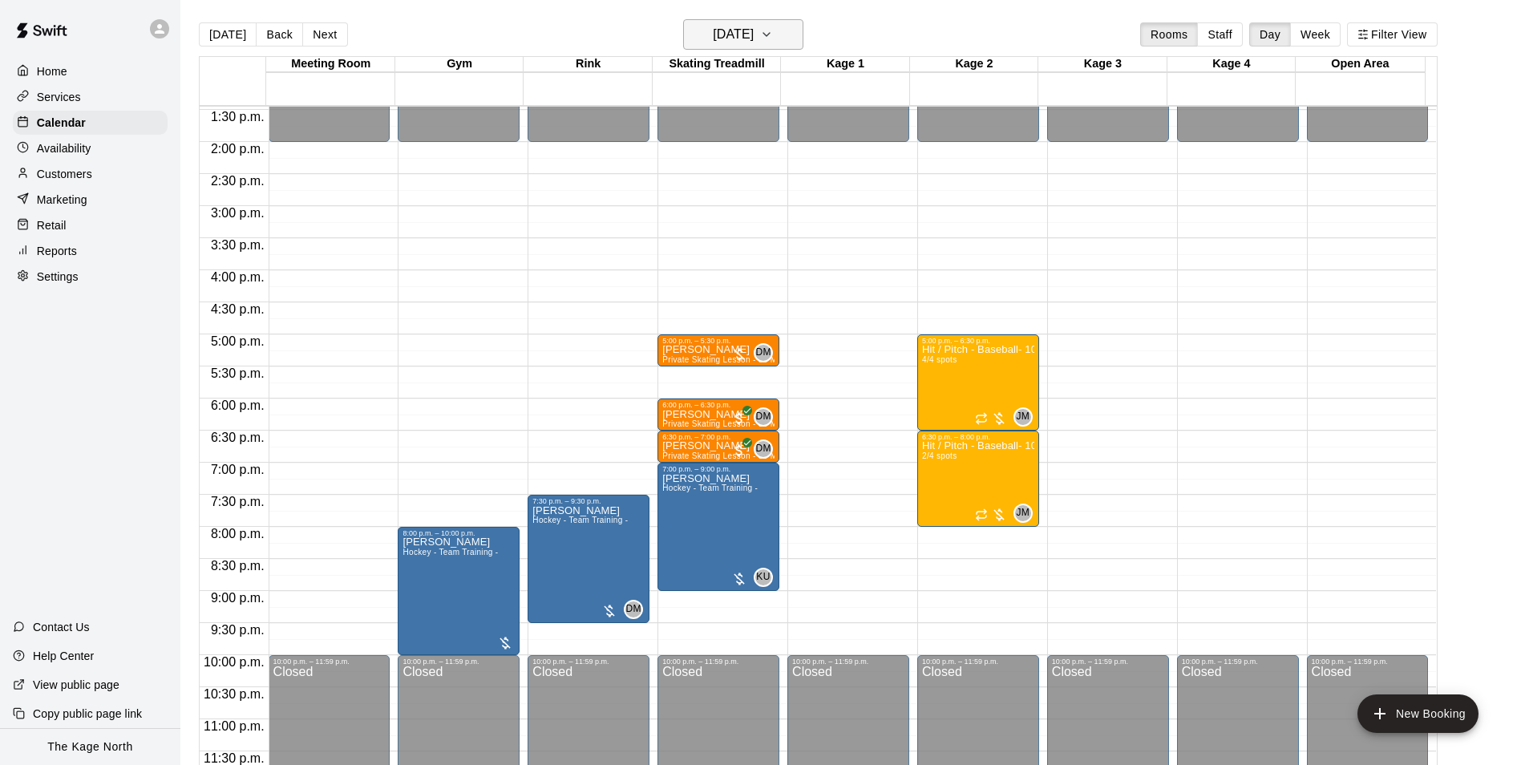
click at [753, 36] on h6 "[DATE]" at bounding box center [733, 34] width 41 height 22
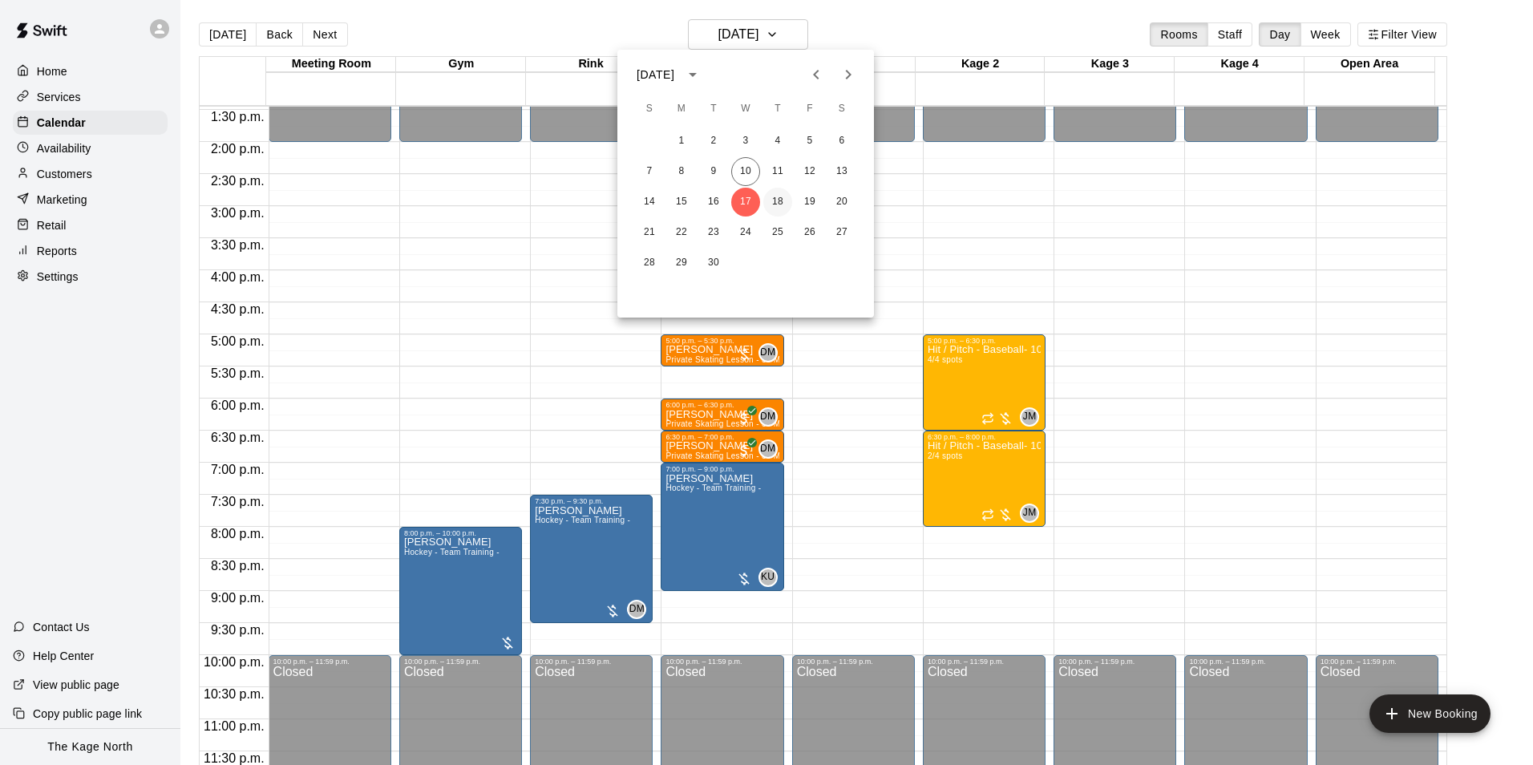
click at [776, 208] on button "18" at bounding box center [777, 202] width 29 height 29
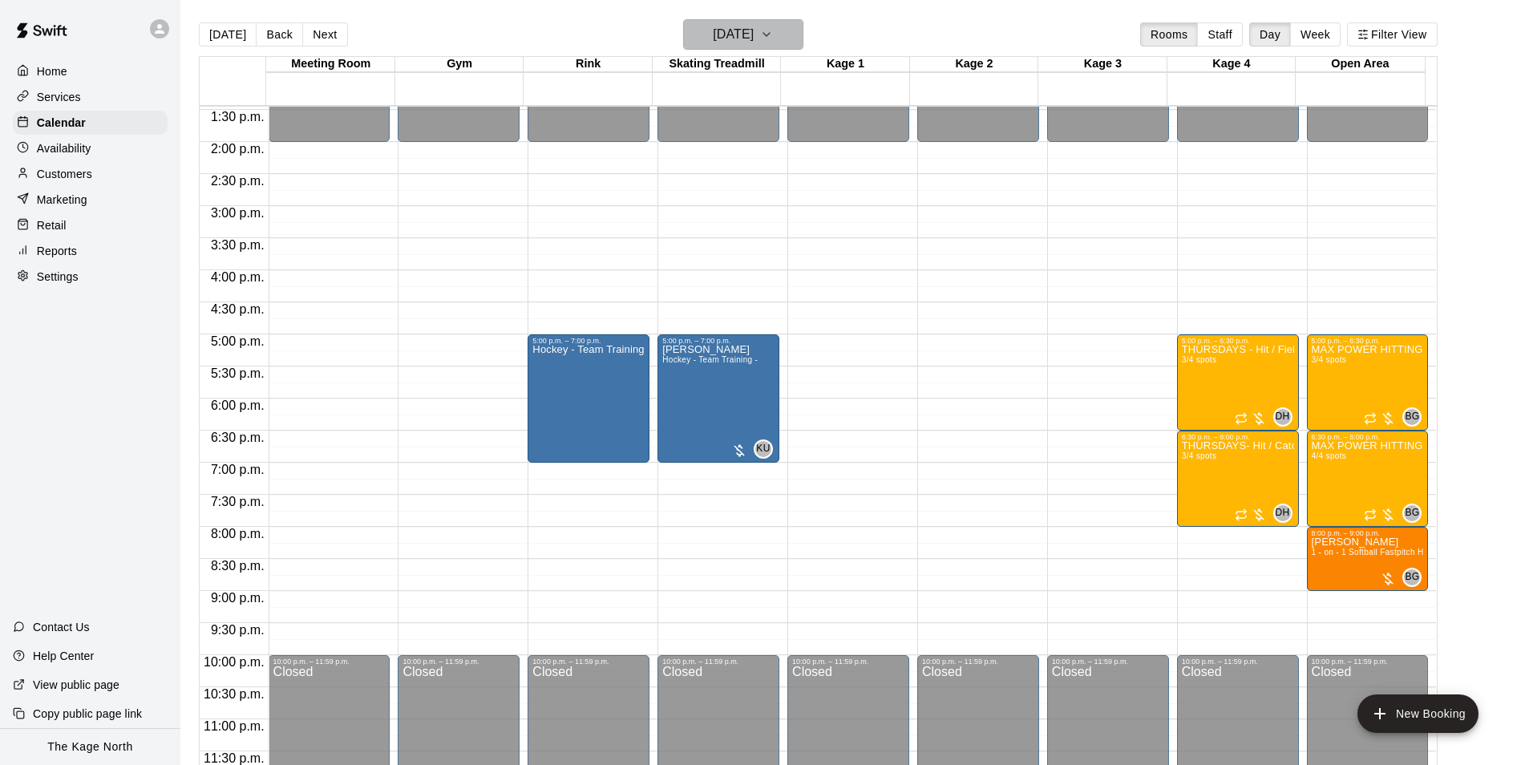
click at [753, 36] on h6 "[DATE]" at bounding box center [733, 34] width 41 height 22
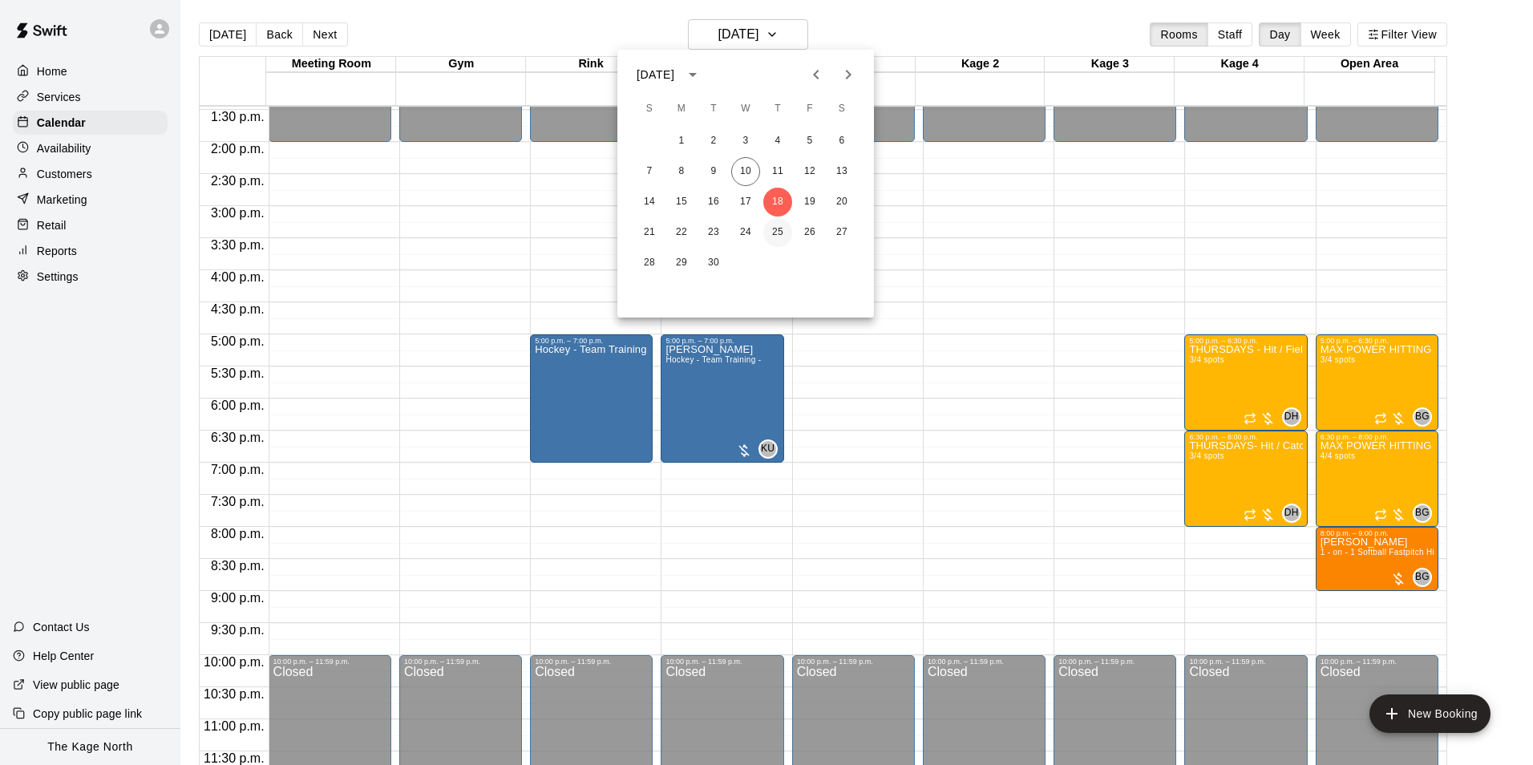
click at [785, 228] on button "25" at bounding box center [777, 232] width 29 height 29
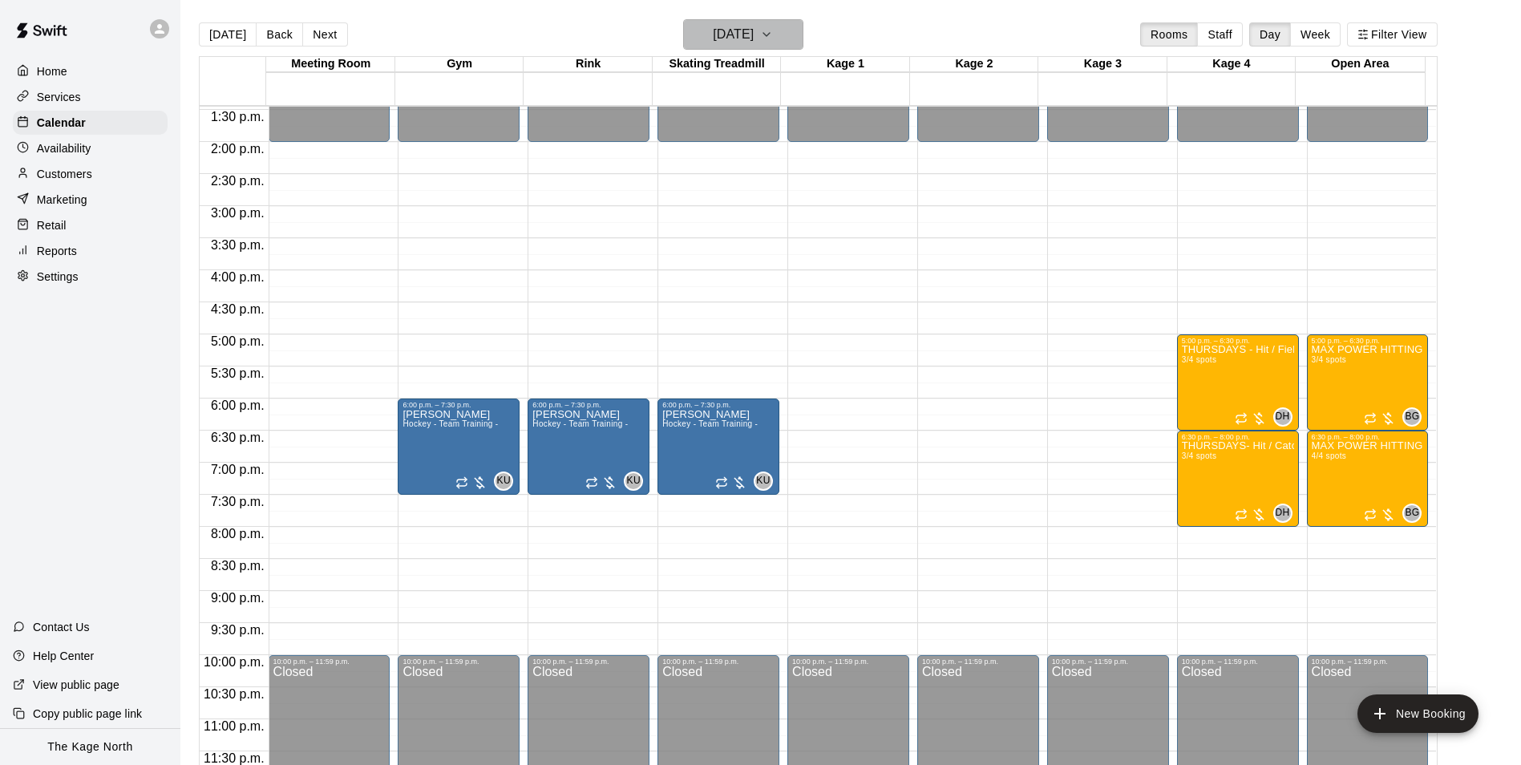
click at [753, 40] on h6 "[DATE]" at bounding box center [733, 34] width 41 height 22
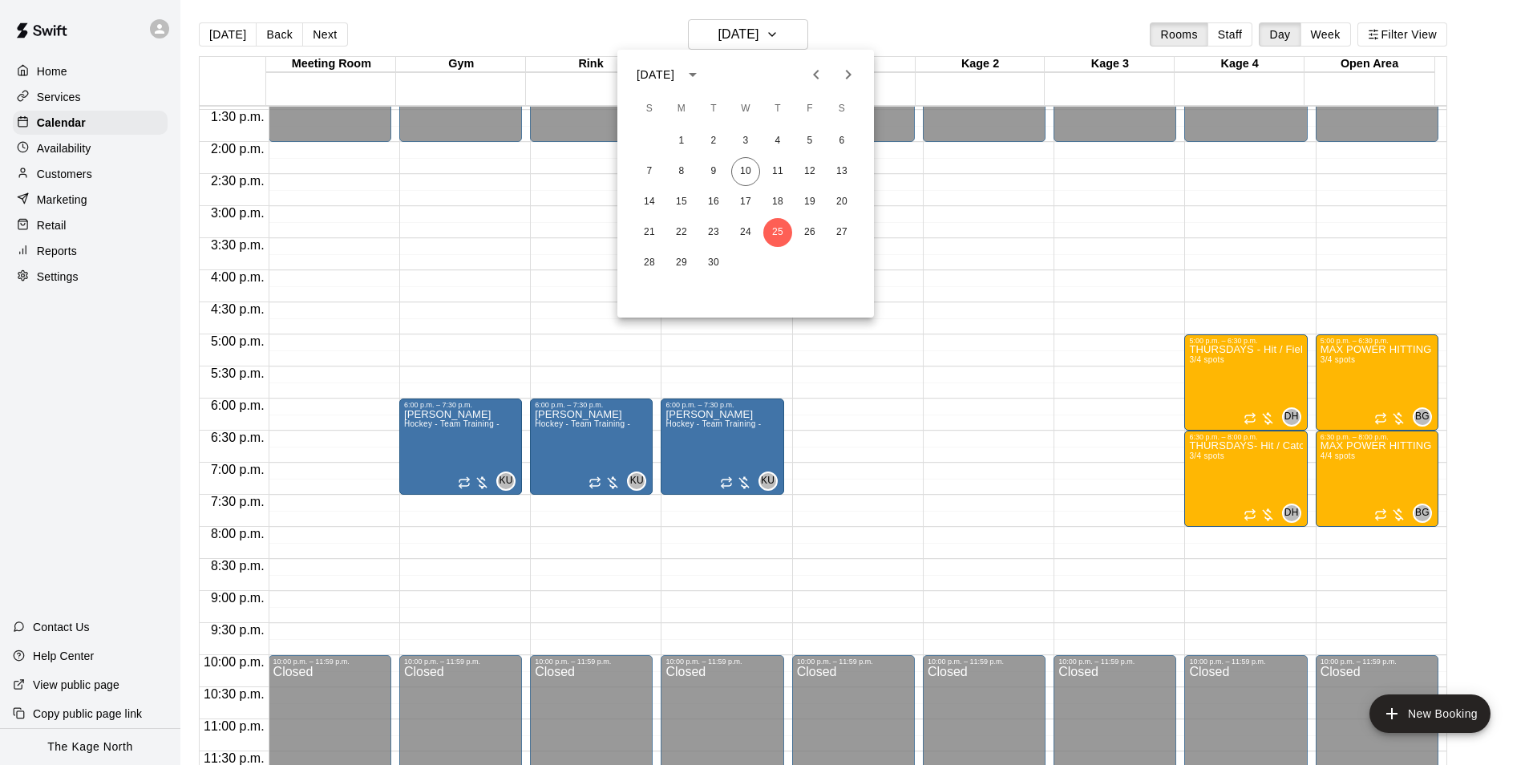
click at [909, 26] on div at bounding box center [766, 382] width 1533 height 765
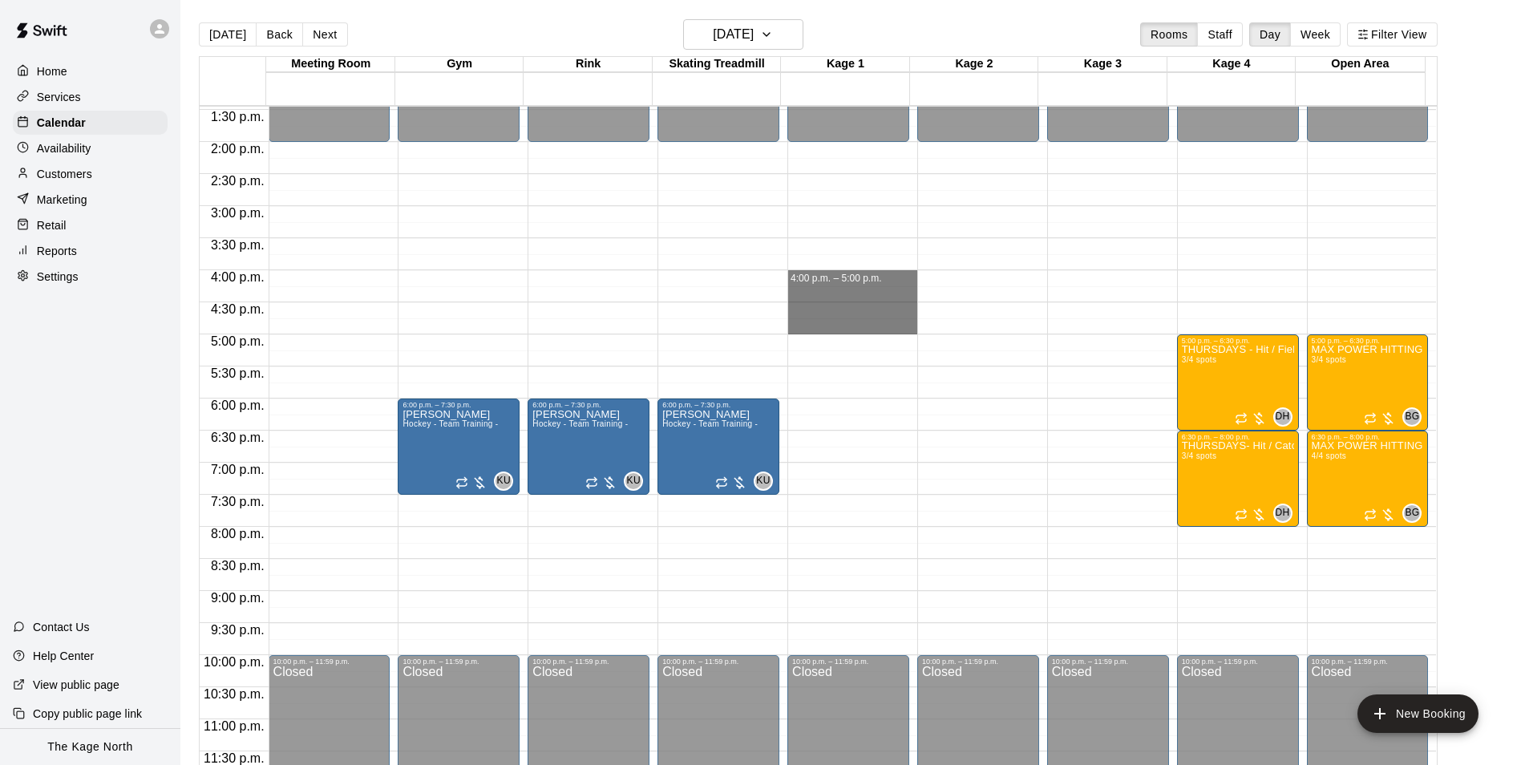
drag, startPoint x: 862, startPoint y: 276, endPoint x: 862, endPoint y: 322, distance: 46.5
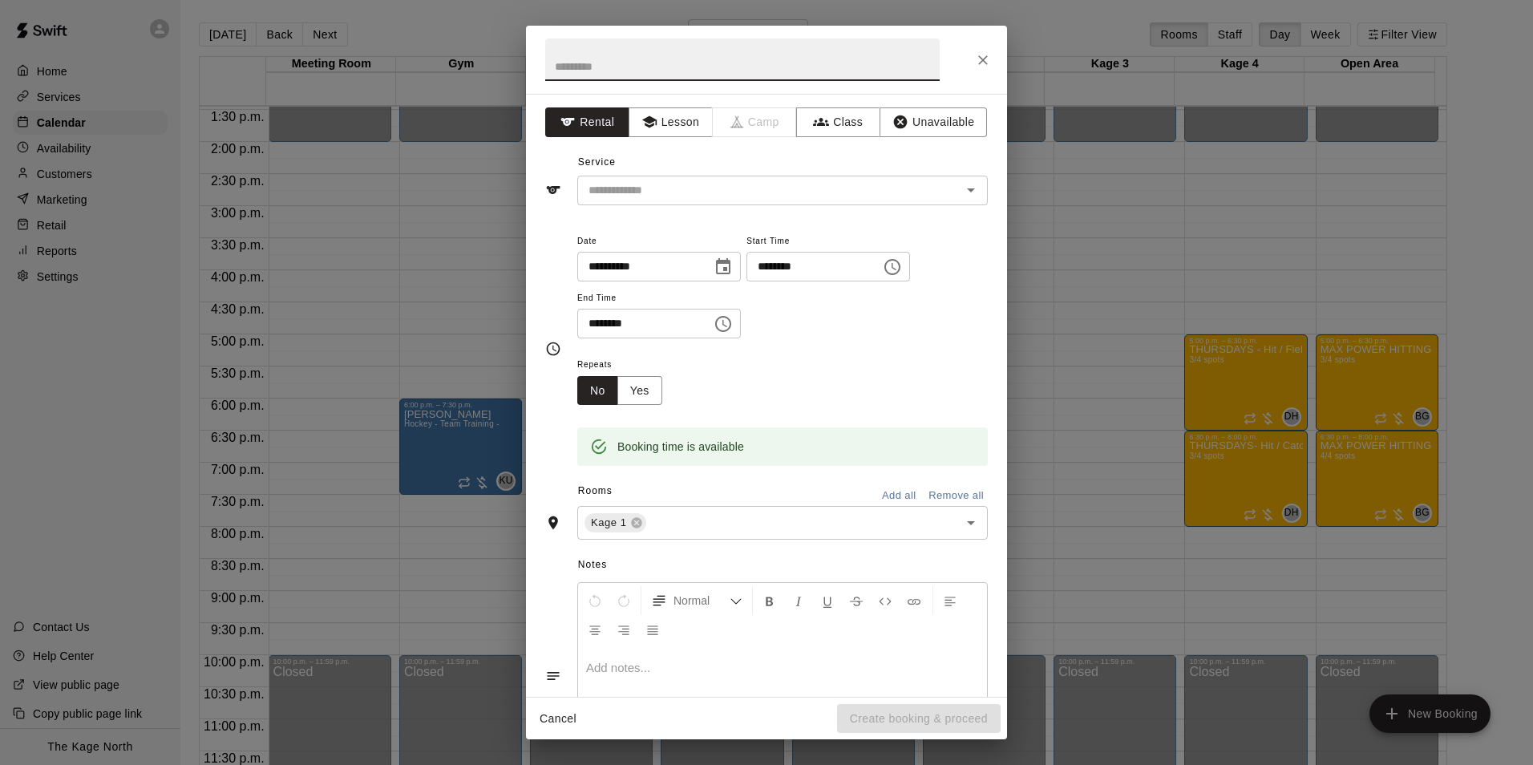
click at [979, 56] on icon "Close" at bounding box center [983, 60] width 10 height 10
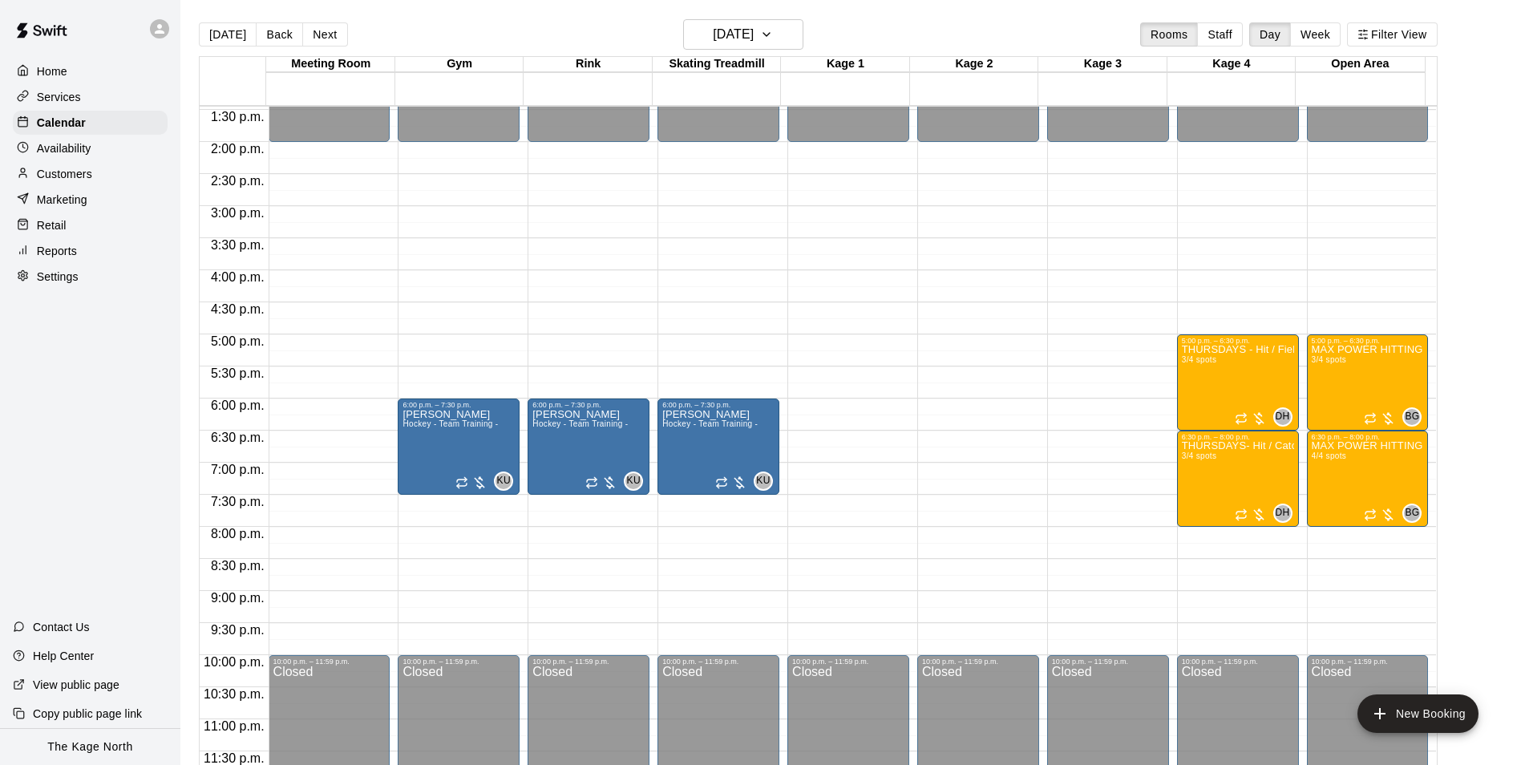
click at [81, 145] on p "Availability" at bounding box center [64, 148] width 55 height 16
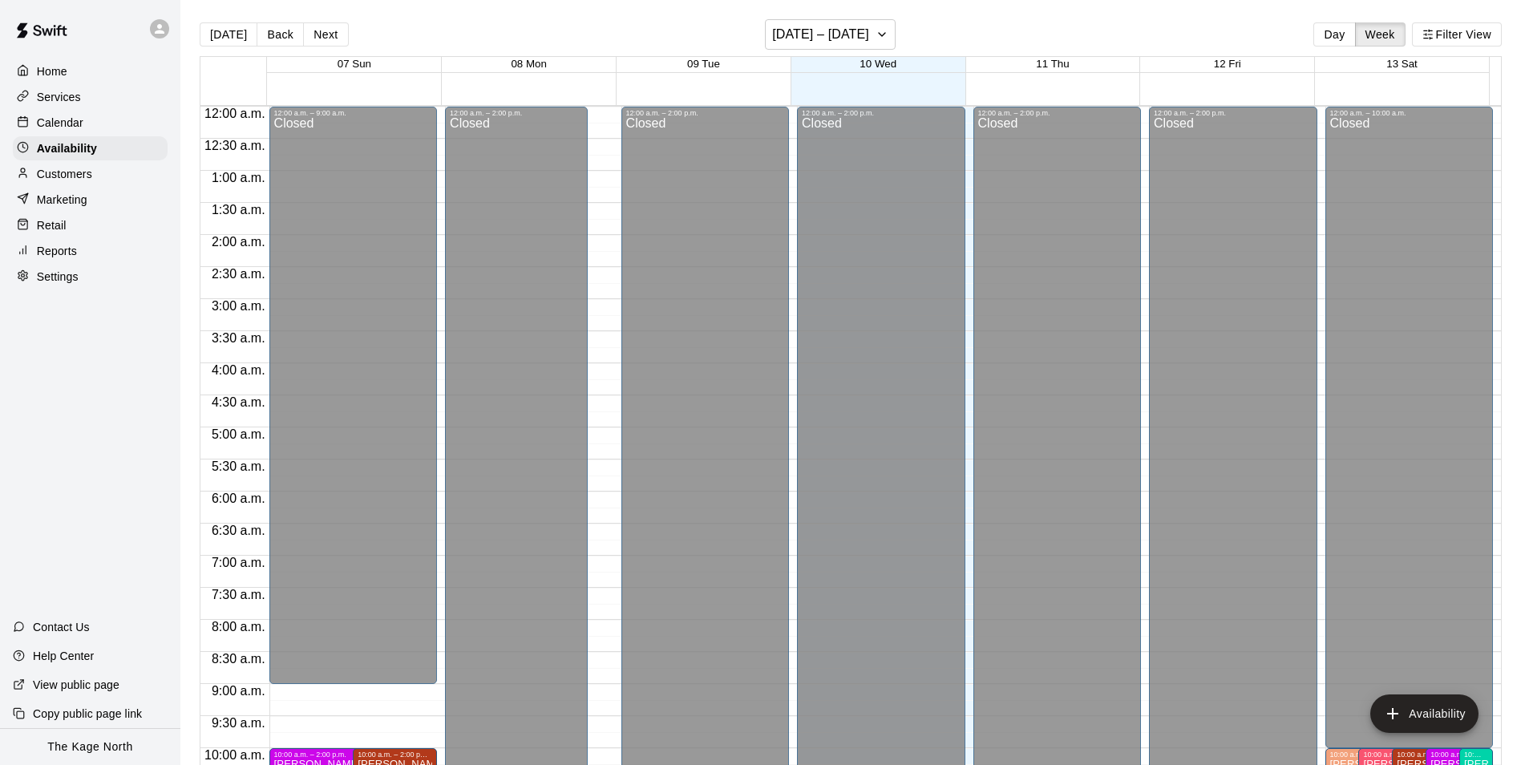
scroll to position [863, 0]
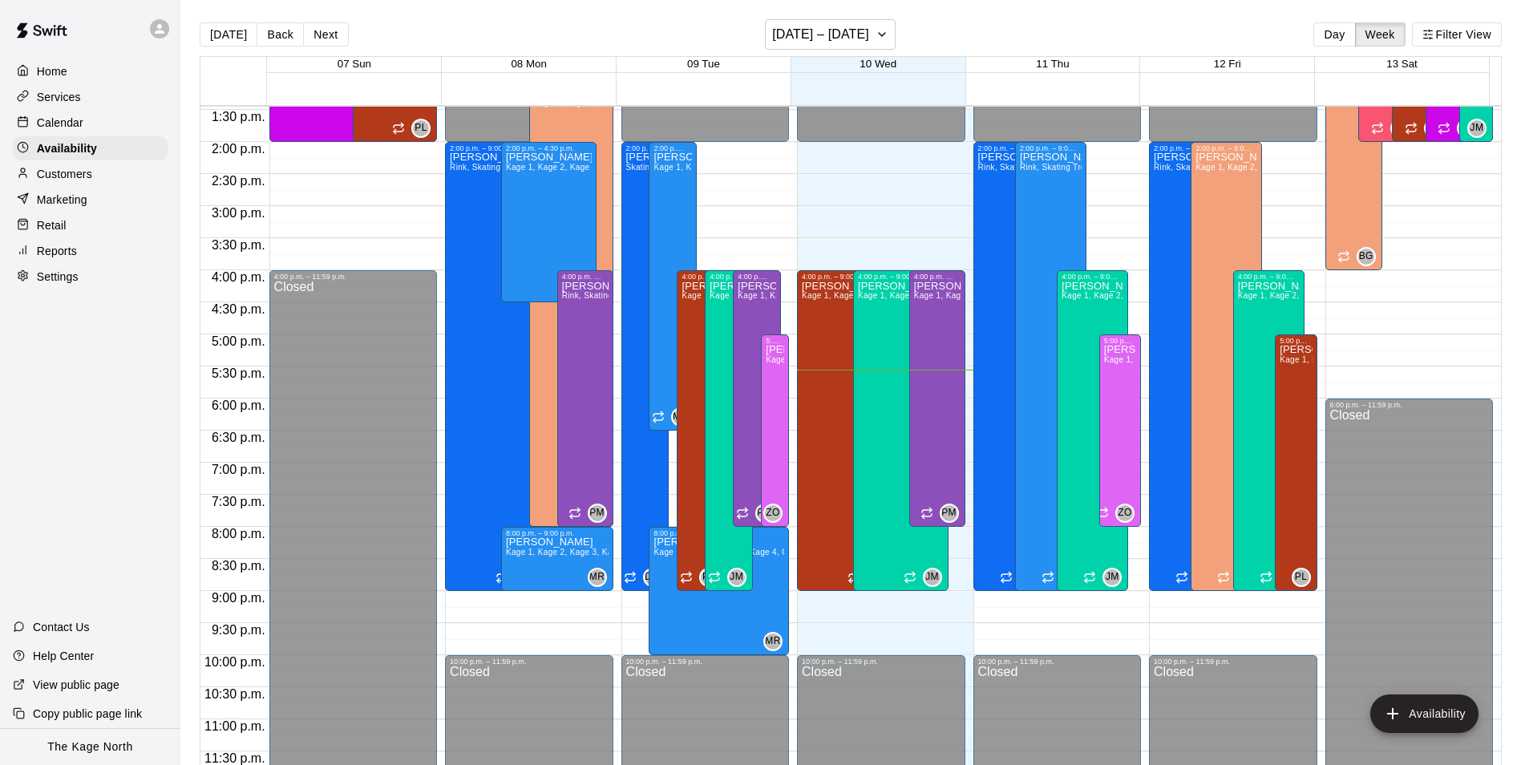
click at [83, 124] on div "Calendar" at bounding box center [90, 123] width 155 height 24
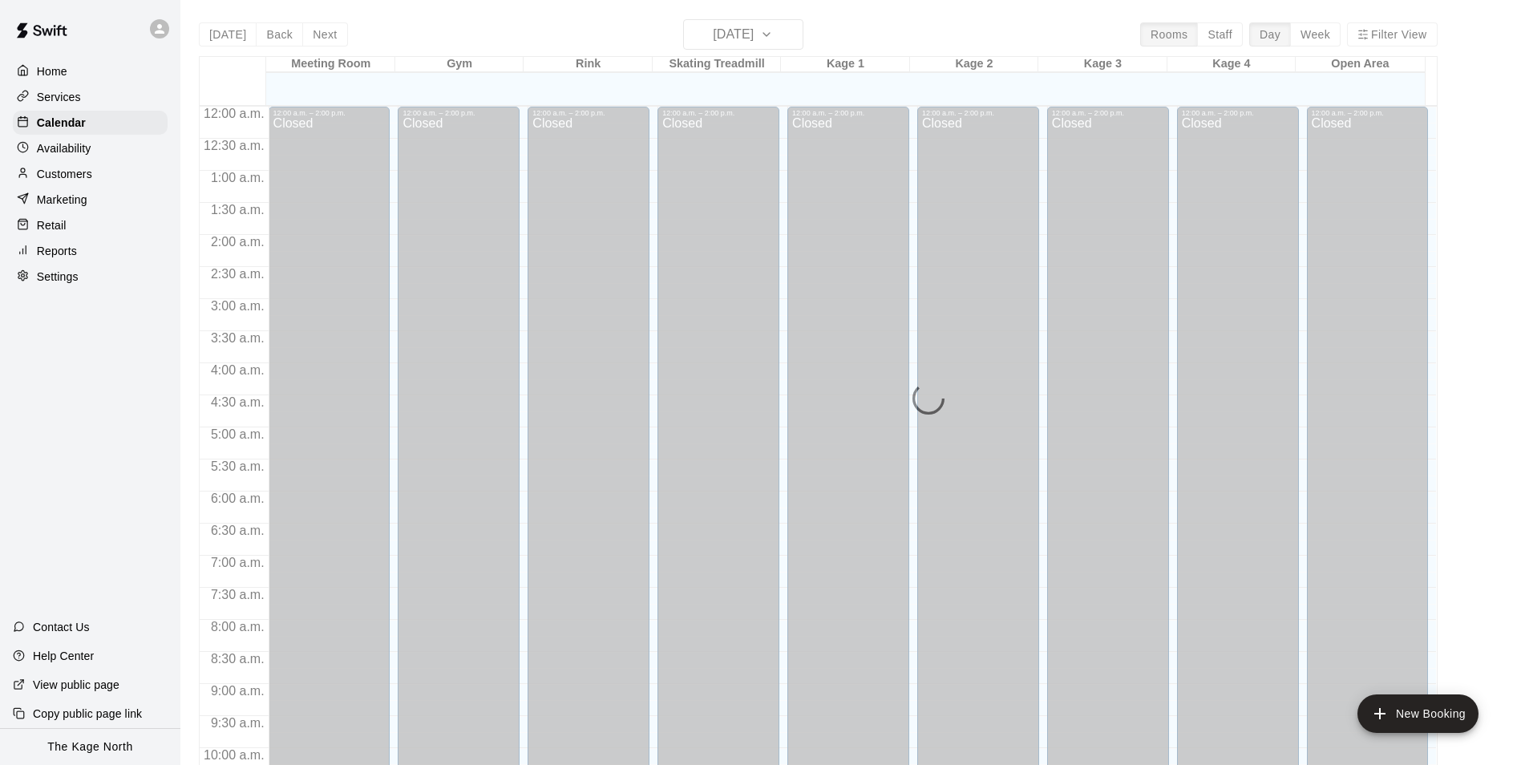
scroll to position [814, 0]
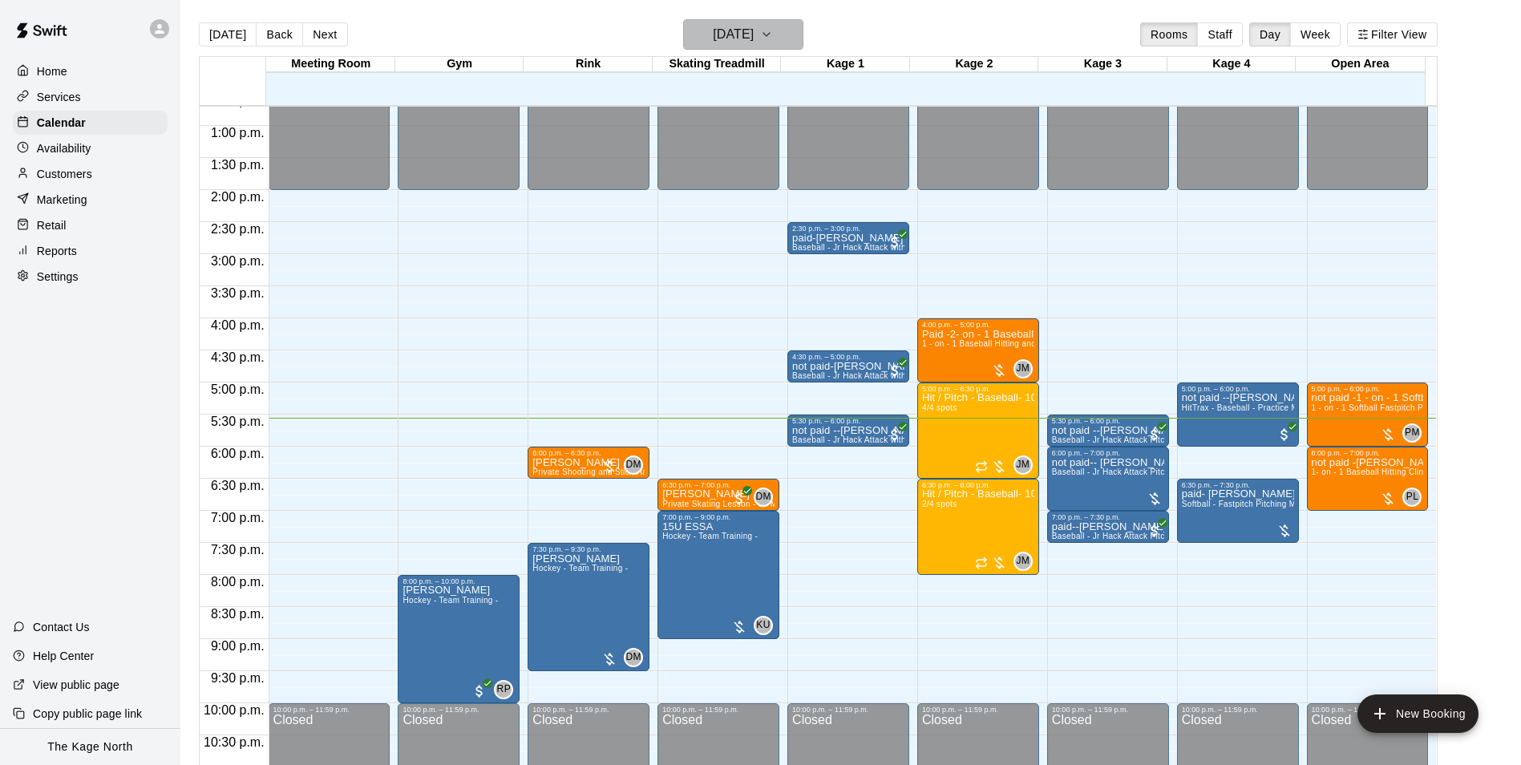
click at [753, 27] on h6 "[DATE]" at bounding box center [733, 34] width 41 height 22
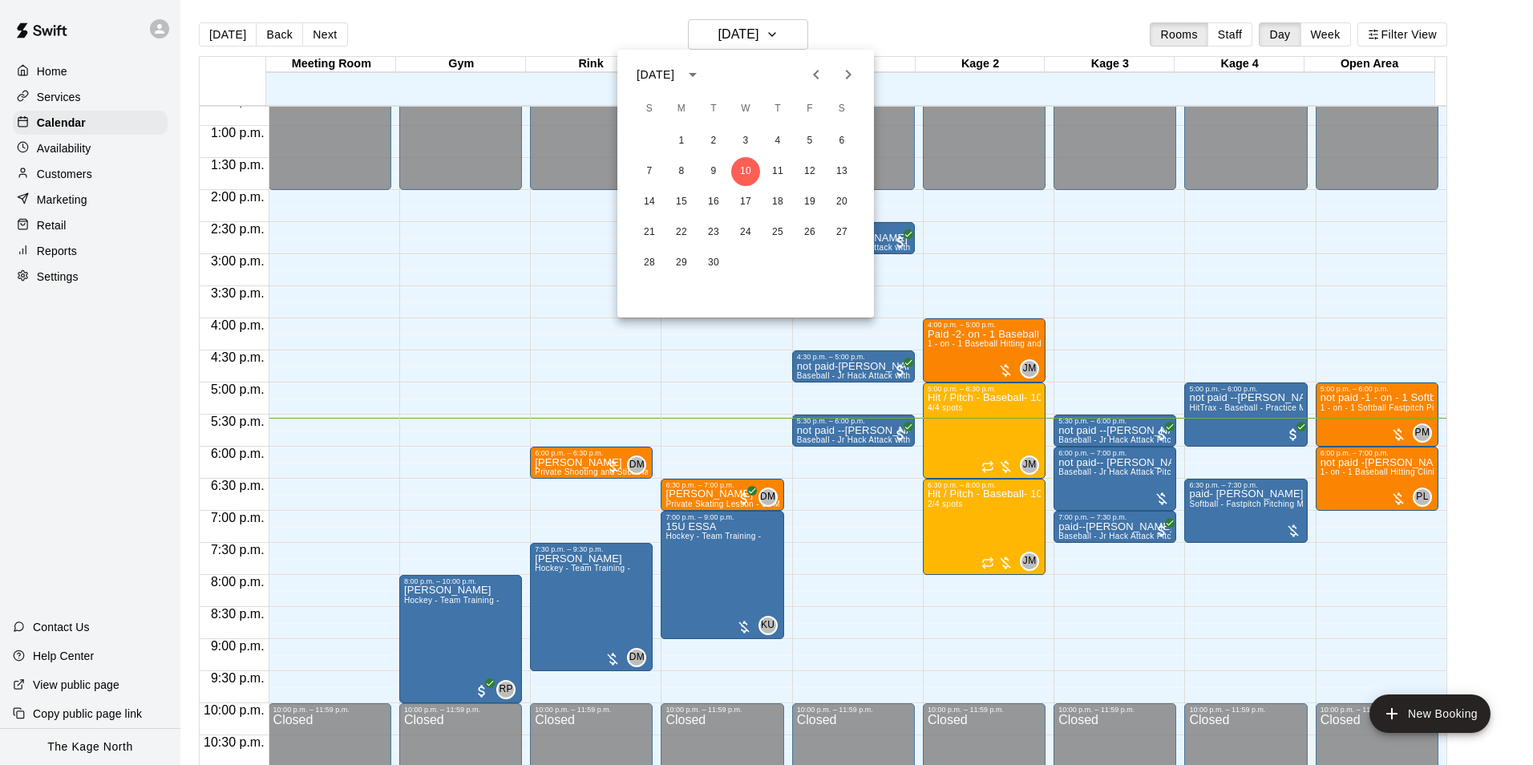
click at [891, 30] on div at bounding box center [766, 382] width 1533 height 765
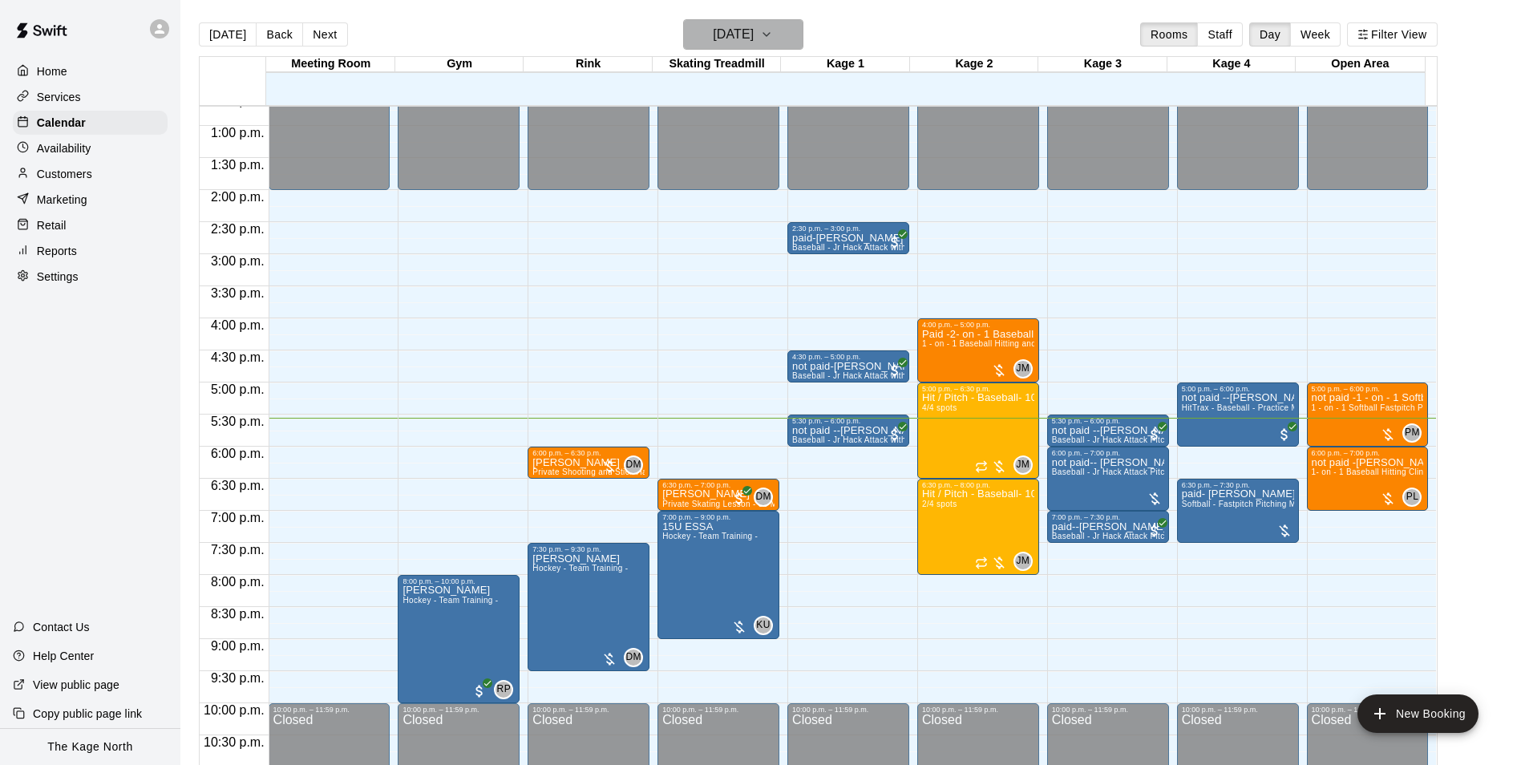
click at [753, 36] on h6 "[DATE]" at bounding box center [733, 34] width 41 height 22
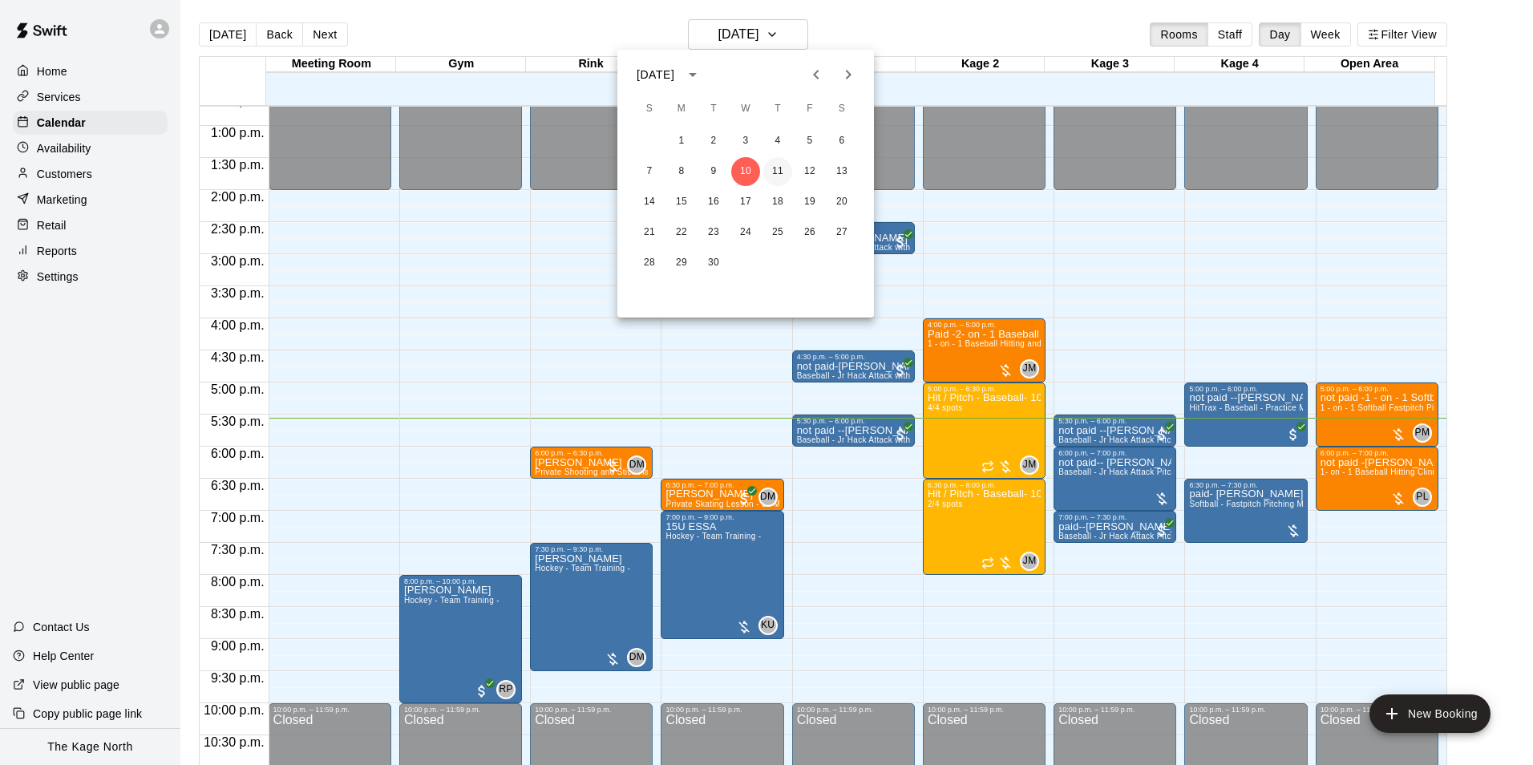
click at [769, 174] on button "11" at bounding box center [777, 171] width 29 height 29
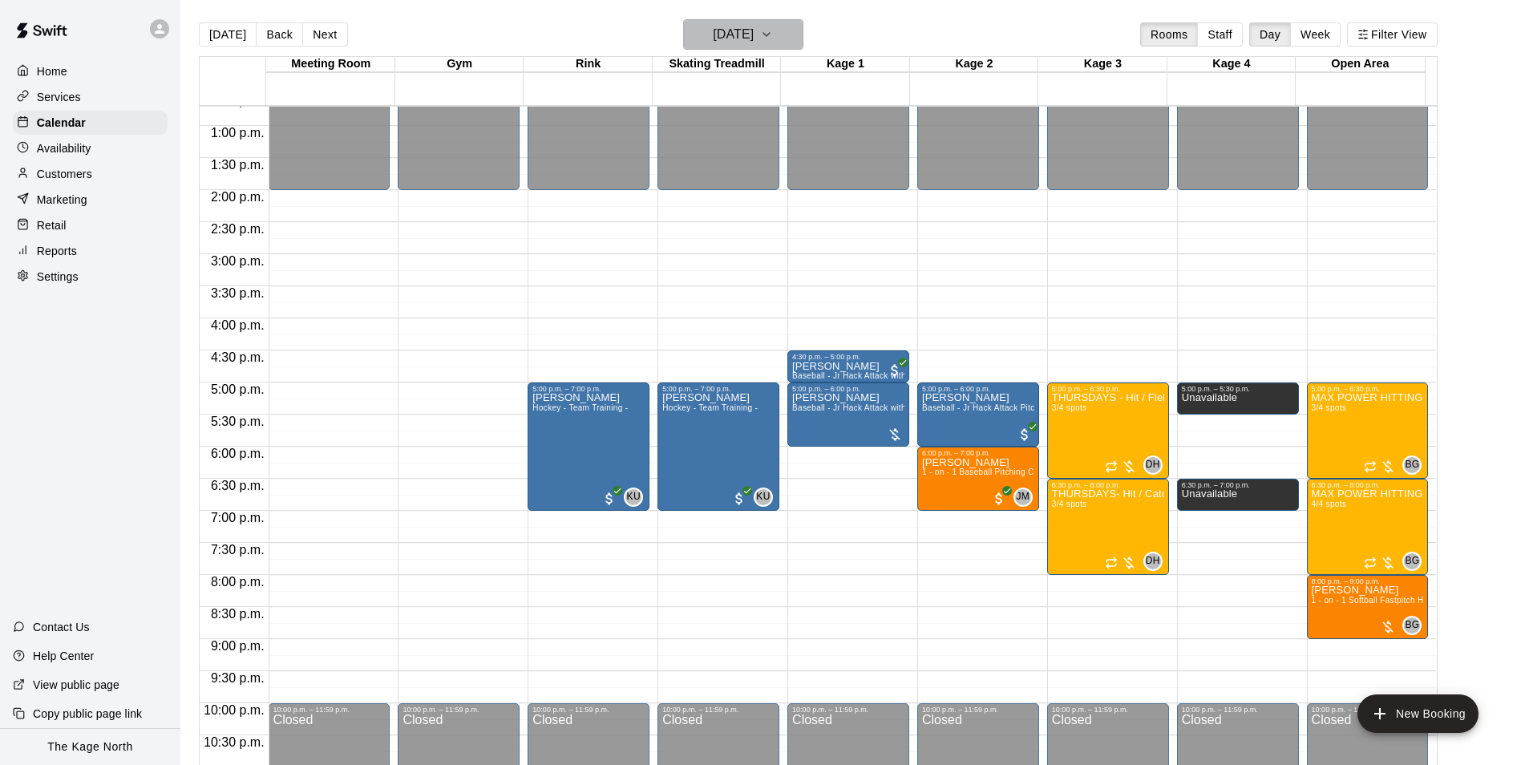
click at [753, 26] on h6 "[DATE]" at bounding box center [733, 34] width 41 height 22
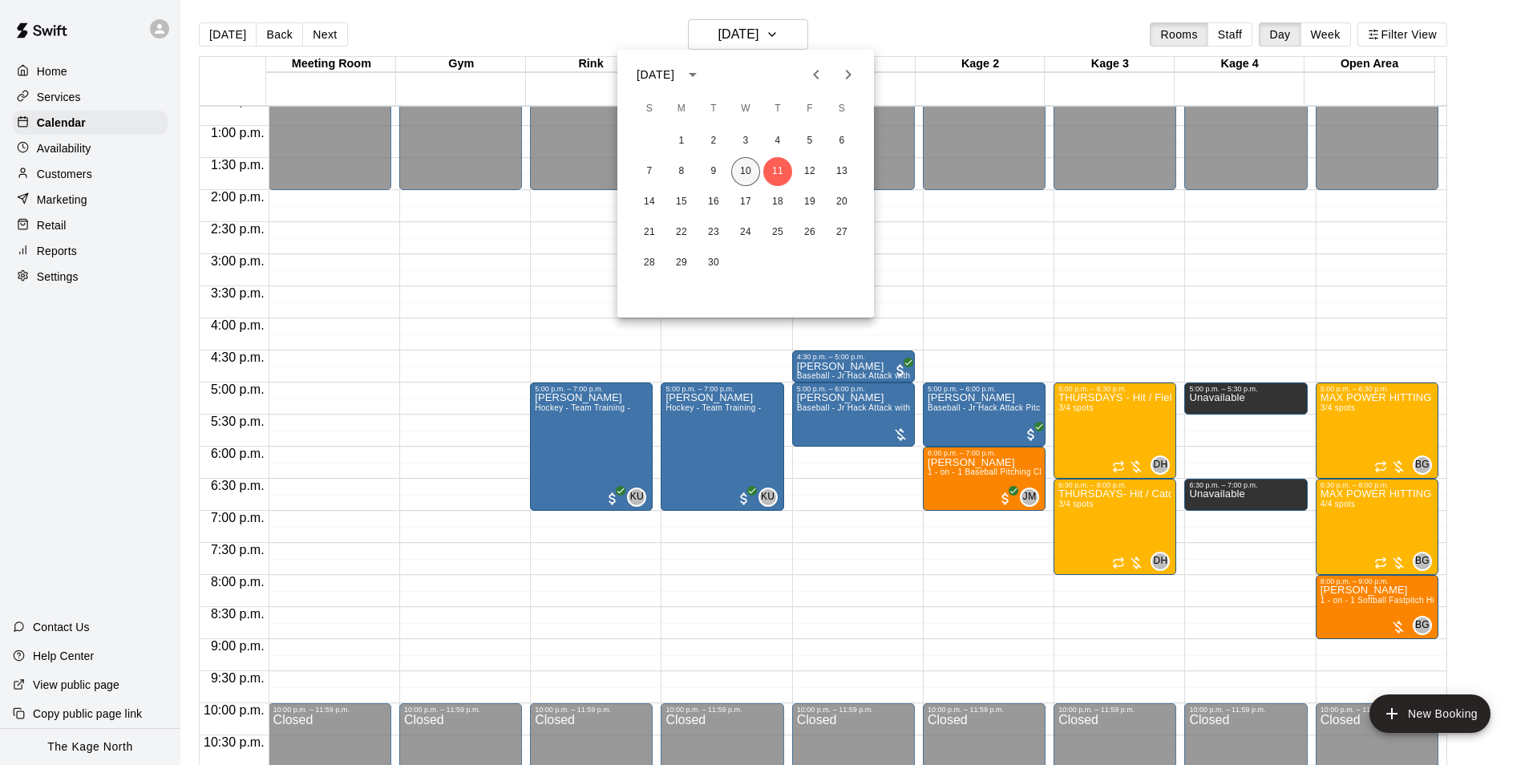
click at [751, 168] on button "10" at bounding box center [745, 171] width 29 height 29
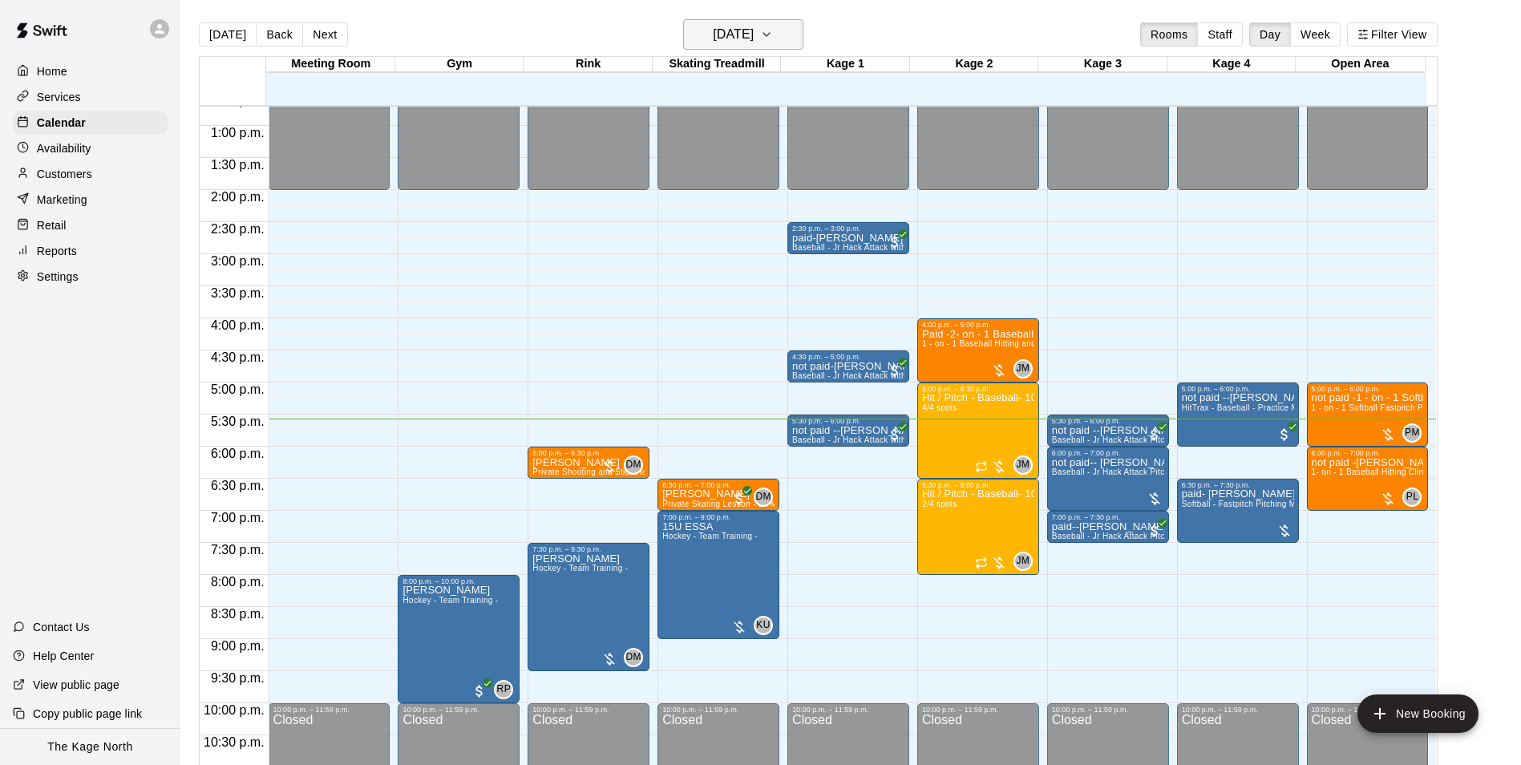
click at [753, 33] on h6 "[DATE]" at bounding box center [733, 34] width 41 height 22
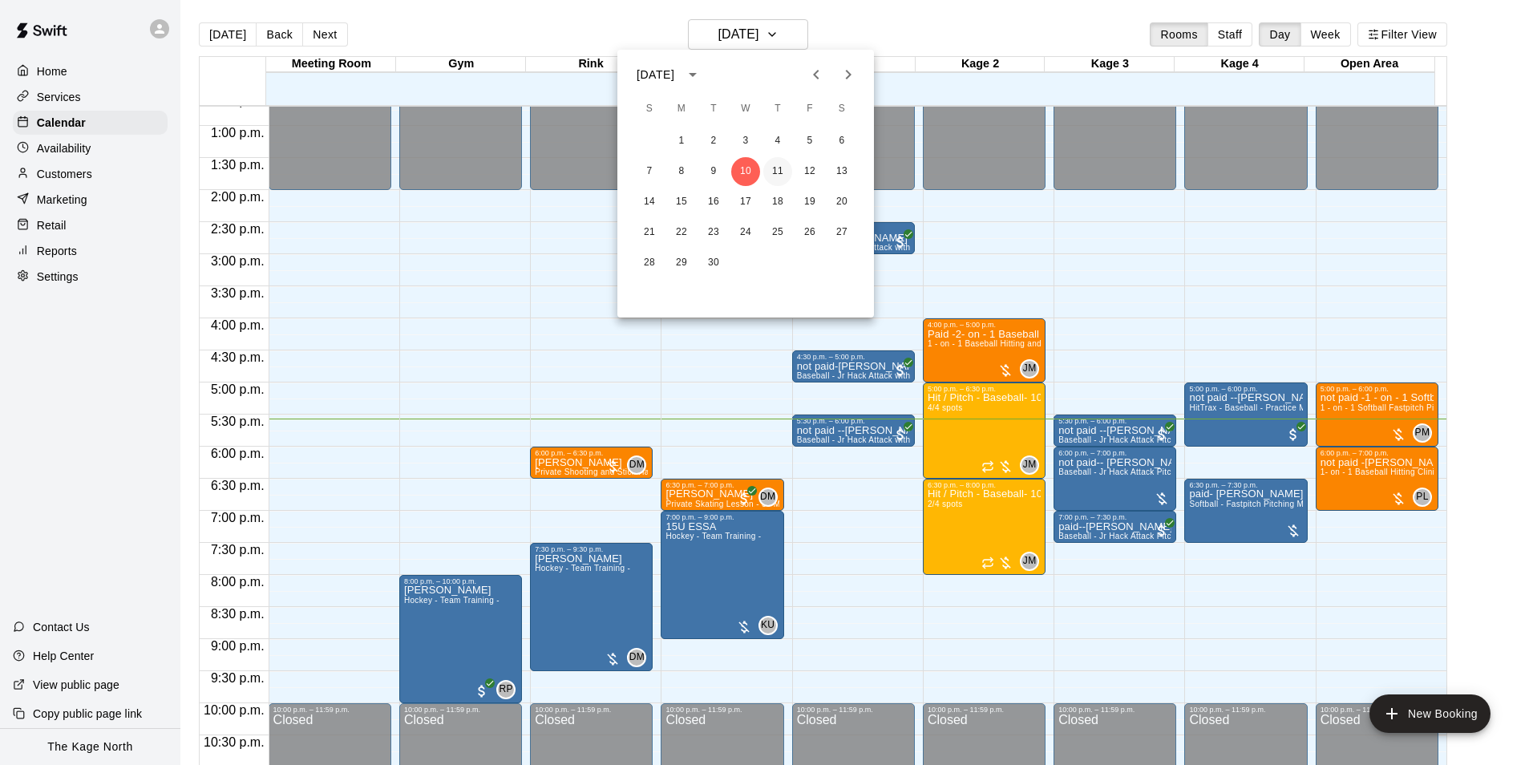
click at [774, 170] on button "11" at bounding box center [777, 171] width 29 height 29
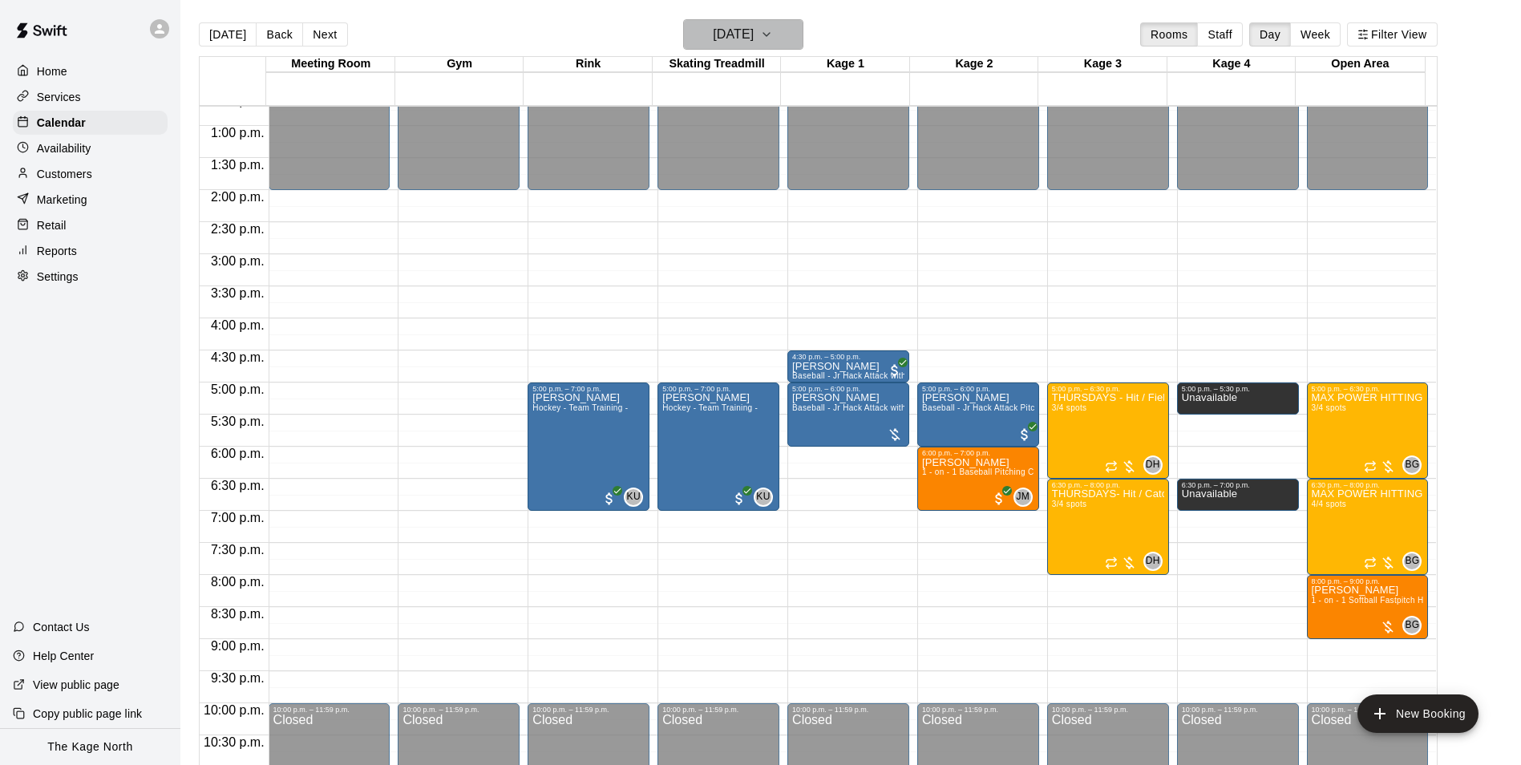
click at [753, 34] on h6 "[DATE]" at bounding box center [733, 34] width 41 height 22
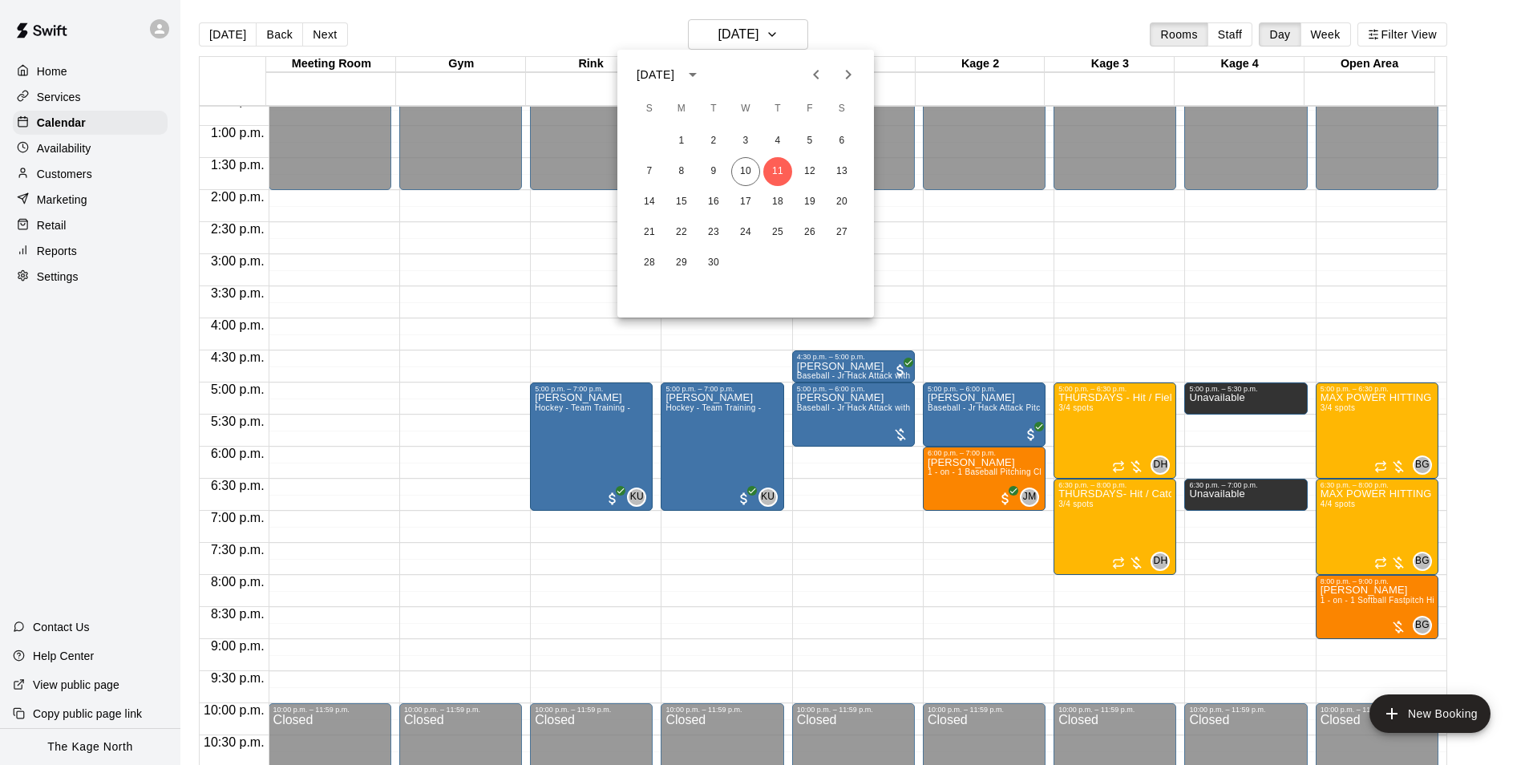
click at [729, 172] on div "7 8 9 10 11 12 13" at bounding box center [745, 171] width 256 height 29
click at [745, 172] on button "10" at bounding box center [745, 171] width 29 height 29
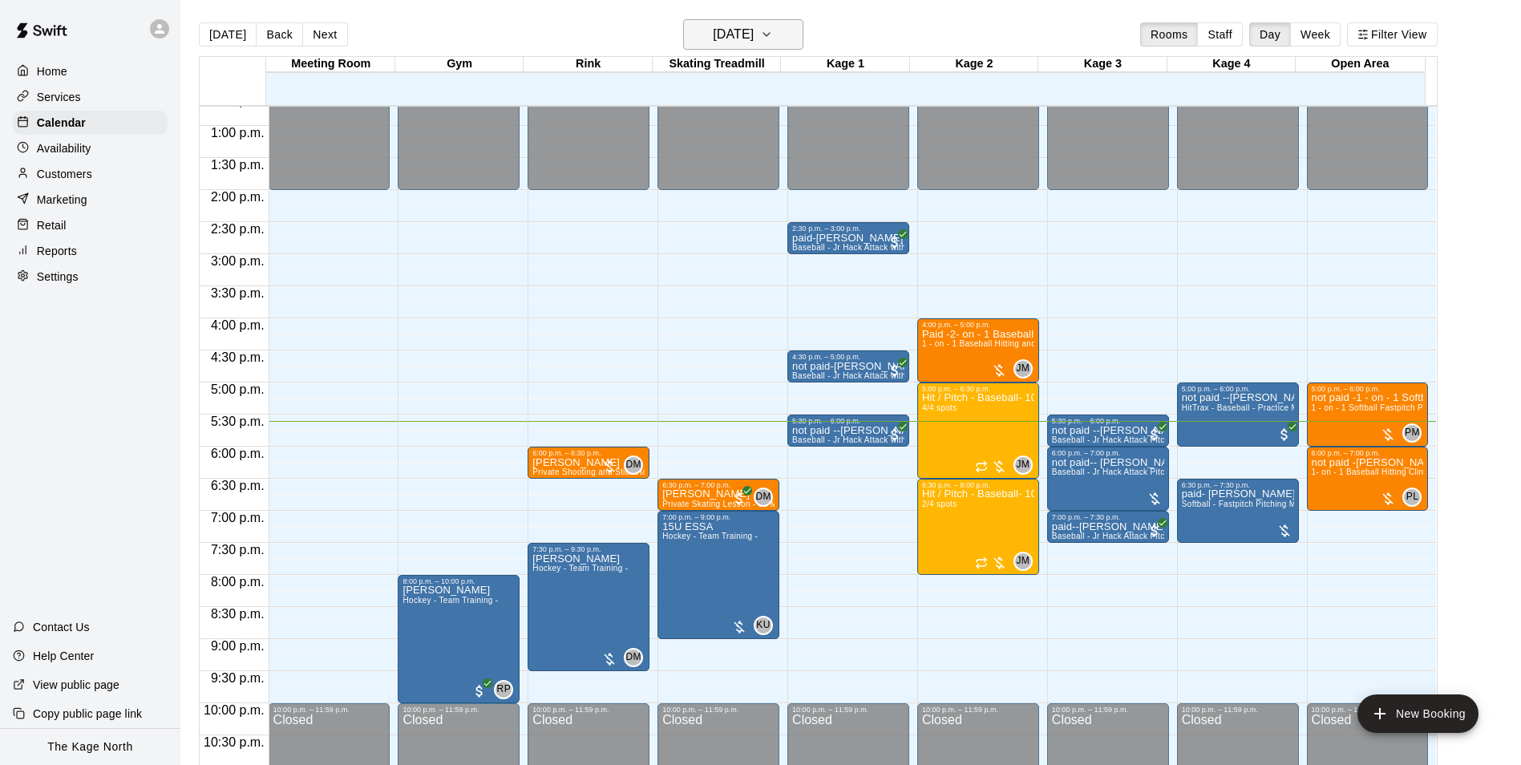
click at [753, 38] on h6 "[DATE]" at bounding box center [733, 34] width 41 height 22
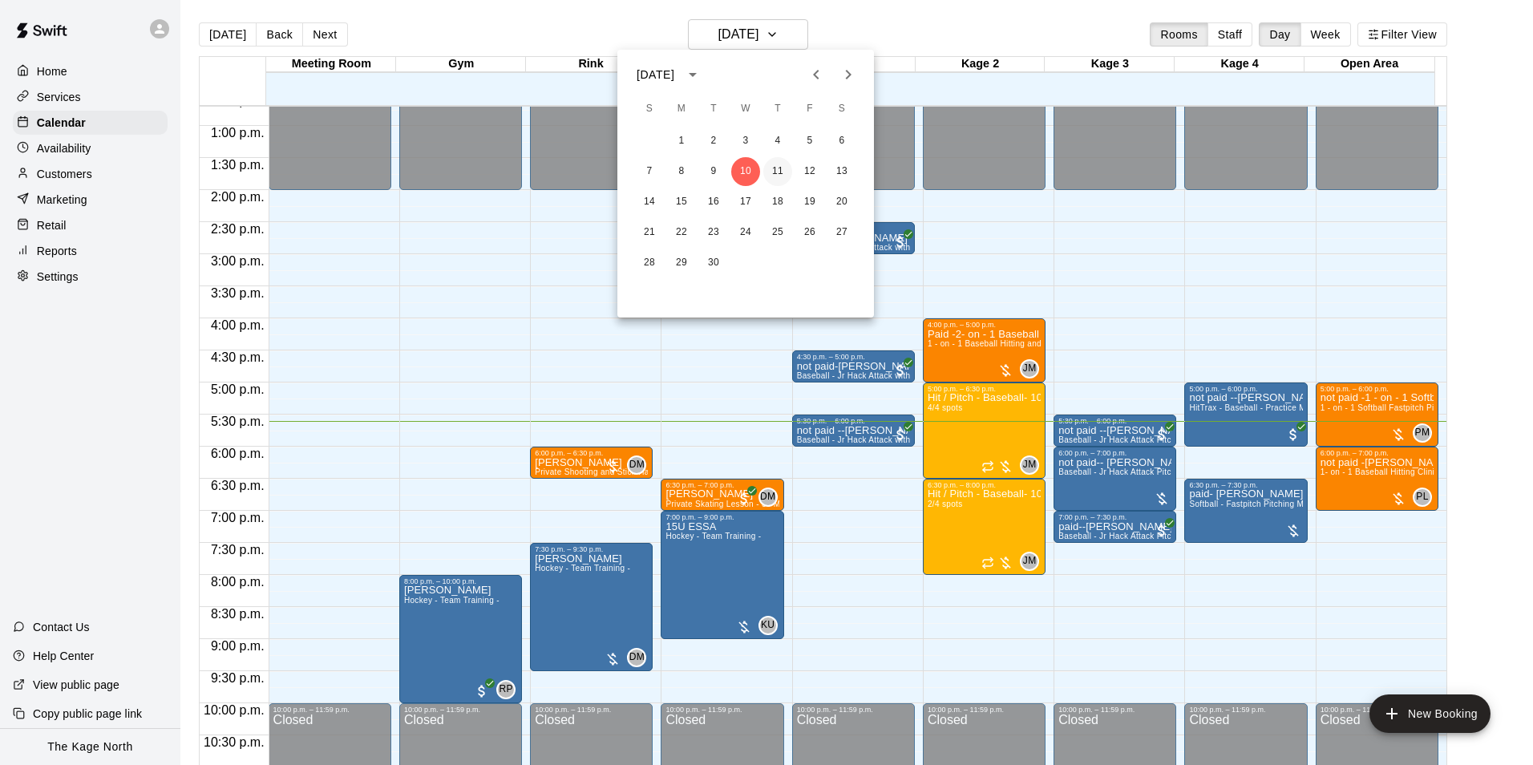
click at [777, 176] on button "11" at bounding box center [777, 171] width 29 height 29
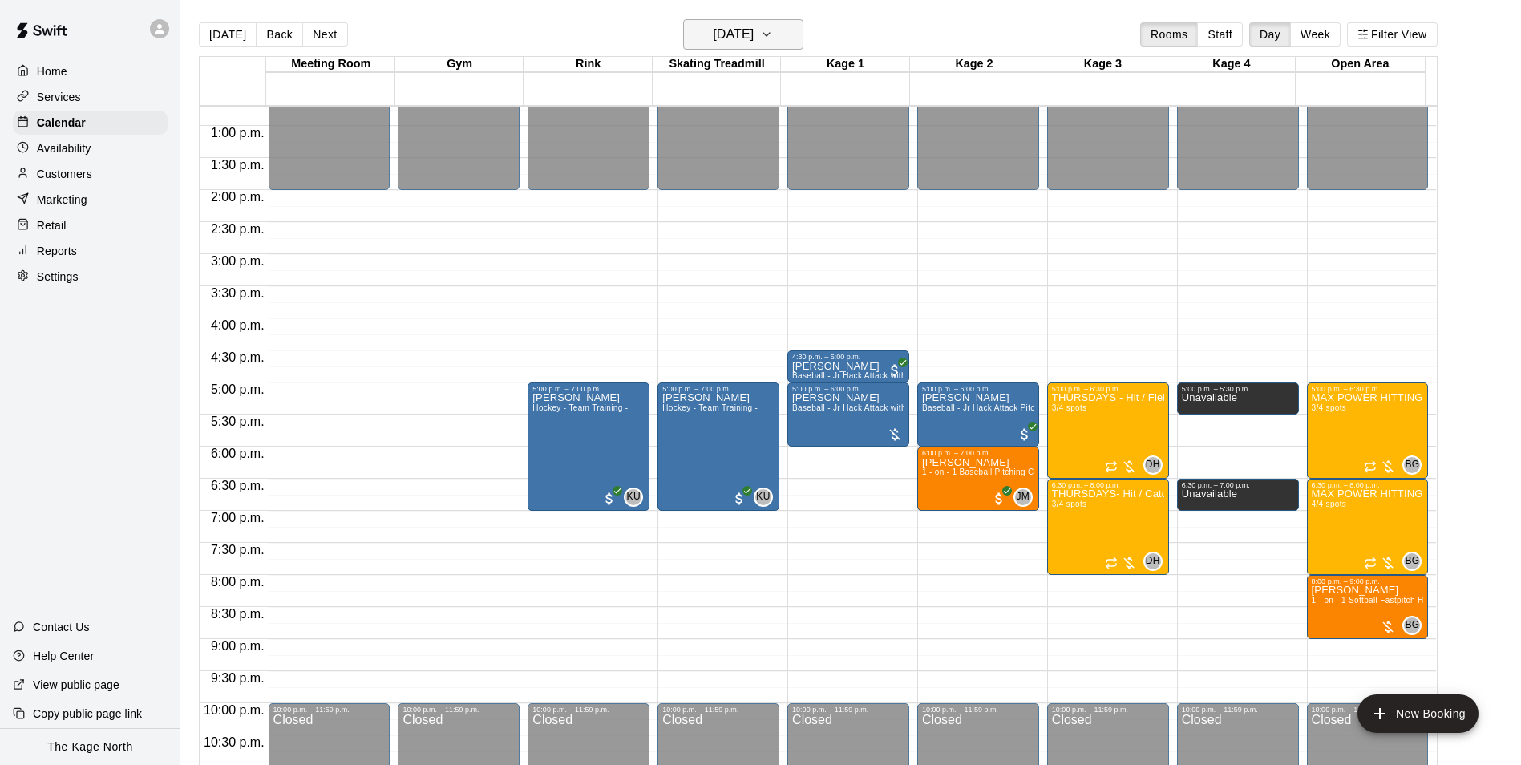
click at [716, 40] on h6 "[DATE]" at bounding box center [733, 34] width 41 height 22
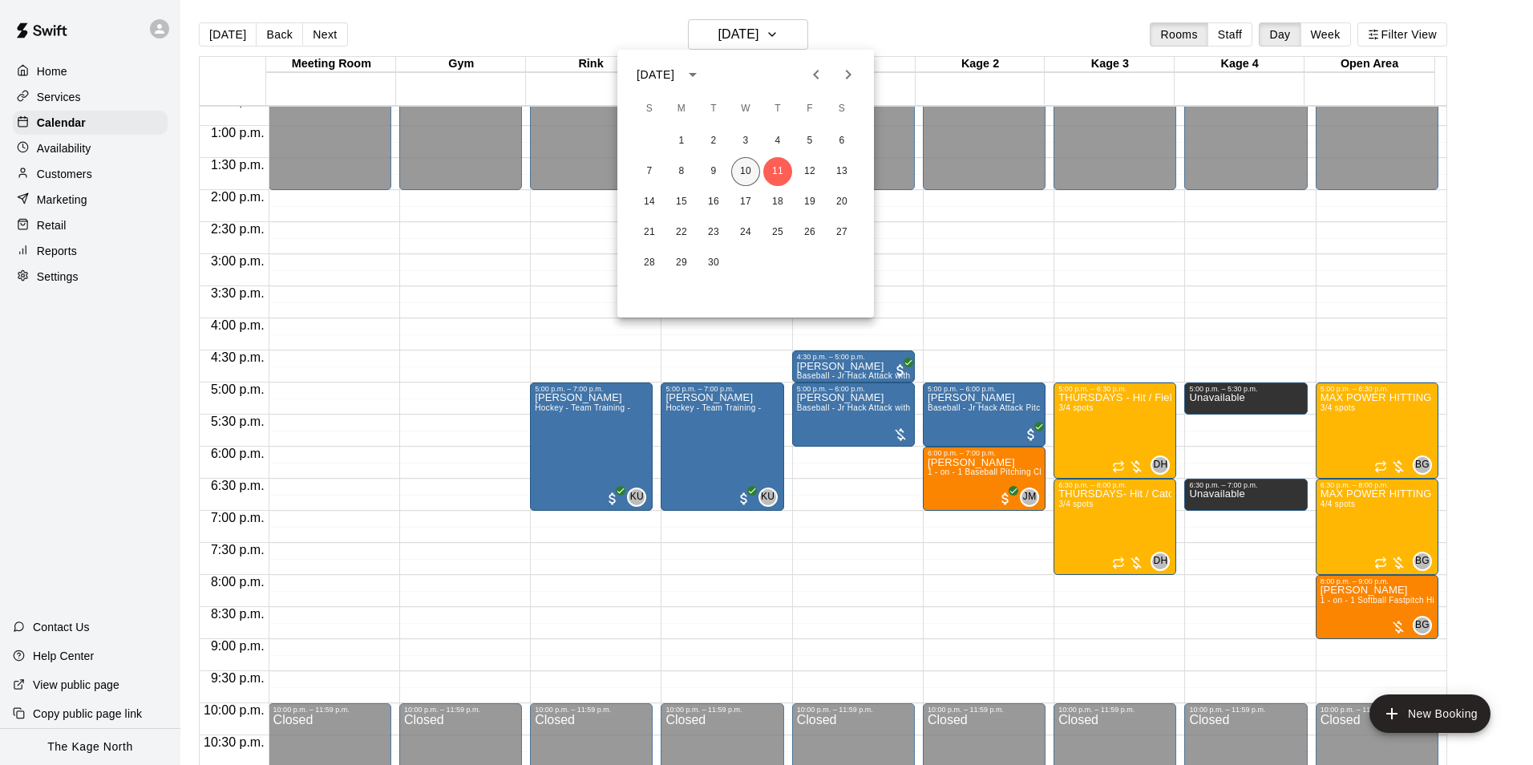
click at [751, 177] on button "10" at bounding box center [745, 171] width 29 height 29
